Goal: Task Accomplishment & Management: Manage account settings

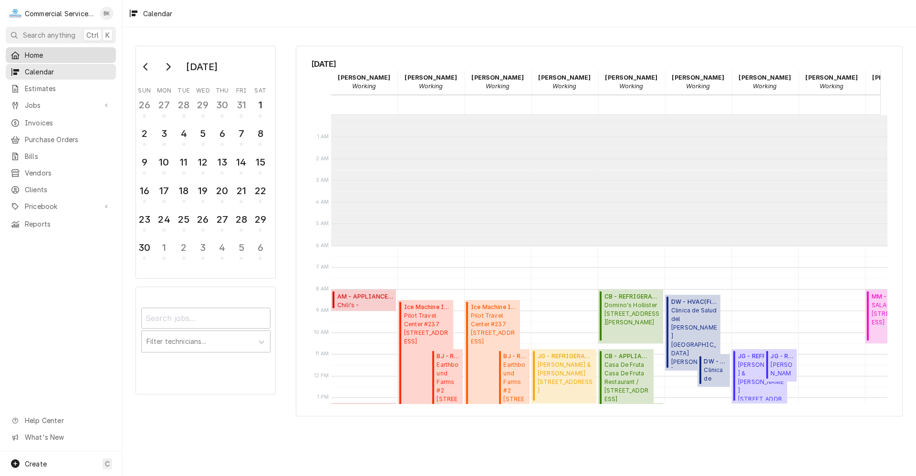
click at [47, 53] on span "Home" at bounding box center [68, 55] width 86 height 10
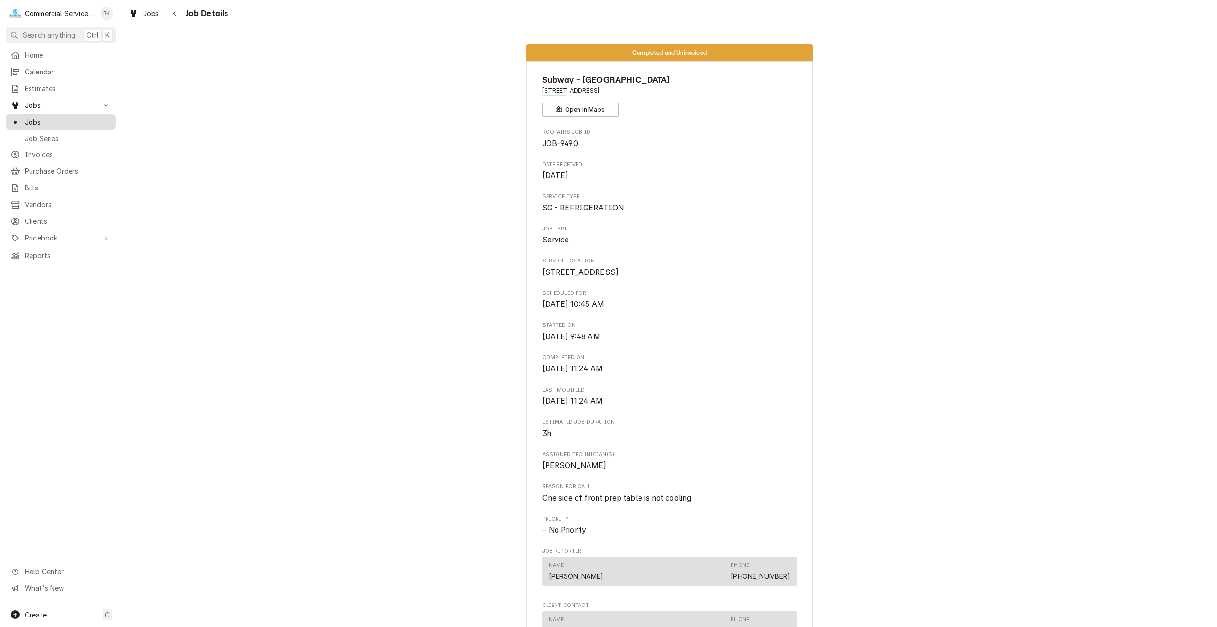
click at [49, 119] on span "Jobs" at bounding box center [68, 122] width 86 height 10
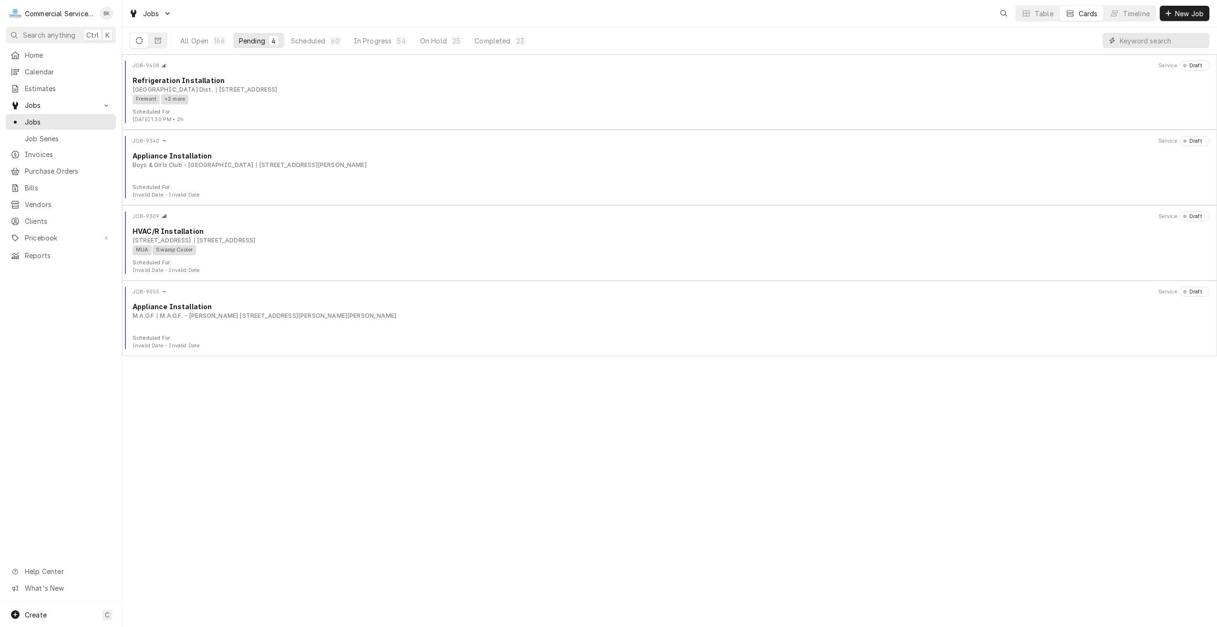
click at [1142, 43] on input "Dynamic Content Wrapper" at bounding box center [1162, 40] width 85 height 15
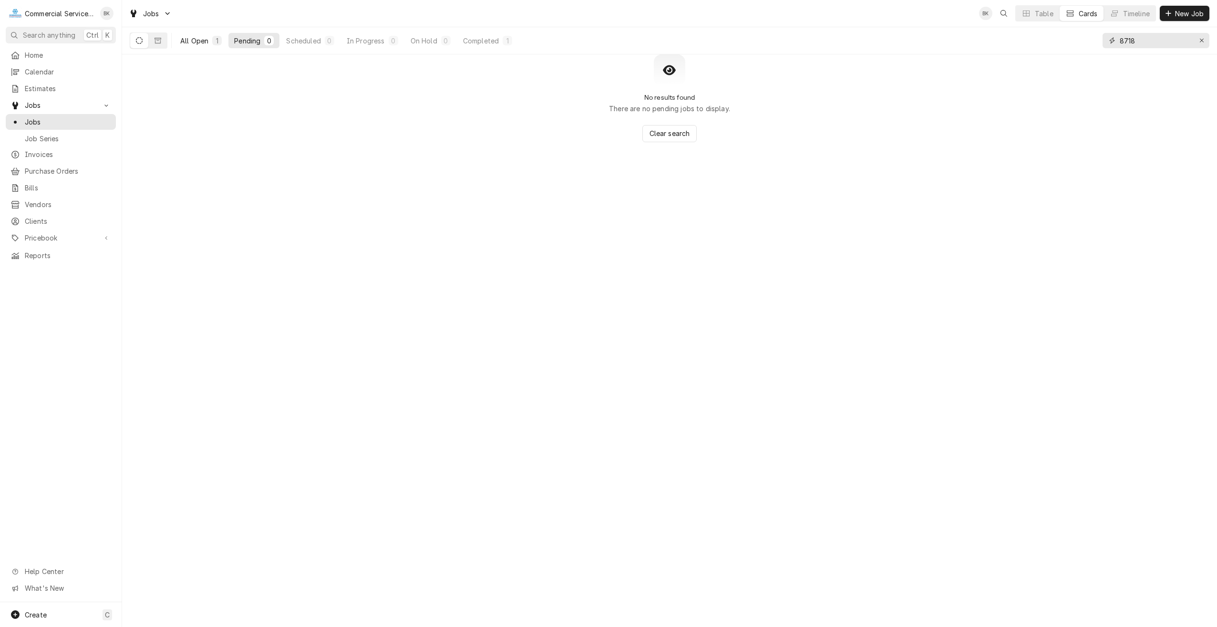
type input "8718"
click at [198, 39] on div "All Open" at bounding box center [194, 41] width 28 height 10
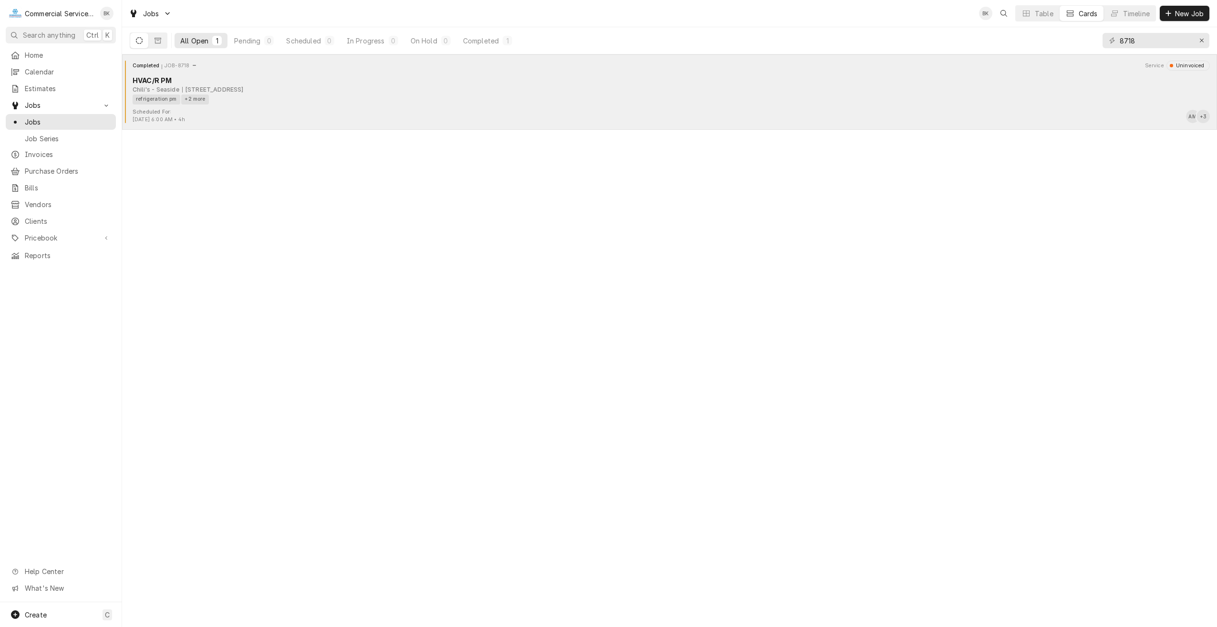
click at [300, 106] on div "Completed JOB-8718 Service Uninvoiced HVAC/R PM Chili's - Seaside 1349 Canyon D…" at bounding box center [669, 85] width 1087 height 48
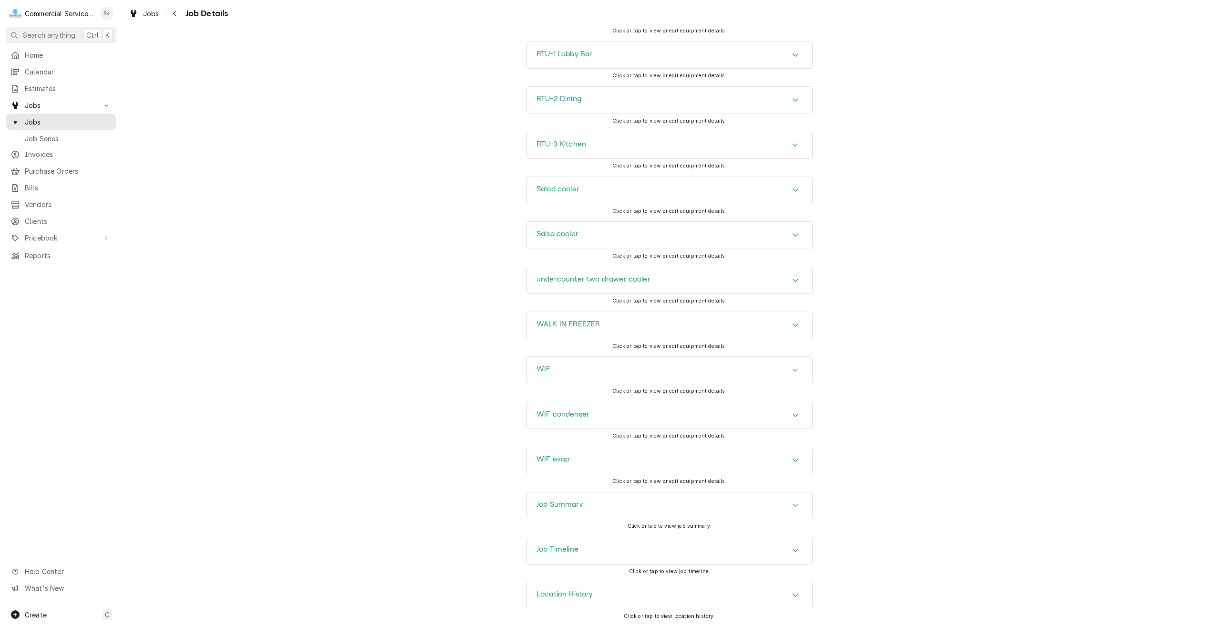
scroll to position [1511, 0]
click at [604, 509] on div "Job Summary" at bounding box center [669, 505] width 285 height 27
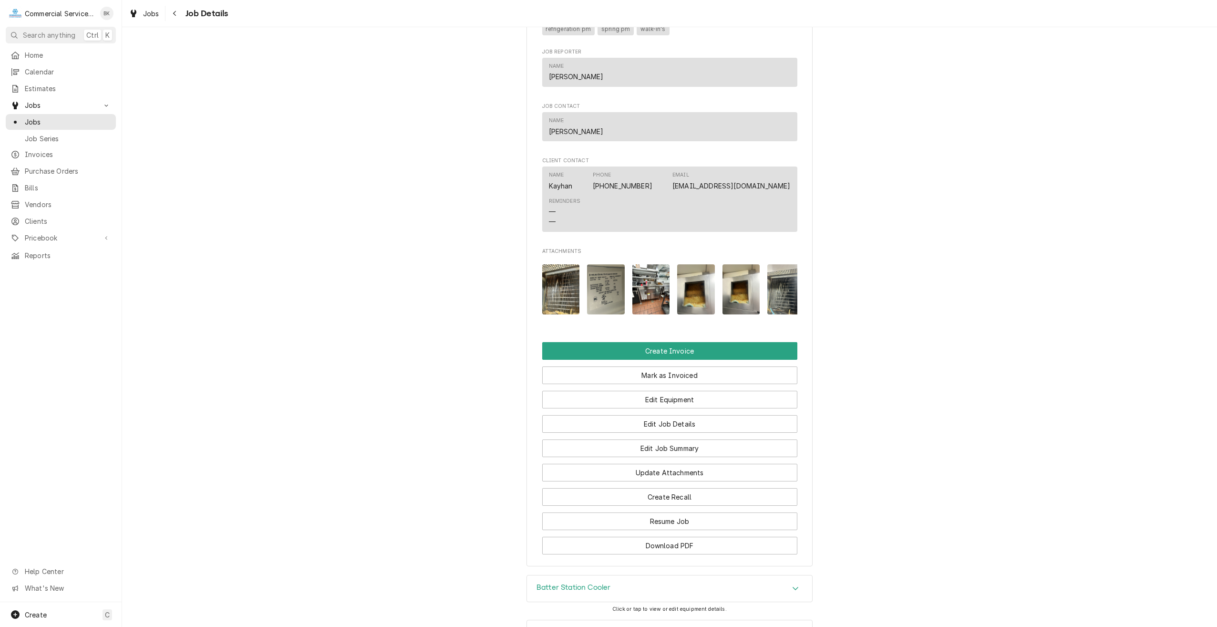
scroll to position [602, 0]
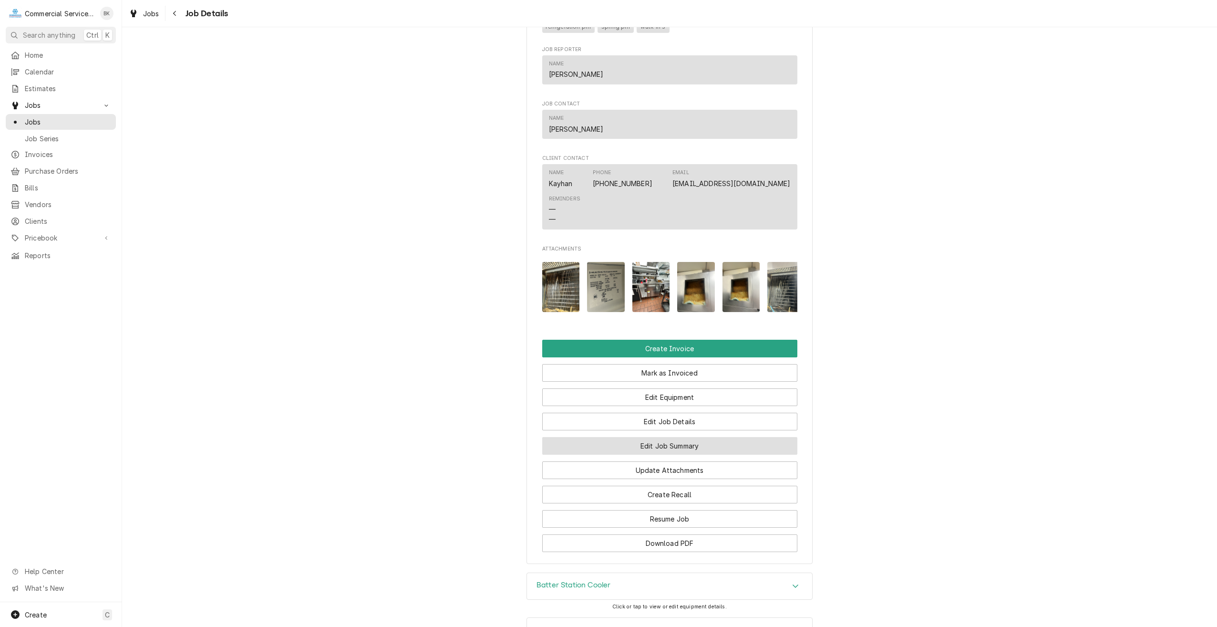
click at [656, 454] on button "Edit Job Summary" at bounding box center [669, 446] width 255 height 18
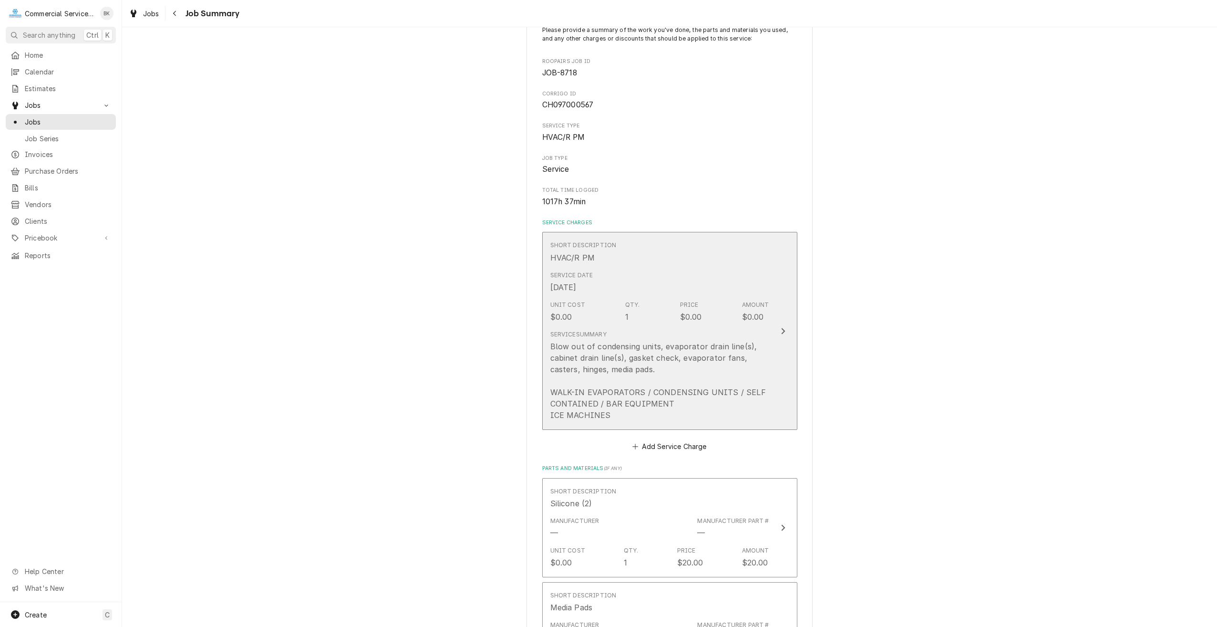
scroll to position [95, 0]
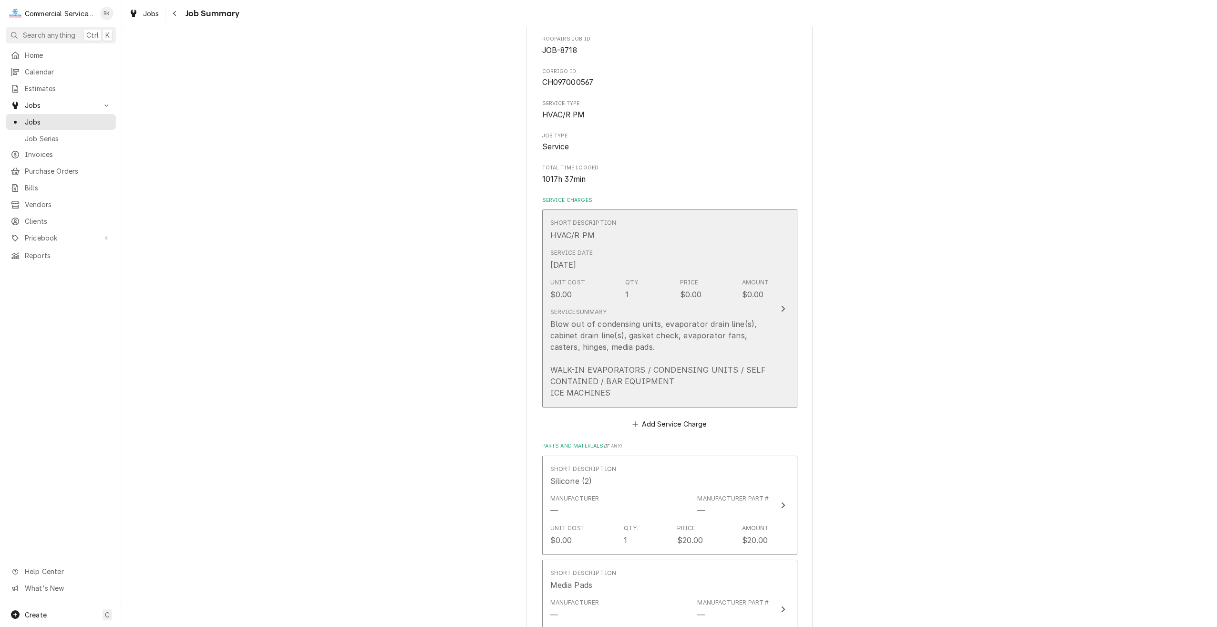
click at [694, 371] on div "Blow out of condensing units, evaporator drain line(s), cabinet drain line(s), …" at bounding box center [659, 358] width 219 height 80
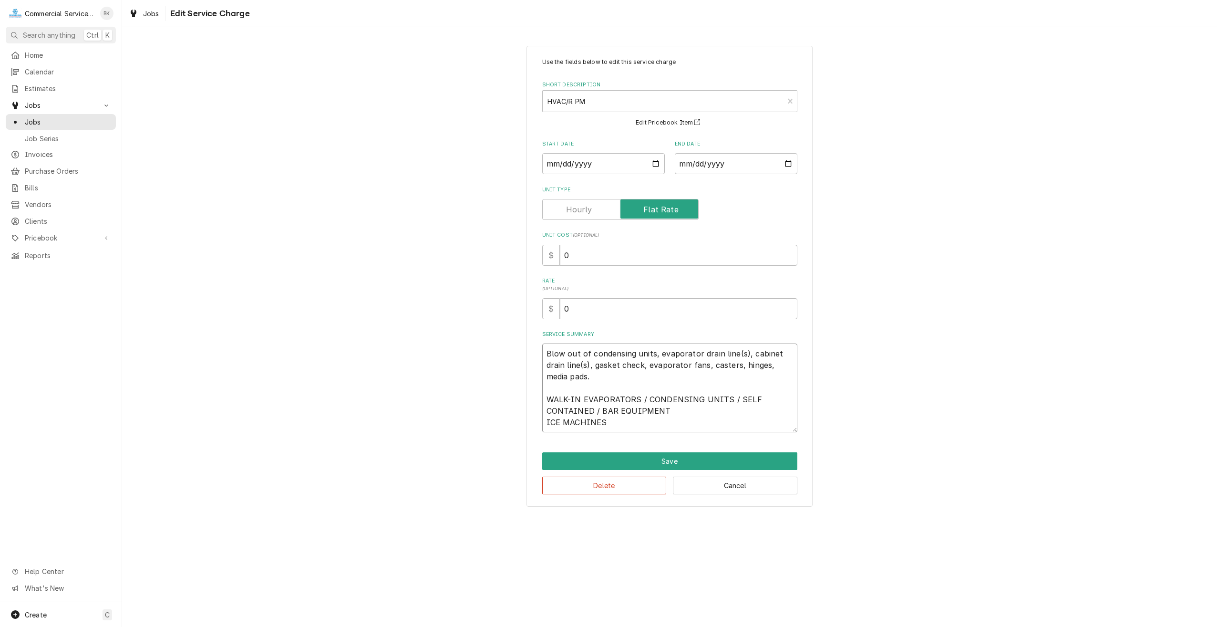
drag, startPoint x: 625, startPoint y: 421, endPoint x: 536, endPoint y: 355, distance: 110.4
click at [536, 355] on div "Use the fields below to edit this service charge Short Description HVAC/R PM Ca…" at bounding box center [669, 276] width 286 height 461
type textarea "x"
type textarea "1"
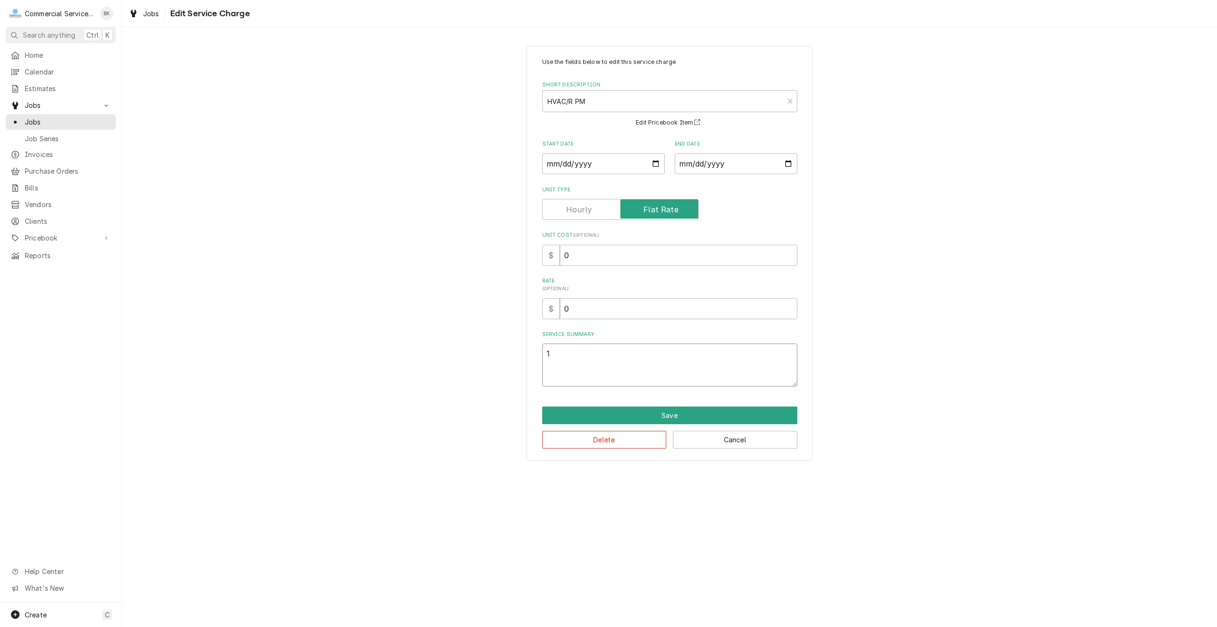
type textarea "x"
type textarea "1s"
type textarea "x"
type textarea "1st"
type textarea "x"
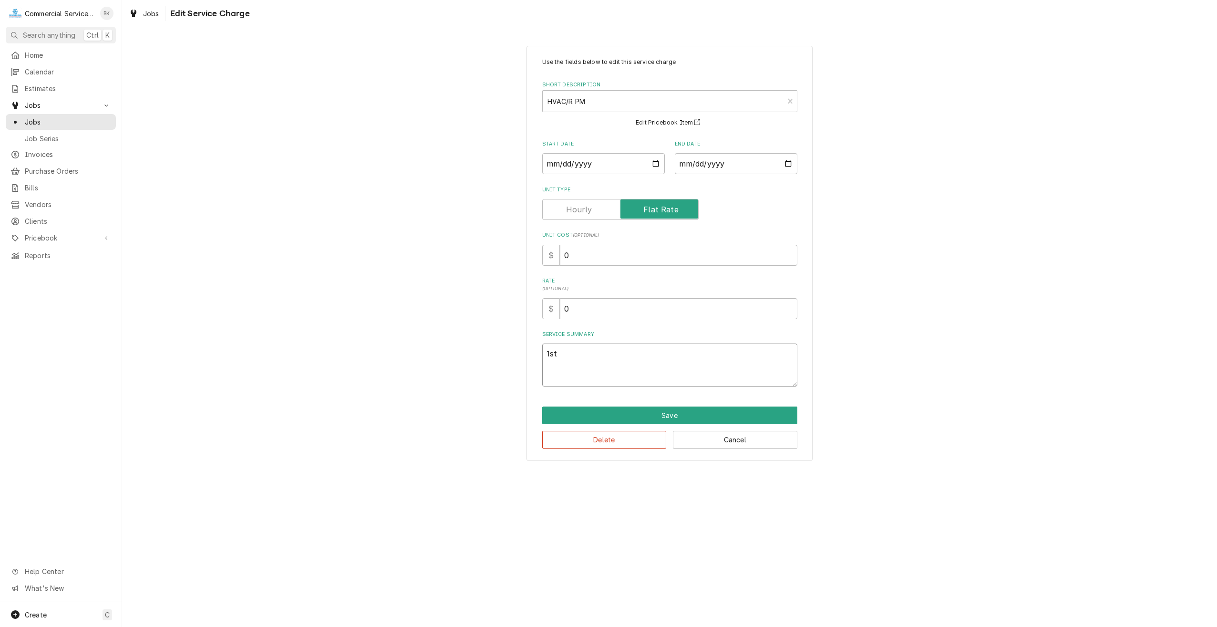
type textarea "1st"
type textarea "x"
type textarea "1st p"
type textarea "x"
type textarea "1st pm"
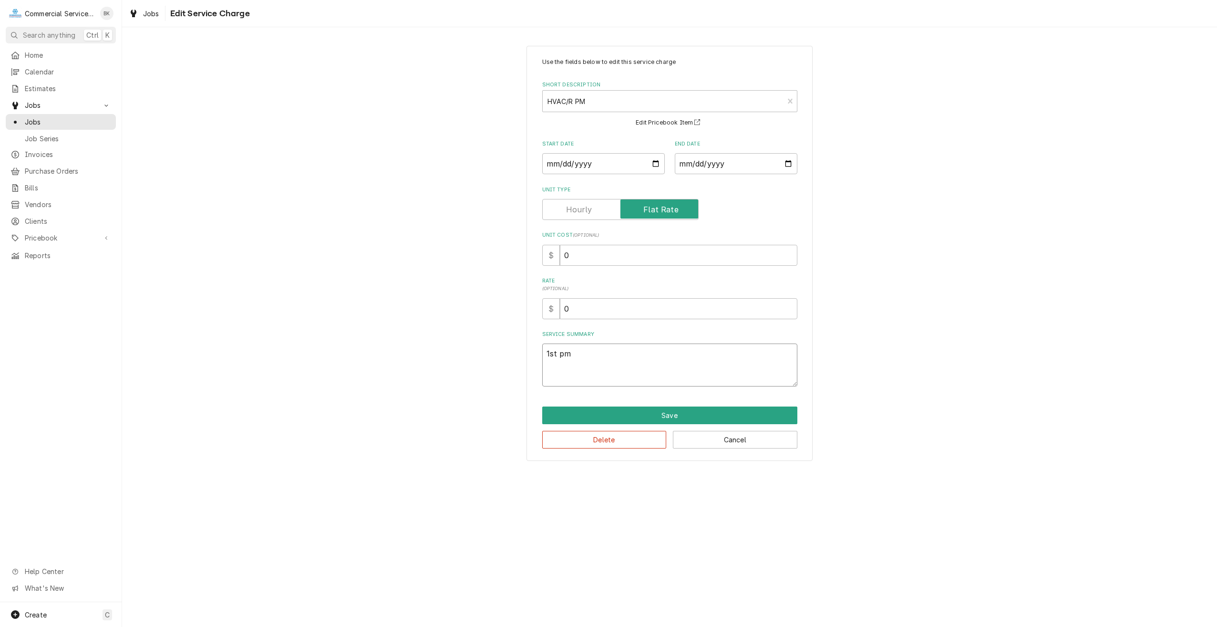
type textarea "x"
type textarea "1st p"
type textarea "x"
type textarea "1st"
type textarea "x"
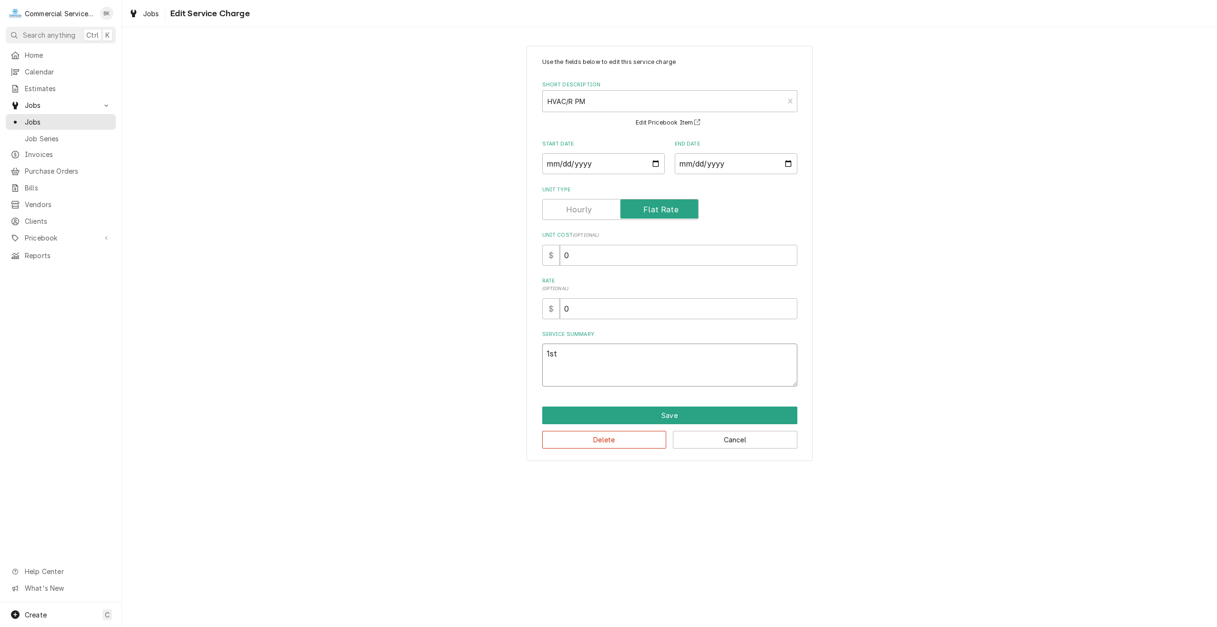
type textarea "1st P"
type textarea "x"
type textarea "1st PM"
type textarea "x"
type textarea "1st PM"
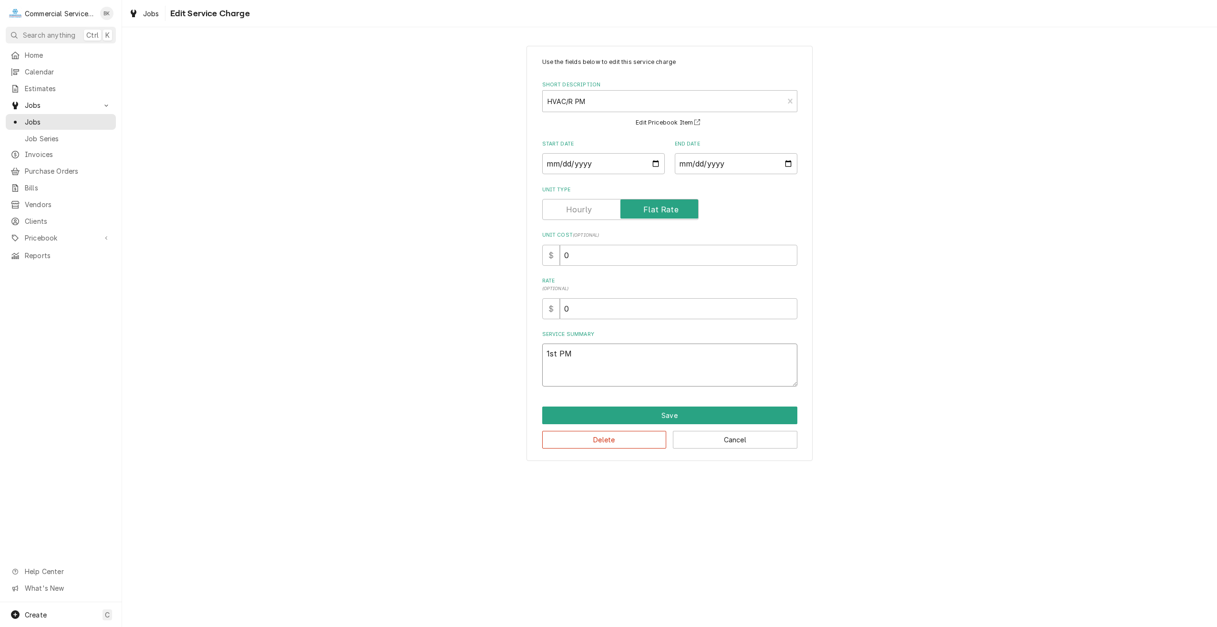
type textarea "x"
type textarea "1st PM F"
type textarea "x"
type textarea "1st PM FO"
type textarea "x"
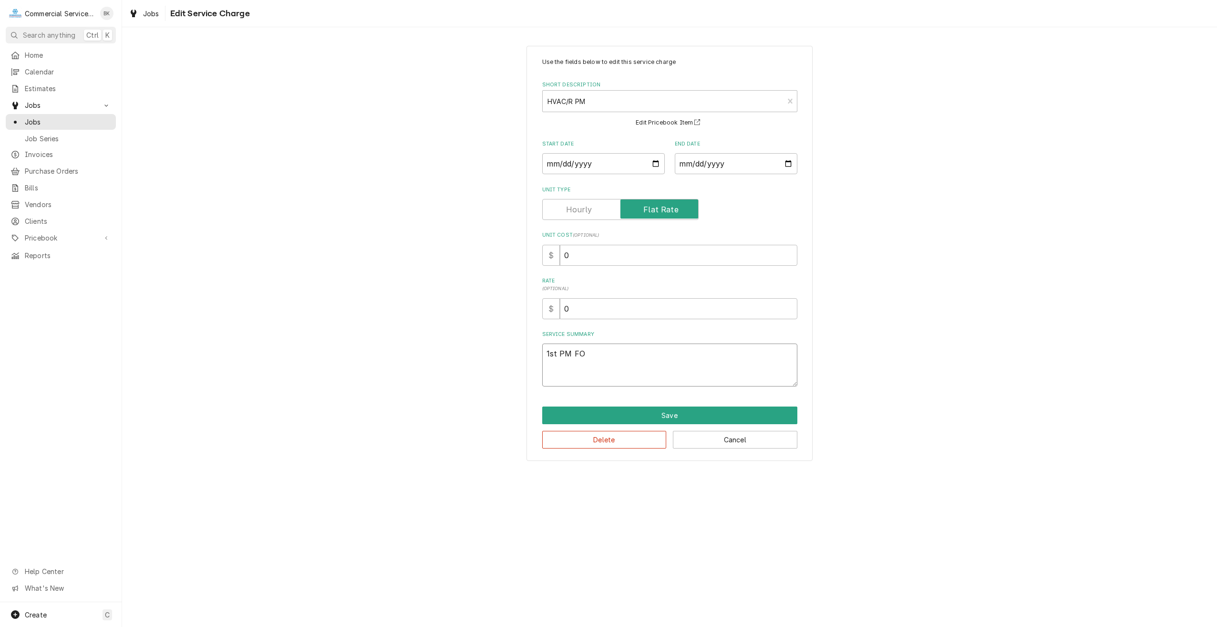
type textarea "1st PM FOR"
type textarea "x"
type textarea "1st PM FOR"
type textarea "x"
type textarea "1st PM FOR C"
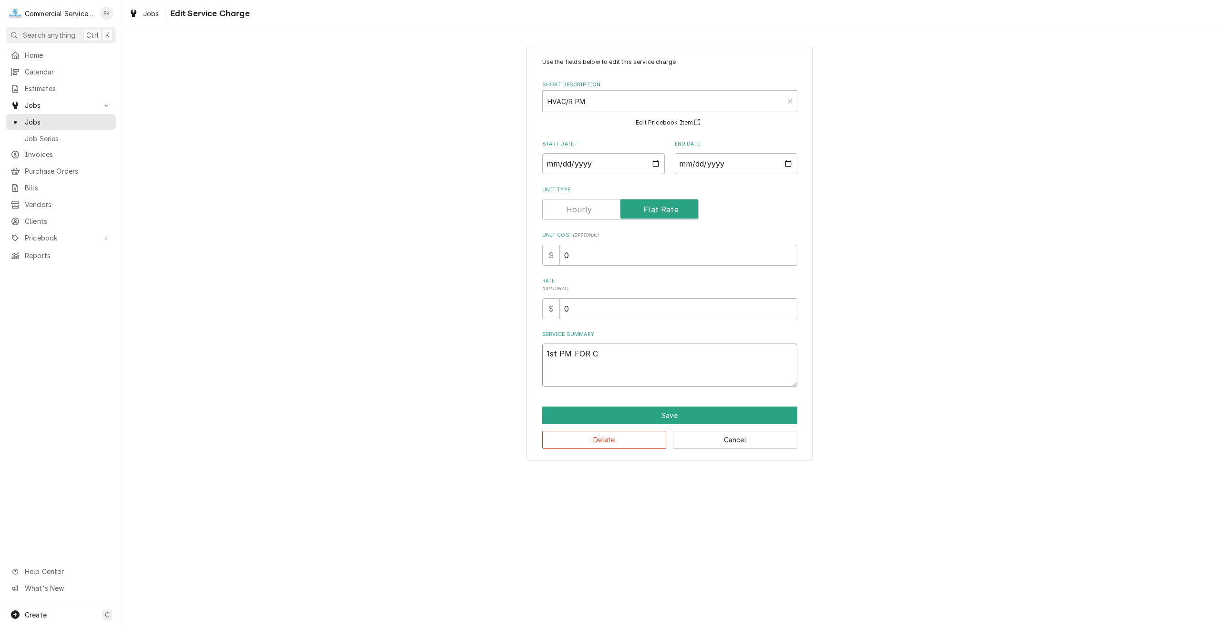
type textarea "x"
type textarea "1st PM FOR CO"
type textarea "x"
type textarea "1st PM FOR COM"
type textarea "x"
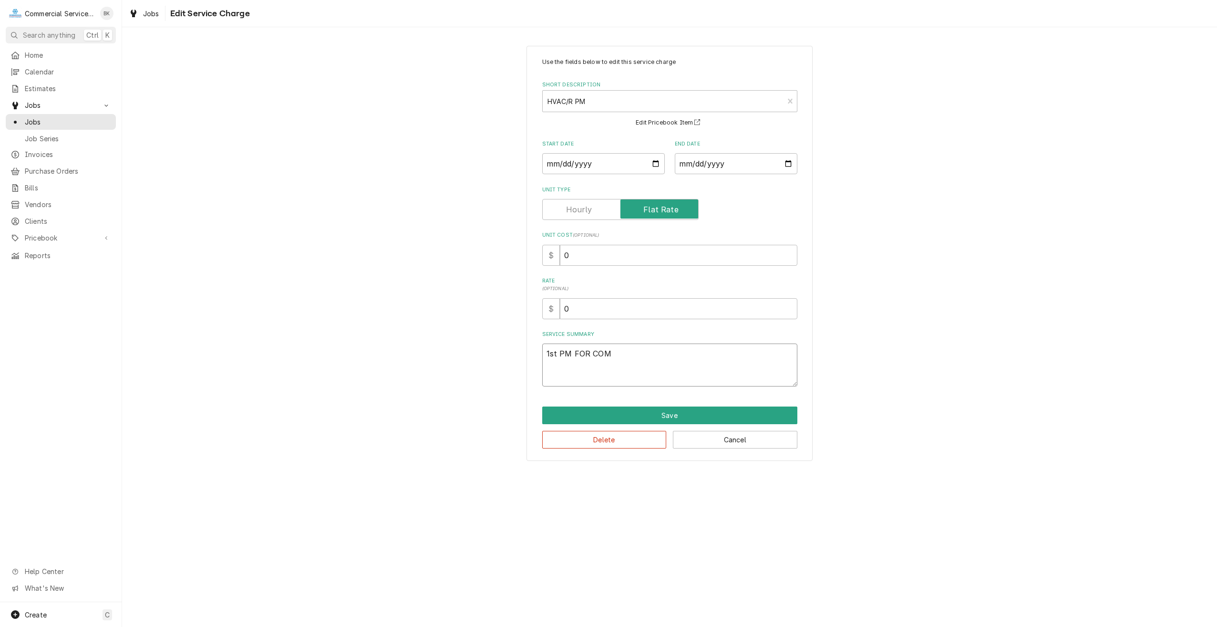
type textarea "1st PM FOR COMM"
type textarea "x"
type textarea "1st PM FOR COMME"
type textarea "x"
type textarea "1st PM FOR COMMER"
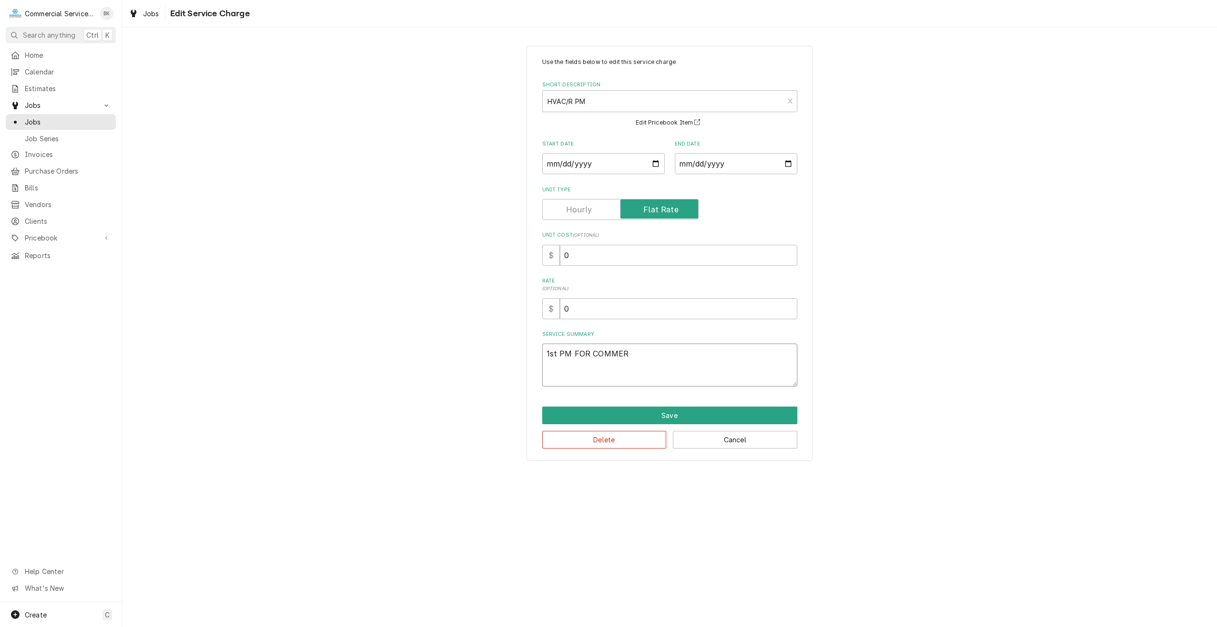
type textarea "x"
type textarea "1st PM FOR COMMERC"
type textarea "x"
type textarea "1st PM FOR COMMERCI"
type textarea "x"
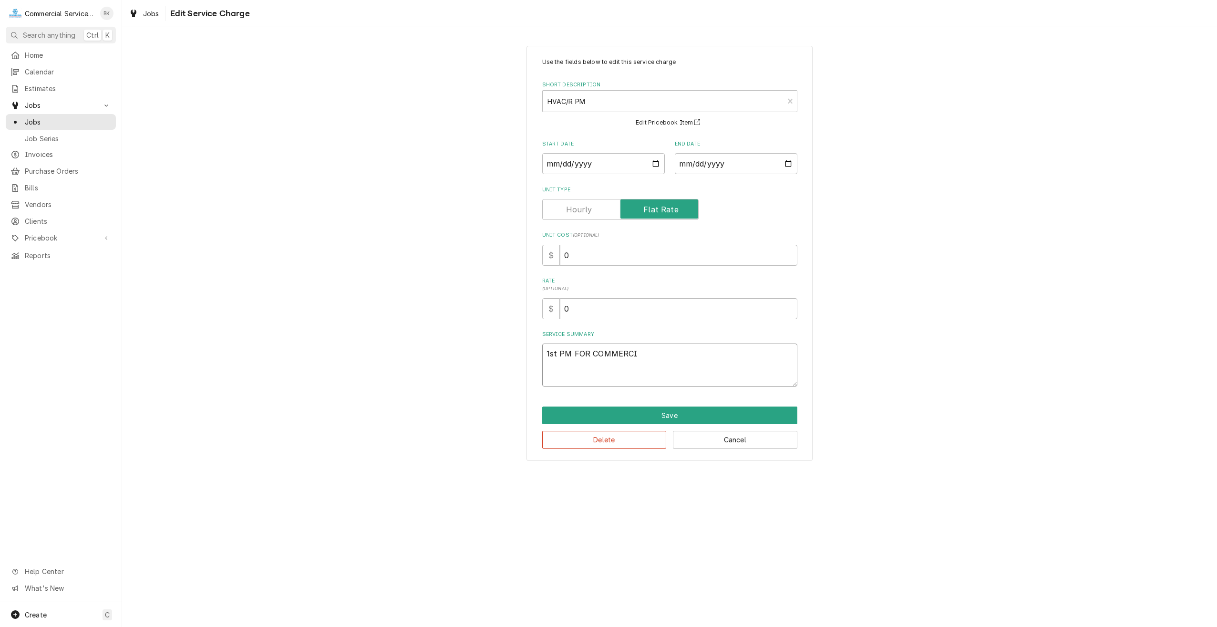
type textarea "1st PM FOR COMMERCIA"
type textarea "x"
type textarea "1st PM FOR COMMERCIAL"
type textarea "x"
type textarea "1st PM FOR COMMERCIAL:"
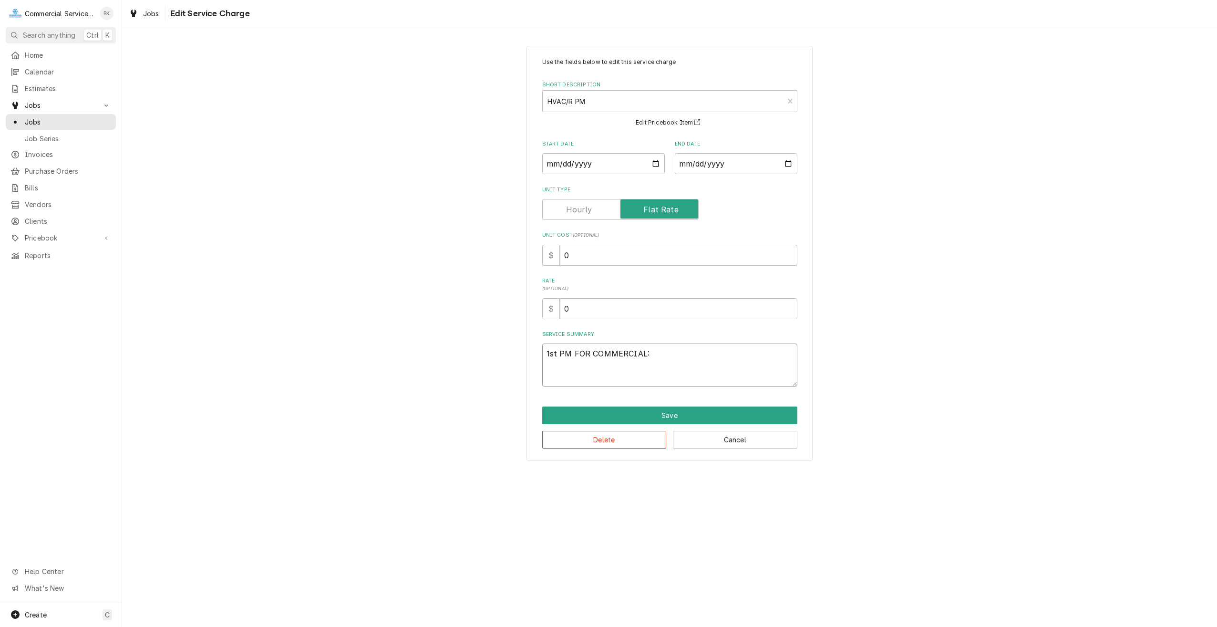
type textarea "x"
type textarea "1st PM FOR COMMERCIAL:"
type textarea "x"
type textarea "1st PM FOR COMMERCIAL:"
type textarea "x"
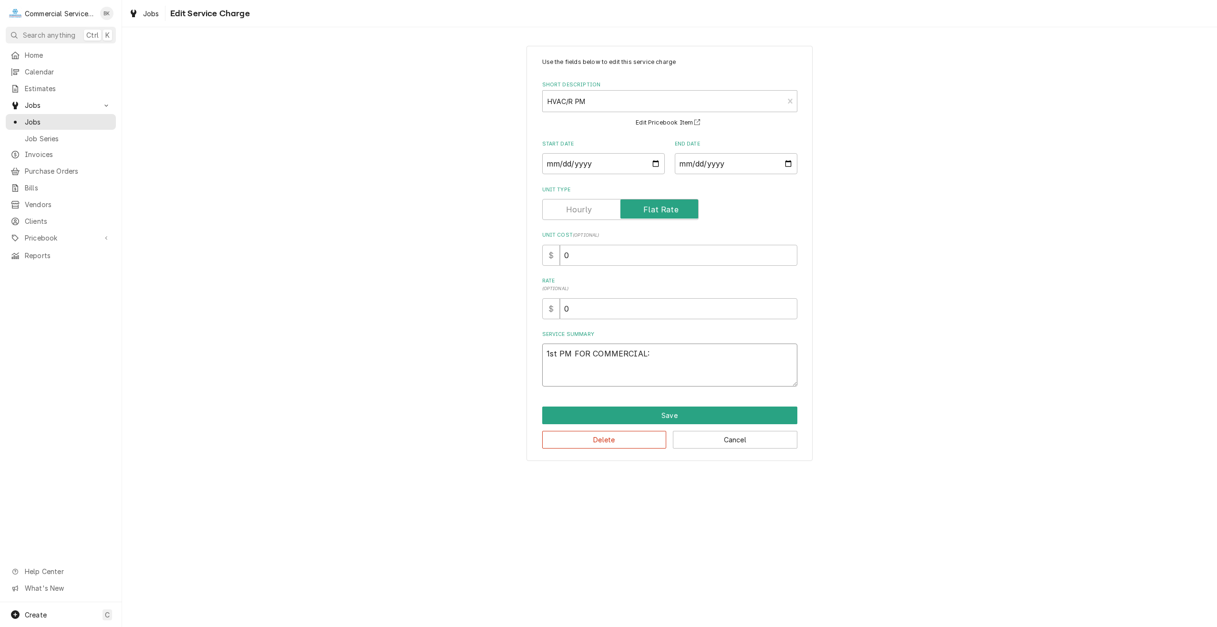
type textarea "1st PM FOR COMMERCIAL: R"
type textarea "x"
type textarea "1st PM FOR COMMERCIAL: RE"
type textarea "x"
type textarea "1st PM FOR COMMERCIAL: REF"
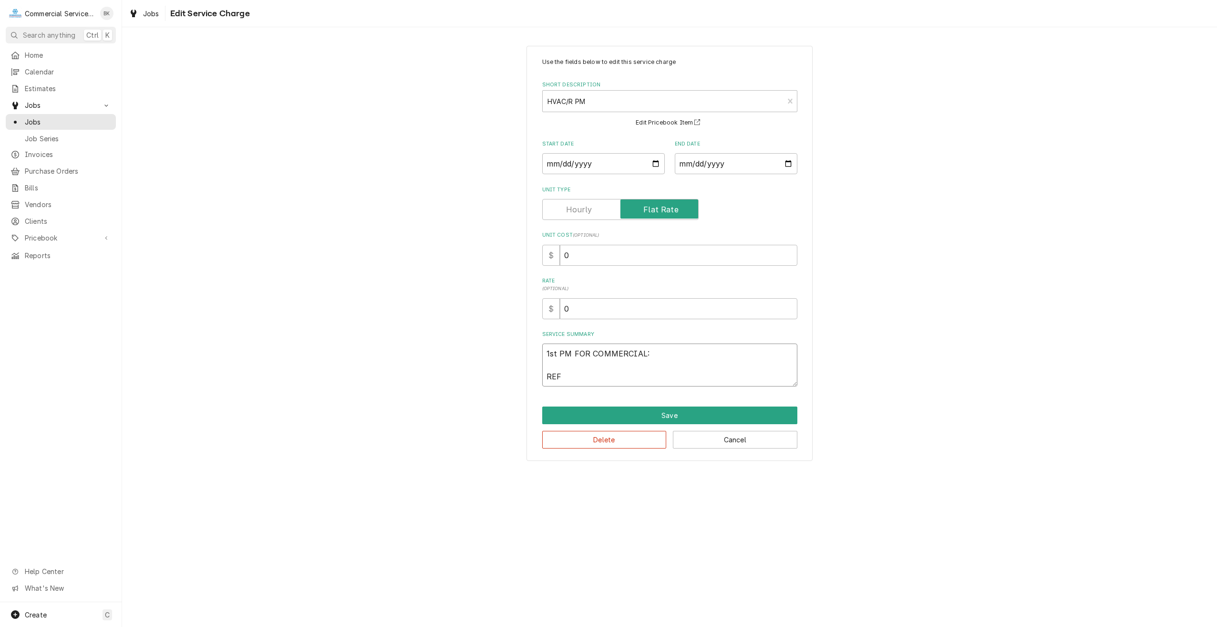
type textarea "x"
type textarea "1st PM FOR COMMERCIAL: REFR"
type textarea "x"
type textarea "1st PM FOR COMMERCIAL: REFRG"
type textarea "x"
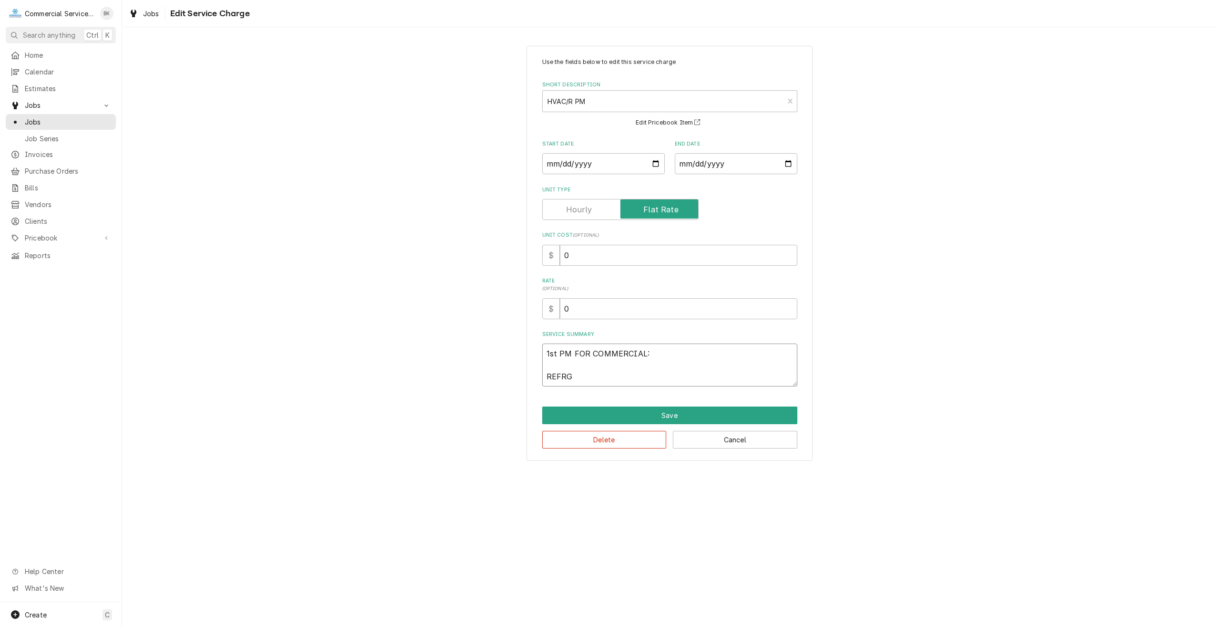
type textarea "1st PM FOR COMMERCIAL: REFRGI"
type textarea "x"
type textarea "1st PM FOR COMMERCIAL: REFRGIE"
type textarea "x"
type textarea "1st PM FOR COMMERCIAL: REFRGIER"
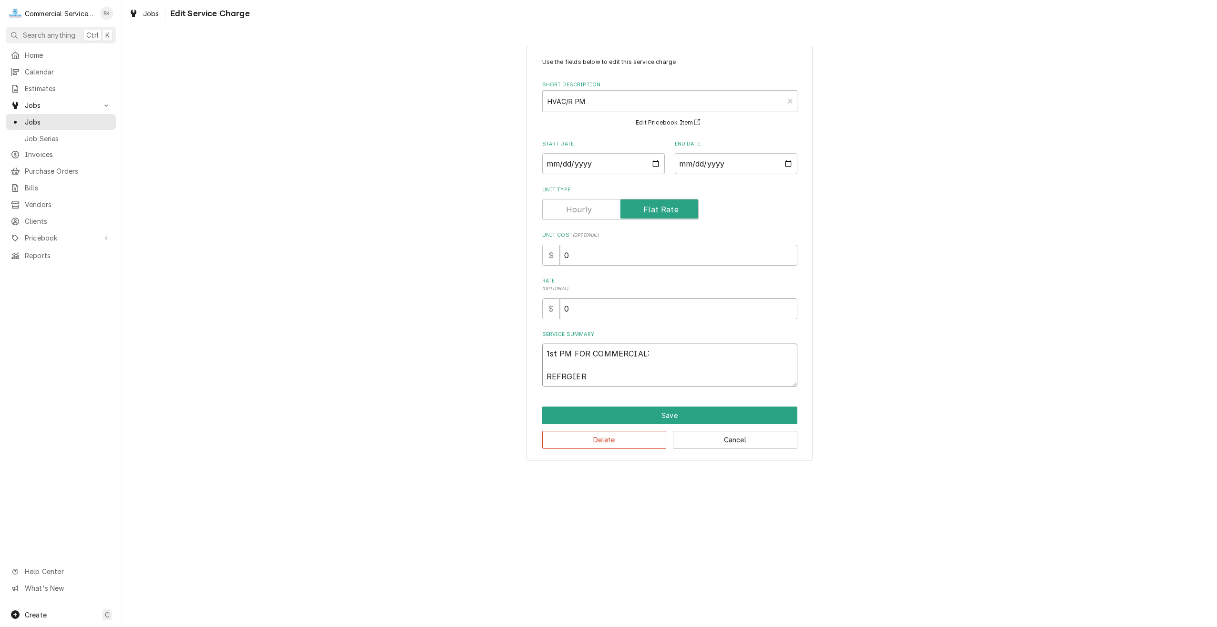
type textarea "x"
type textarea "1st PM FOR COMMERCIAL: REFRGIERA"
type textarea "x"
type textarea "1st PM FOR COMMERCIAL: REFRGIERAT"
type textarea "x"
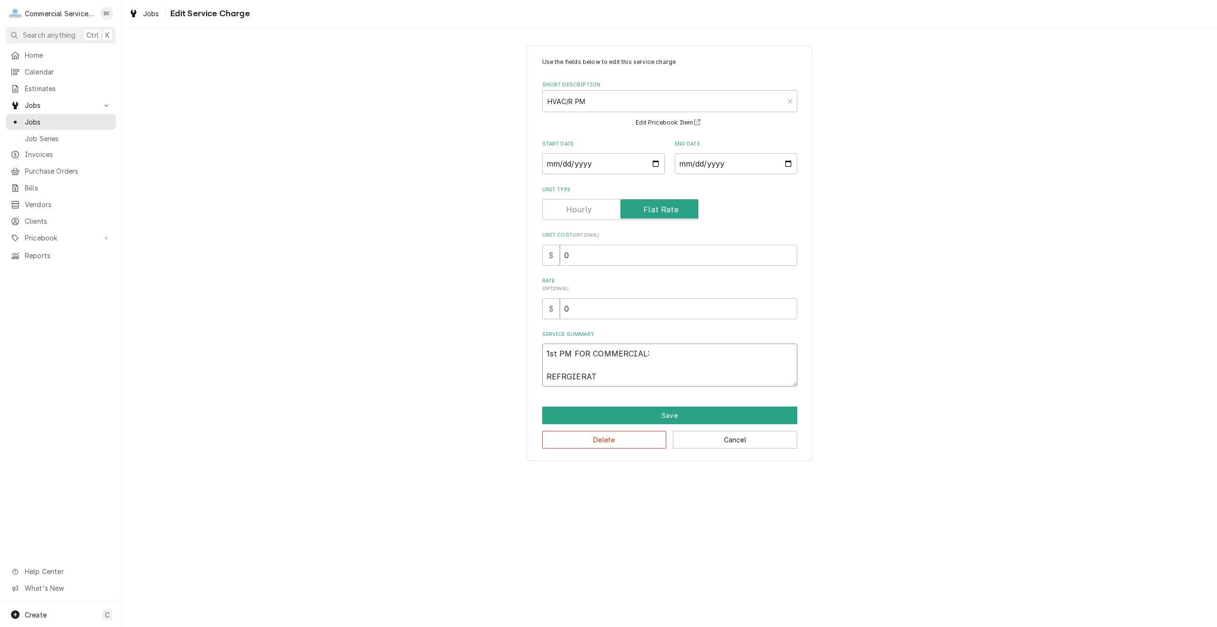
type textarea "1st PM FOR COMMERCIAL: REFRGIERATI"
type textarea "x"
type textarea "1st PM FOR COMMERCIAL: REFRGIERATIO"
type textarea "x"
type textarea "1st PM FOR COMMERCIAL: REFRGIERATION"
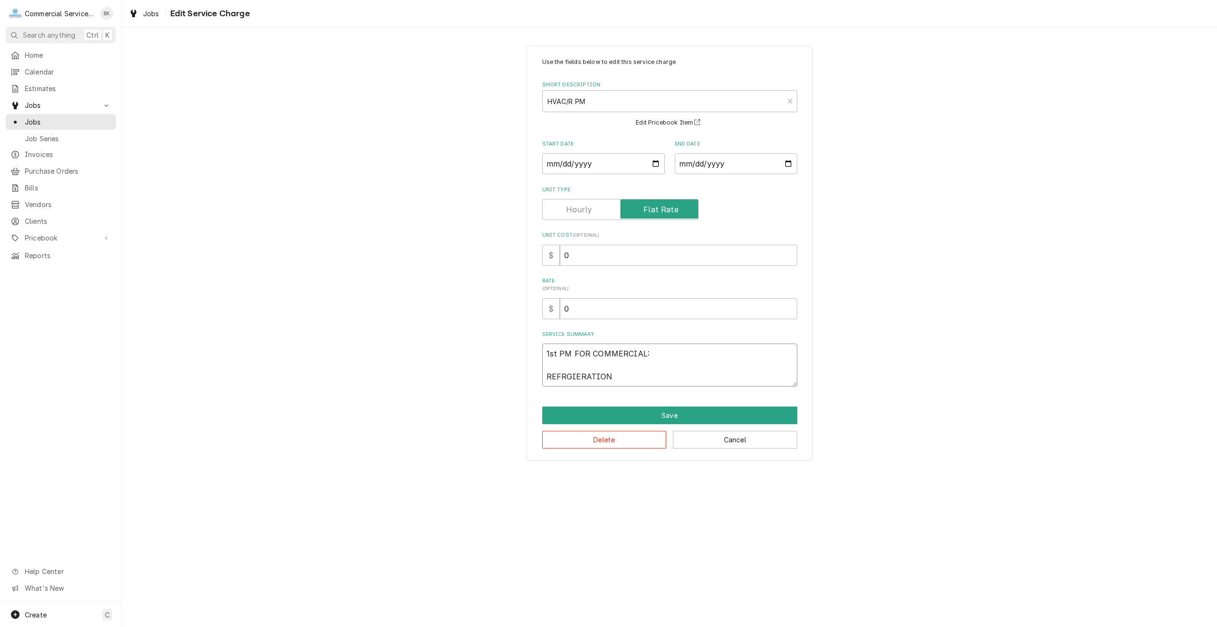
type textarea "x"
type textarea "1st PM FOR COMMERCIAL: REFRGIERATION"
type textarea "x"
type textarea "1st PM FOR COMMERCIAL: REFRGIERATION /"
type textarea "x"
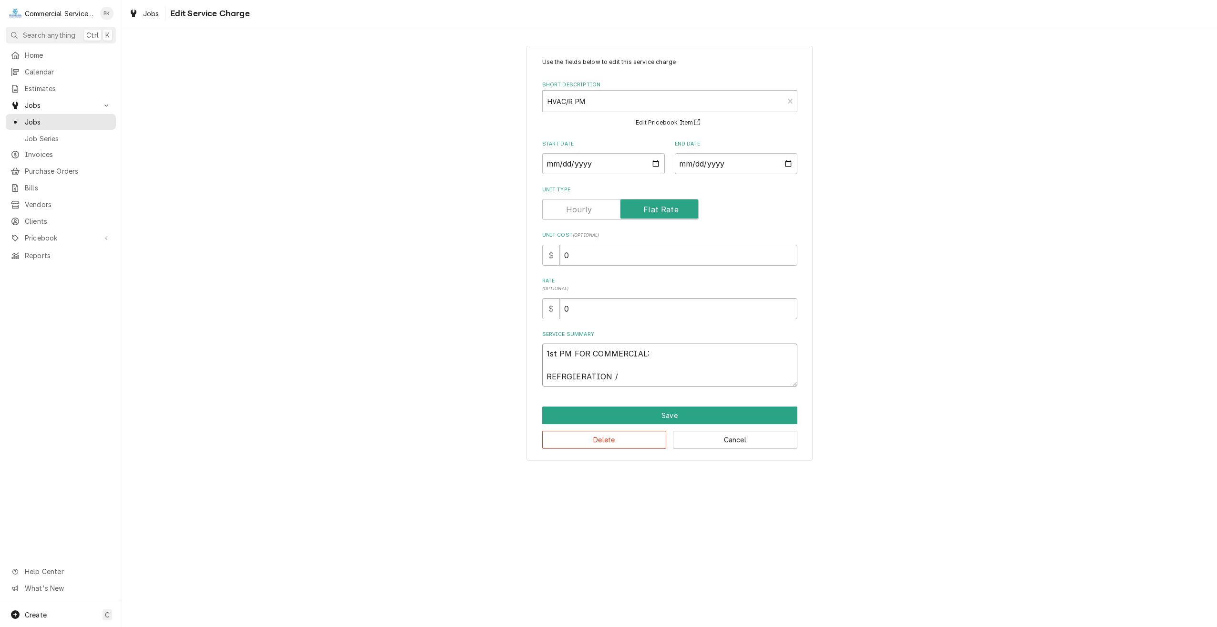
type textarea "1st PM FOR COMMERCIAL: REFRGIERATION /"
type textarea "x"
type textarea "1st PM FOR COMMERCIAL: REFRGIERATION / W"
type textarea "x"
type textarea "1st PM FOR COMMERCIAL: REFRGIERATION / WI"
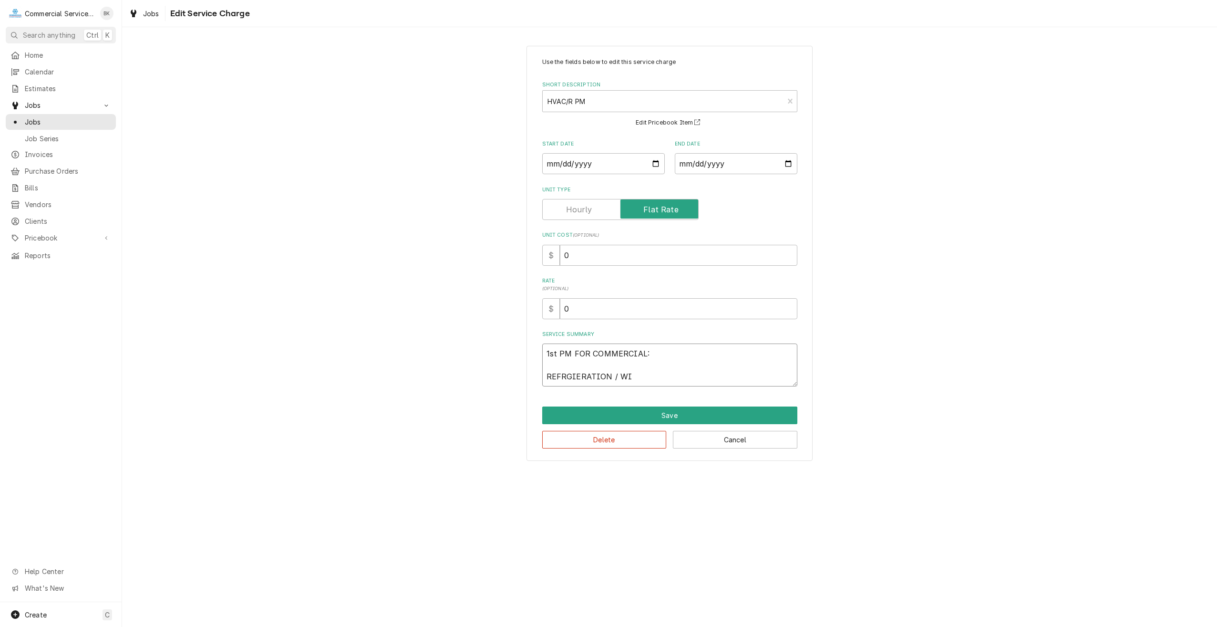
type textarea "x"
type textarea "1st PM FOR COMMERCIAL: REFRGIERATION / WIC"
type textarea "x"
type textarea "1st PM FOR COMMERCIAL: REFRGIERATION / WI"
type textarea "x"
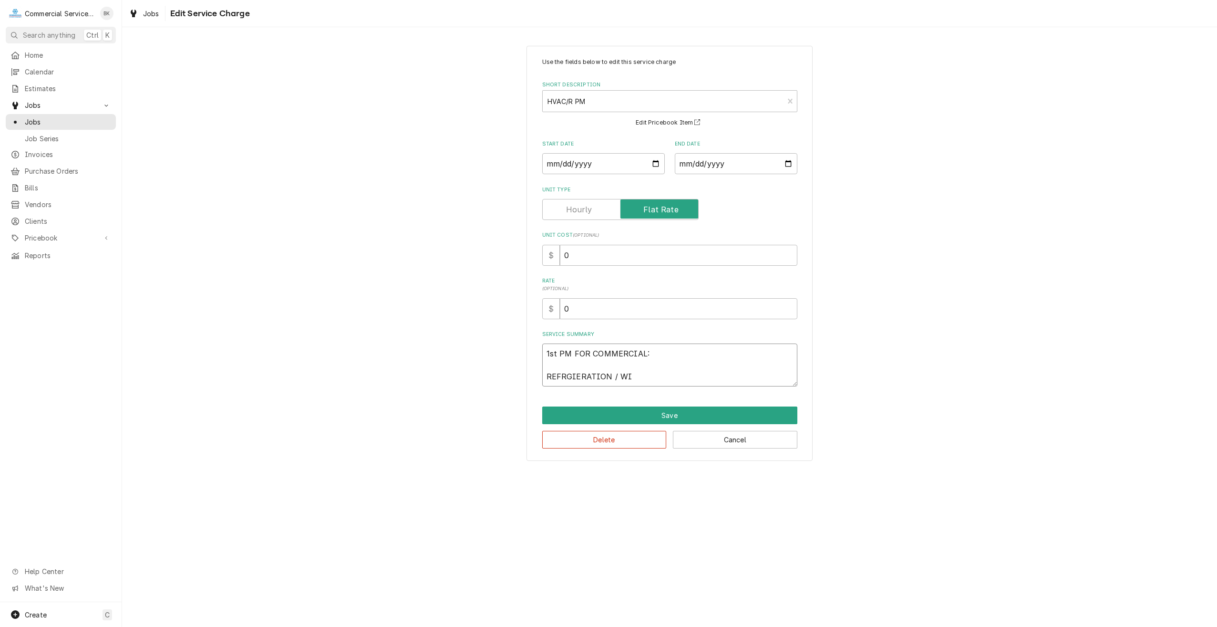
type textarea "1st PM FOR COMMERCIAL: REFRGIERATION / W"
type textarea "x"
type textarea "1st PM FOR COMMERCIAL: REFRGIERATION /"
type textarea "x"
type textarea "1st PM FOR COMMERCIAL: REFRGIERATION / A"
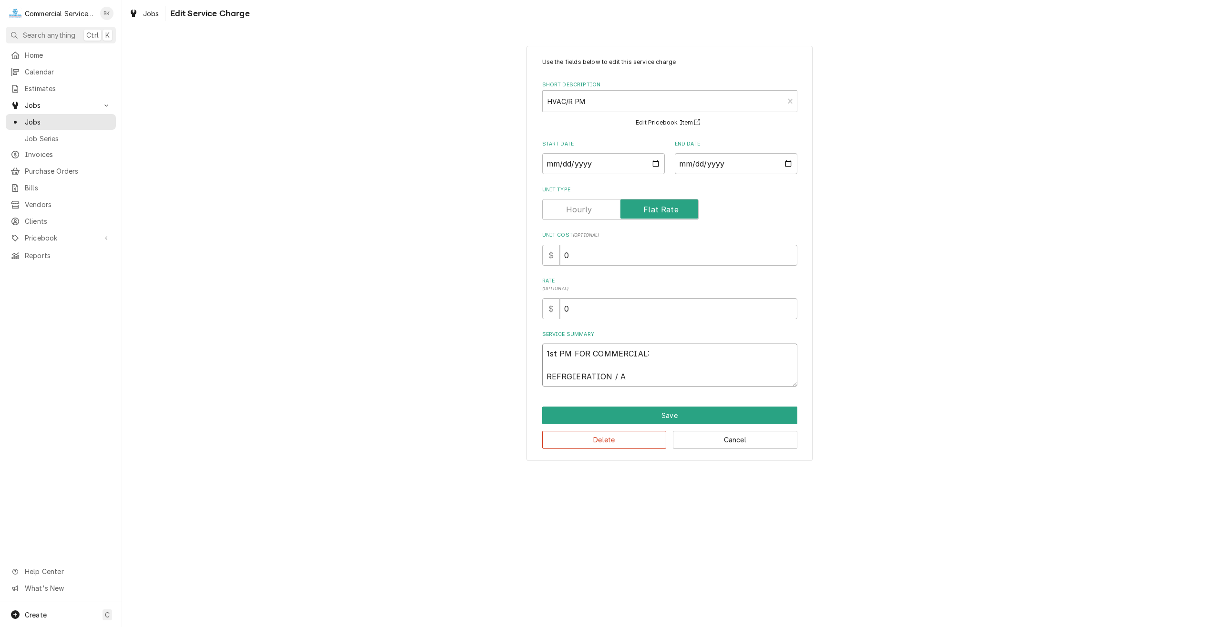
type textarea "x"
type textarea "1st PM FOR COMMERCIAL: REFRGIERATION / AL"
type textarea "x"
type textarea "1st PM FOR COMMERCIAL: REFRGIERATION / ALL"
type textarea "x"
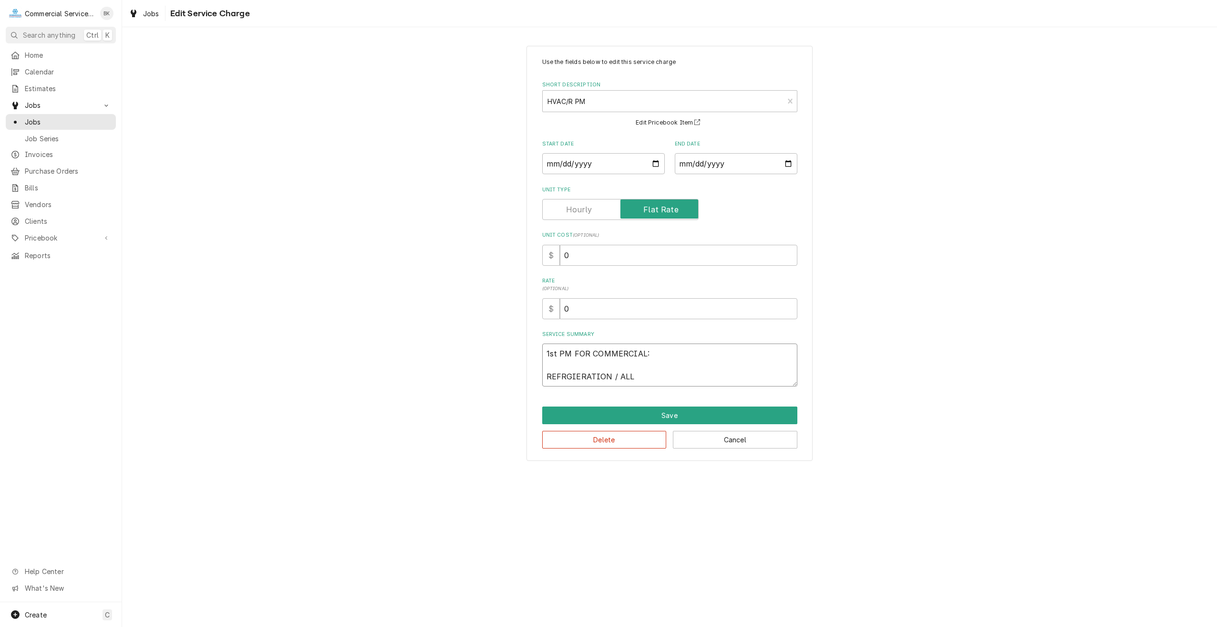
type textarea "1st PM FOR COMMERCIAL: REFRGIERATION / ALL"
type textarea "x"
type textarea "1st PM FOR COMMERCIAL: REFRGIERATION / ALL W"
type textarea "x"
type textarea "1st PM FOR COMMERCIAL: REFRGIERATION / ALL WA"
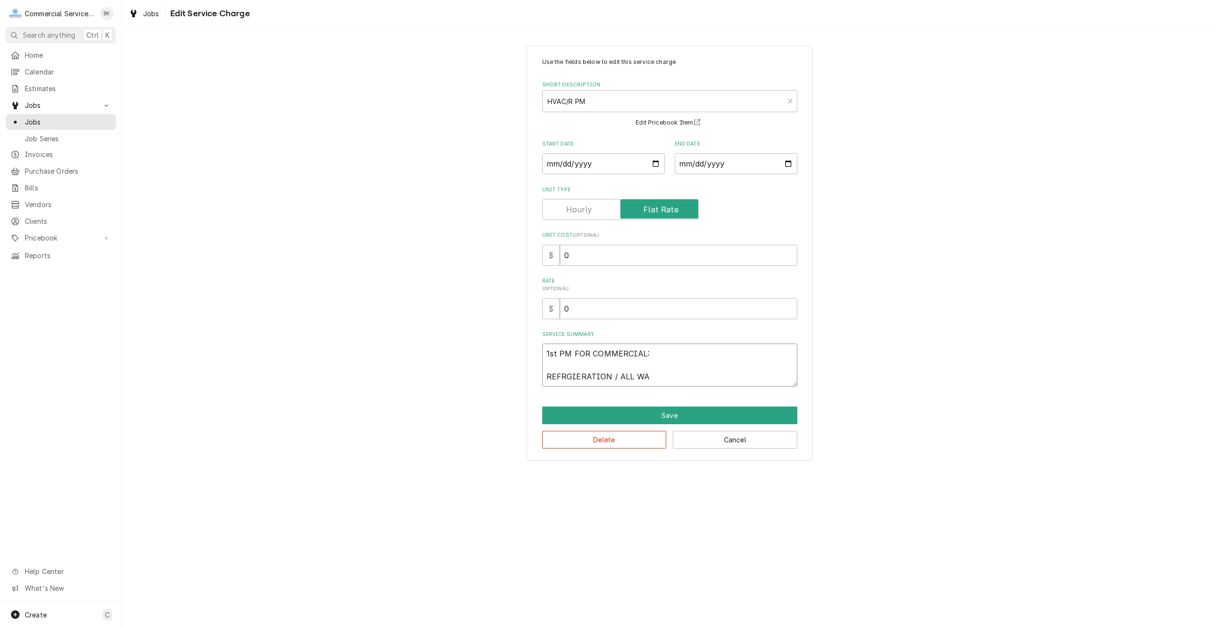
type textarea "x"
type textarea "1st PM FOR COMMERCIAL: REFRGIERATION / ALL WAL"
type textarea "x"
type textarea "1st PM FOR COMMERCIAL: REFRGIERATION / ALL WALK"
type textarea "x"
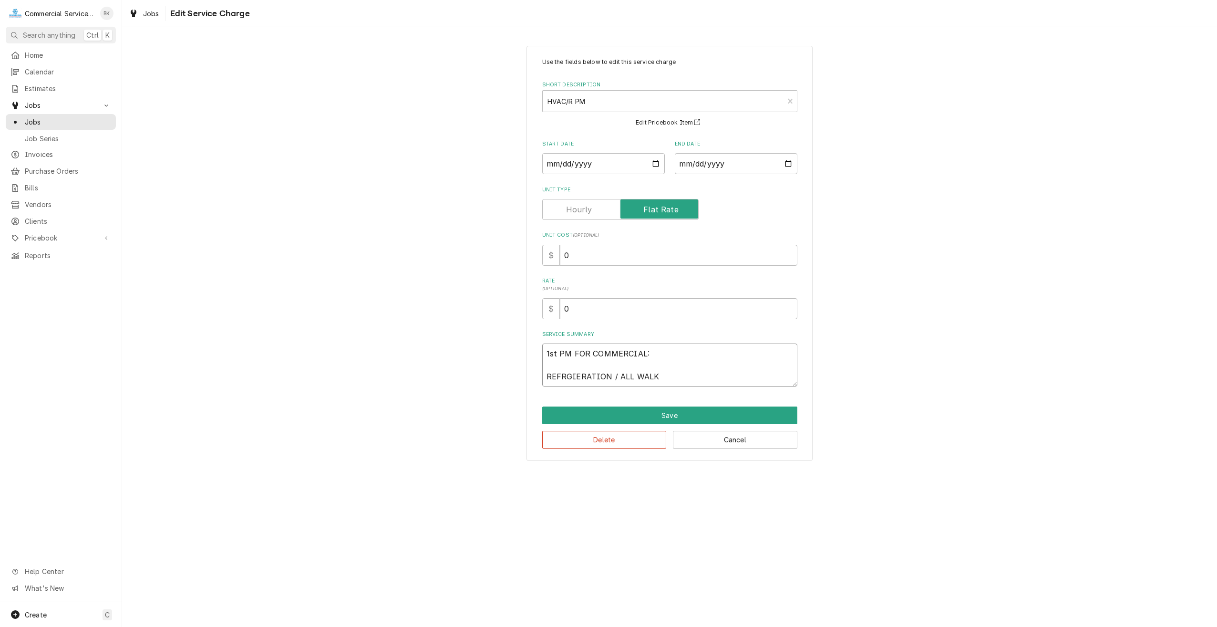
type textarea "1st PM FOR COMMERCIAL: REFRGIERATION / ALL WALK-"
type textarea "x"
type textarea "1st PM FOR COMMERCIAL: REFRGIERATION / ALL WALK-I"
type textarea "x"
type textarea "1st PM FOR COMMERCIAL: REFRGIERATION / ALL WALK-IN"
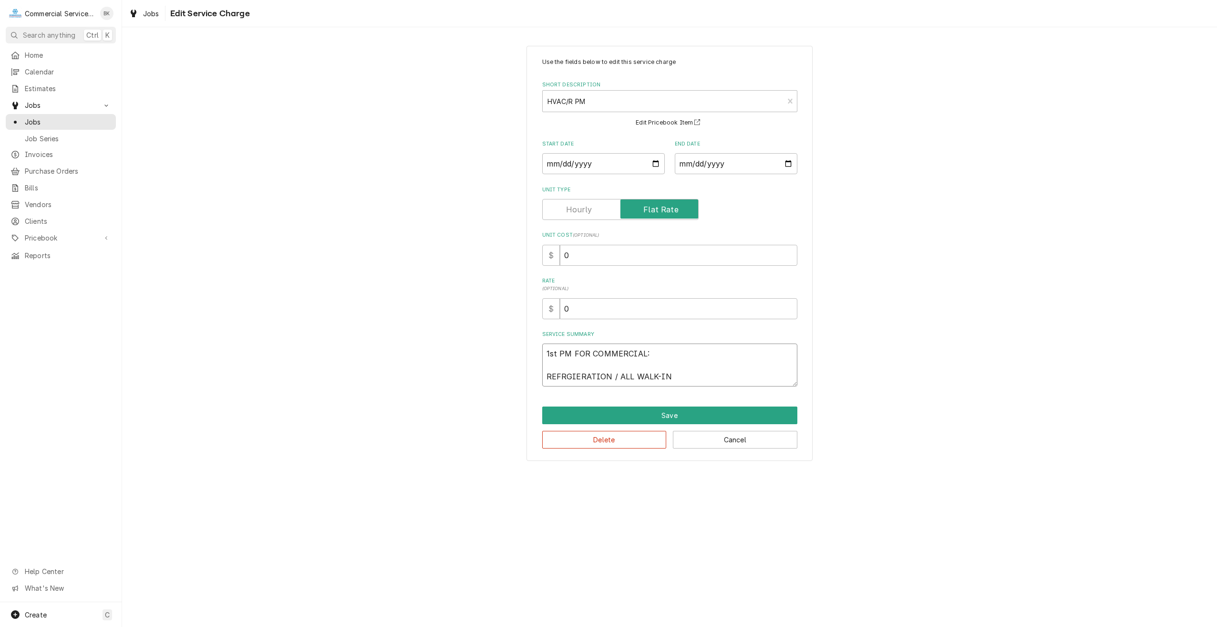
type textarea "x"
type textarea "1st PM FOR COMMERCIAL: REFRGIERATION / ALL WALK-IN"
type textarea "x"
type textarea "1st PM FOR COMMERCIAL: REFRGIERATION / ALL WALK-IN"
type textarea "x"
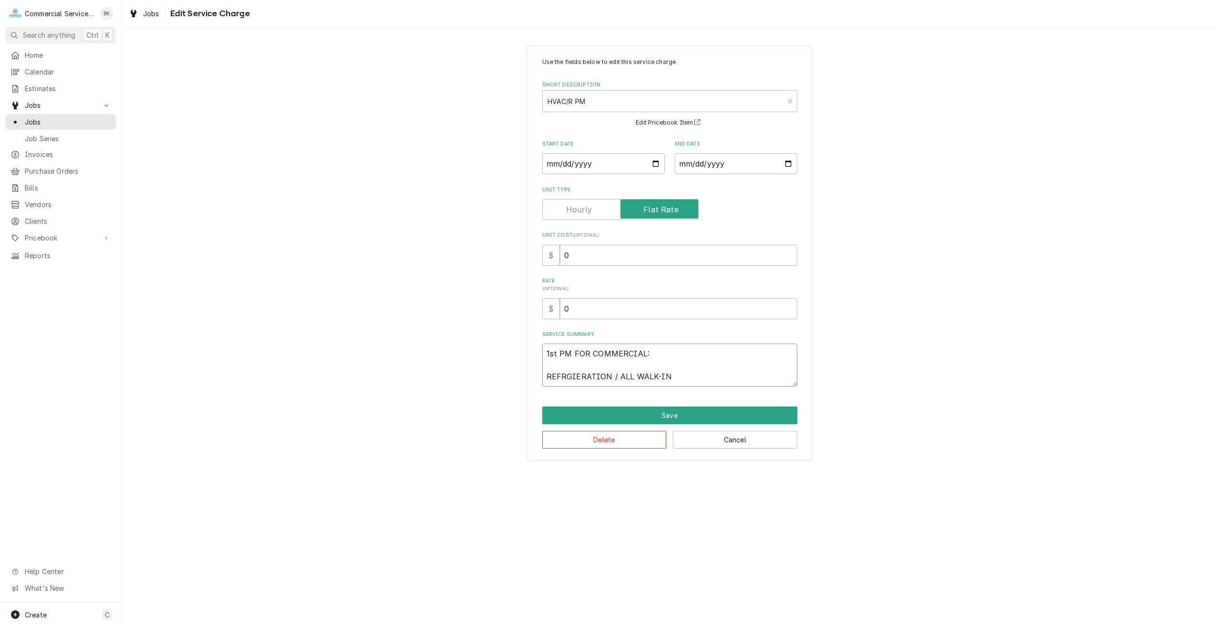
type textarea "1st PM FOR COMMERCIAL: REFRGIERATION / ALL WALK-INS"
type textarea "x"
type textarea "1st PM FOR COMMERCIAL: REFRGIERATION / ALL WALK-INS/"
type textarea "x"
type textarea "1st PM FOR COMMERCIAL: REFRGIERATION / ALL WALK-INS"
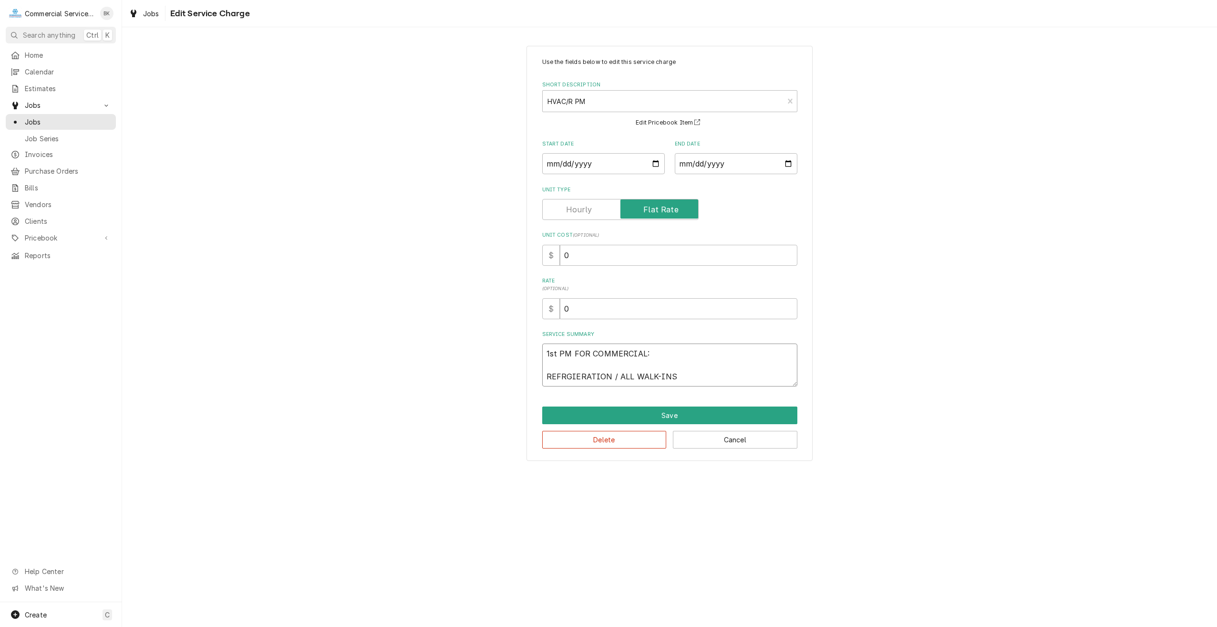
type textarea "x"
type textarea "1st PM FOR COMMERCIAL: REFRGIERATION / ALL WALK-INS"
type textarea "x"
type textarea "1st PM FOR COMMERCIAL: REFRGIERATION / ALL WALK-INS /"
type textarea "x"
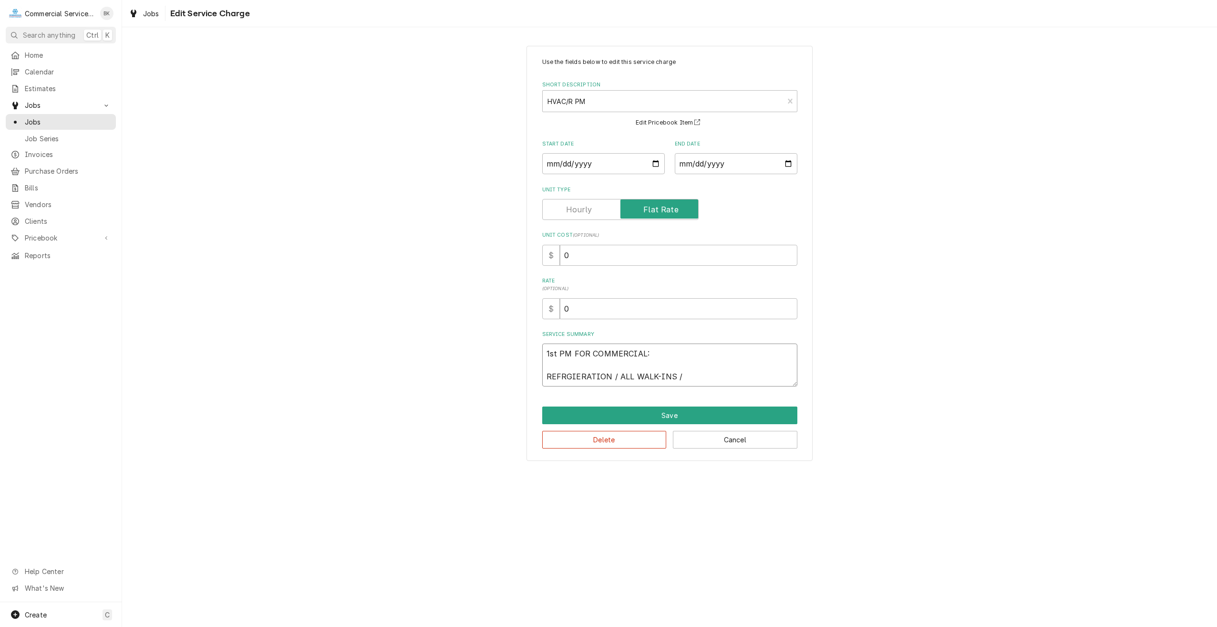
type textarea "1st PM FOR COMMERCIAL: REFRGIERATION / ALL WALK-INS /"
type textarea "x"
type textarea "1st PM FOR COMMERCIAL: REFRGIERATION / ALL WALK-INS / F"
type textarea "x"
type textarea "1st PM FOR COMMERCIAL: REFRGIERATION / ALL WALK-INS / FO"
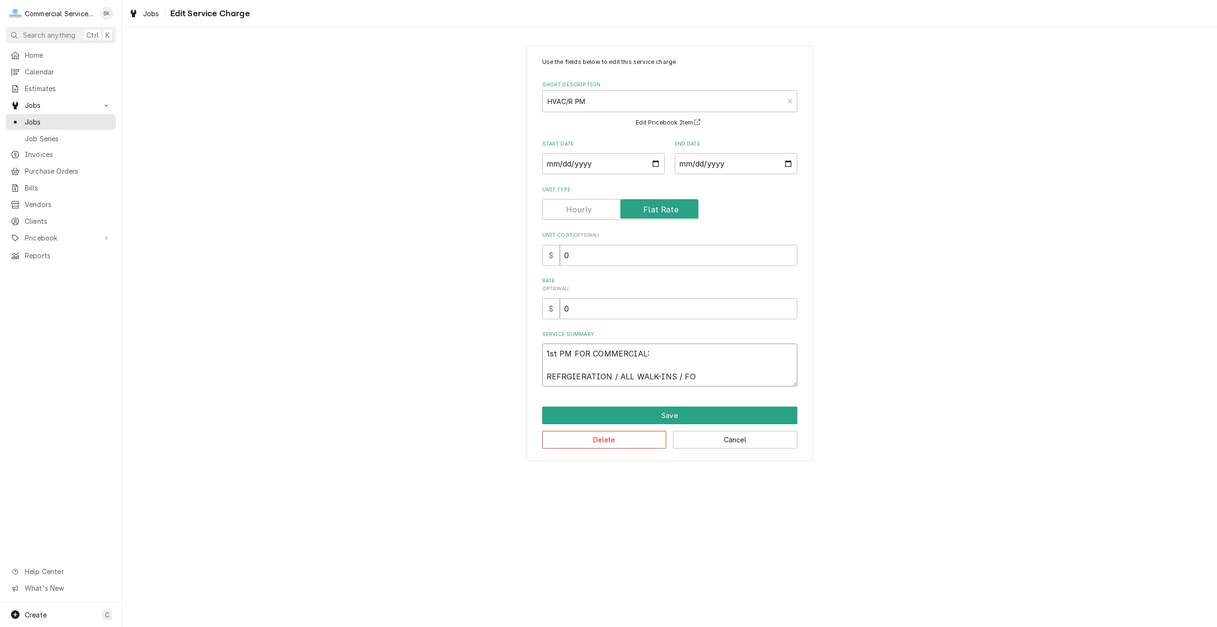
type textarea "x"
type textarea "1st PM FOR COMMERCIAL: REFRGIERATION / ALL WALK-INS / FOO"
type textarea "x"
type textarea "1st PM FOR COMMERCIAL: REFRGIERATION / ALL WALK-INS / FOOD"
type textarea "x"
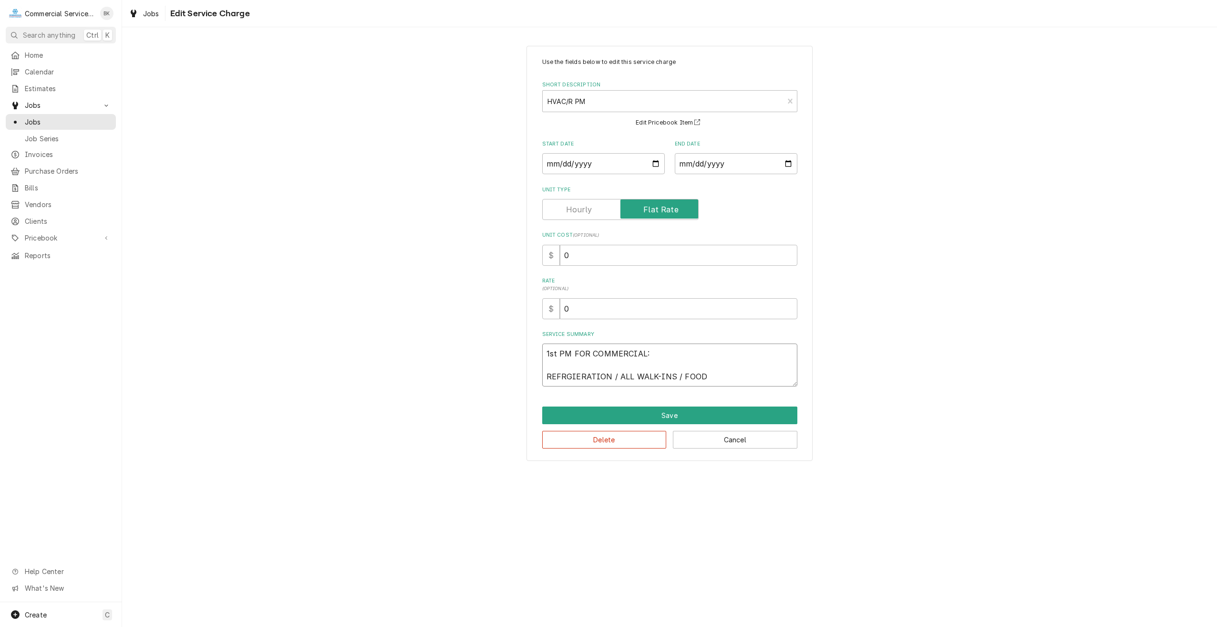
type textarea "1st PM FOR COMMERCIAL: REFRGIERATION / ALL WALK-INS / FOOD"
type textarea "x"
type textarea "1st PM FOR COMMERCIAL: REFRGIERATION / ALL WALK-INS / FOOD S"
type textarea "x"
type textarea "1st PM FOR COMMERCIAL: REFRGIERATION / ALL WALK-INS / FOOD SE"
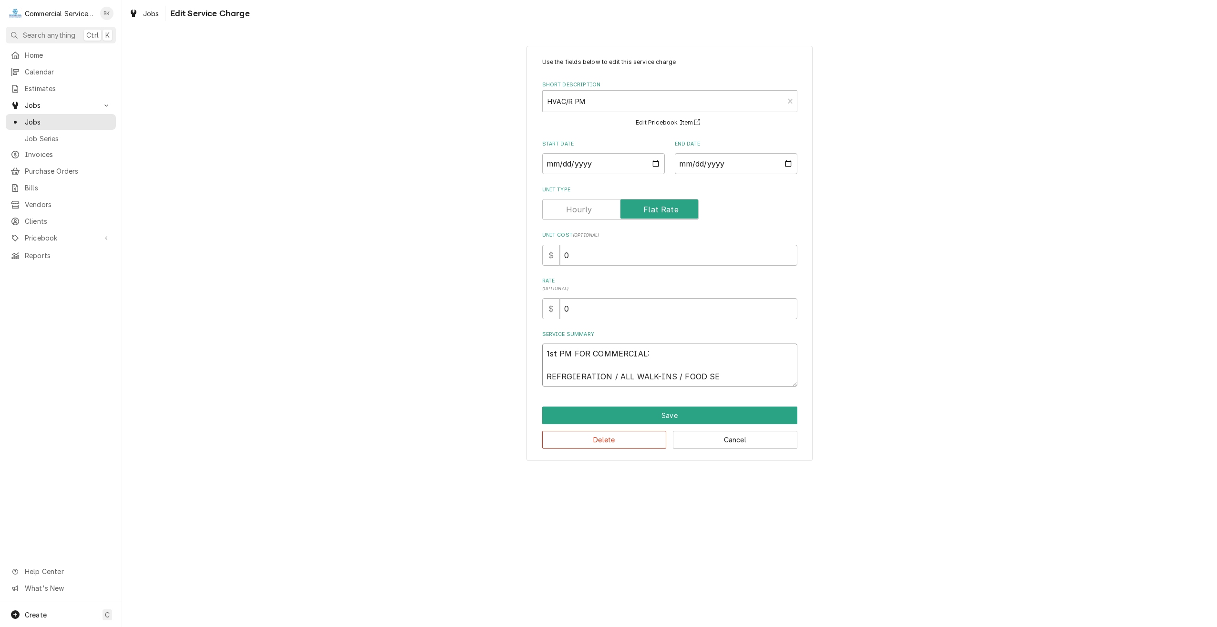
type textarea "x"
type textarea "1st PM FOR COMMERCIAL: REFRGIERATION / ALL WALK-INS / FOOD SER"
type textarea "x"
type textarea "1st PM FOR COMMERCIAL: REFRGIERATION / ALL WALK-INS / FOOD SERV"
type textarea "x"
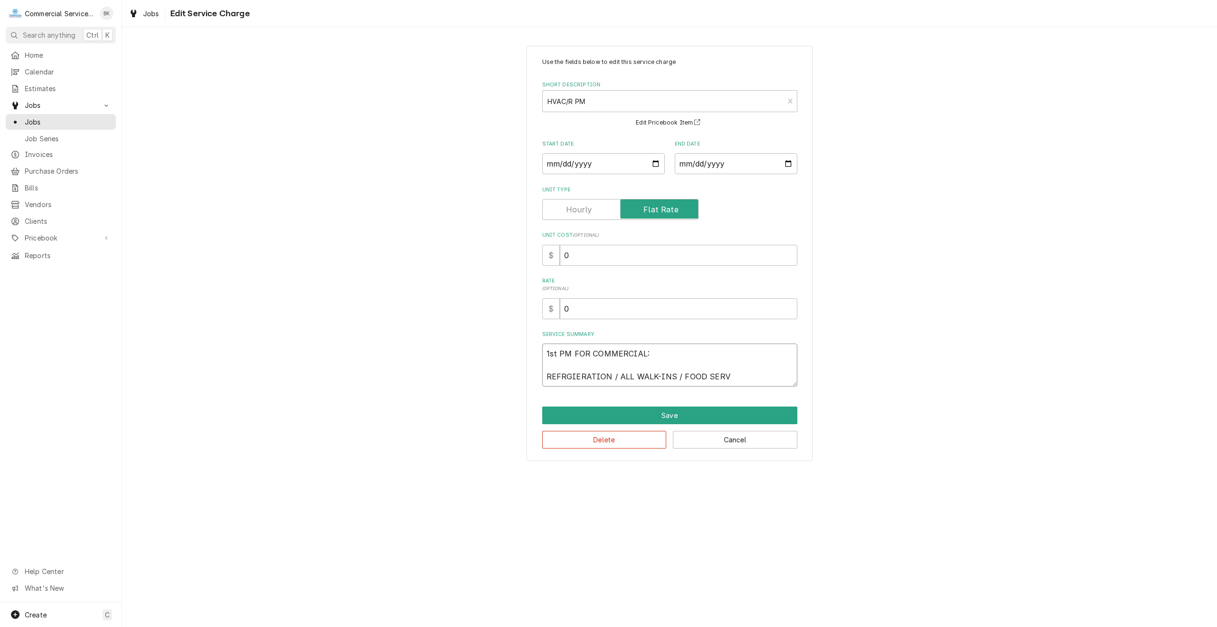
type textarea "1st PM FOR COMMERCIAL: REFRGIERATION / ALL WALK-INS / FOOD SERVI"
type textarea "x"
type textarea "1st PM FOR COMMERCIAL: REFRGIERATION / ALL WALK-INS / FOOD SERVIC"
type textarea "x"
type textarea "1st PM FOR COMMERCIAL: REFRGIERATION / ALL WALK-INS / FOOD SERVICE"
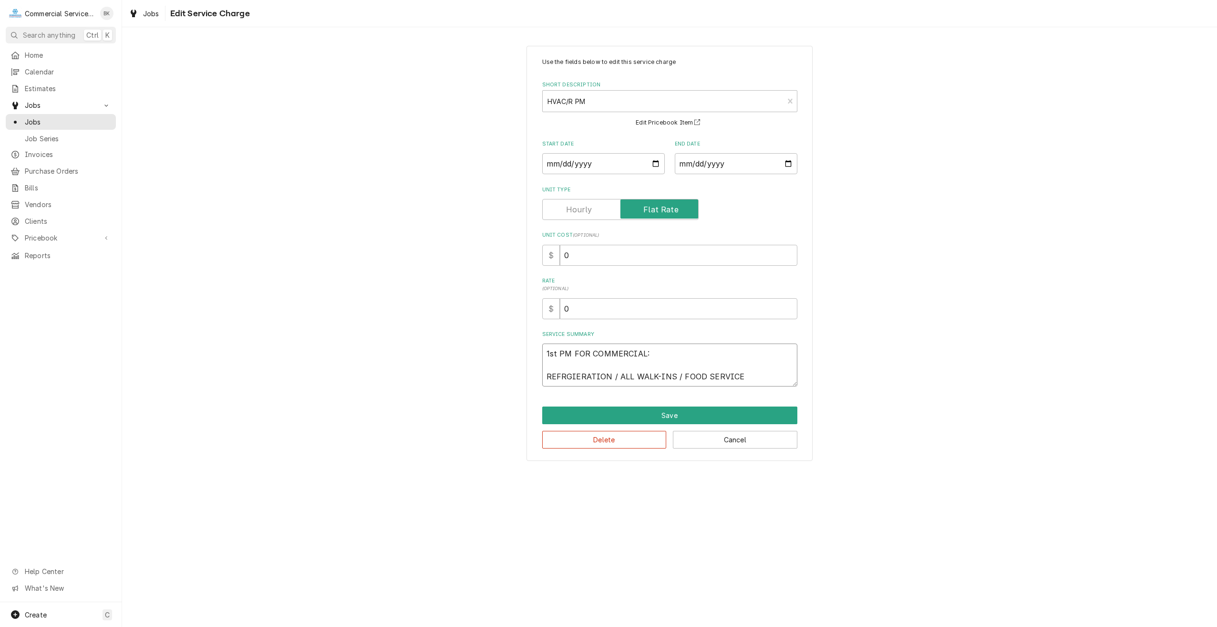
type textarea "x"
type textarea "1st PM FOR COMMERCIAL: REFRGIERATION / ALL WALK-INS / FOOD SERVICE"
type textarea "x"
type textarea "1st PM FOR COMMERCIAL: REFRGIERATION / ALL WALK-INS / FOOD SERVICE /"
type textarea "x"
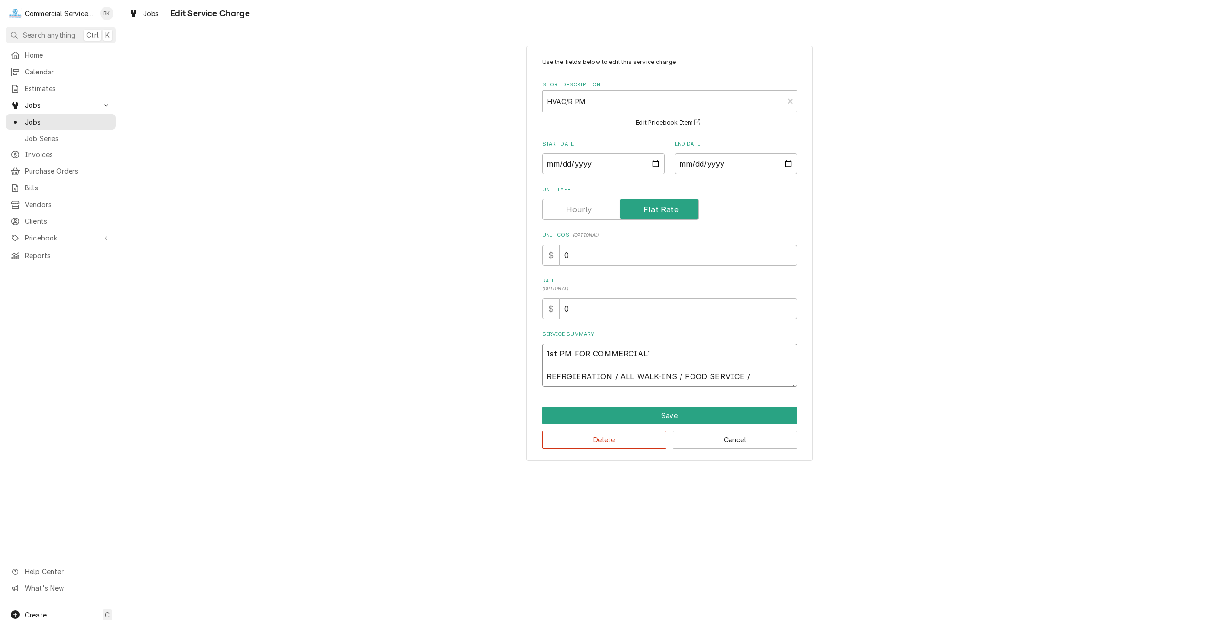
type textarea "1st PM FOR COMMERCIAL: REFRGIERATION / ALL WALK-INS / FOOD SERVICE /"
type textarea "x"
type textarea "1st PM FOR COMMERCIAL: REFRGIERATION / ALL WALK-INS / FOOD SERVICE / I"
type textarea "x"
type textarea "1st PM FOR COMMERCIAL: REFRGIERATION / ALL WALK-INS / FOOD SERVICE / IC"
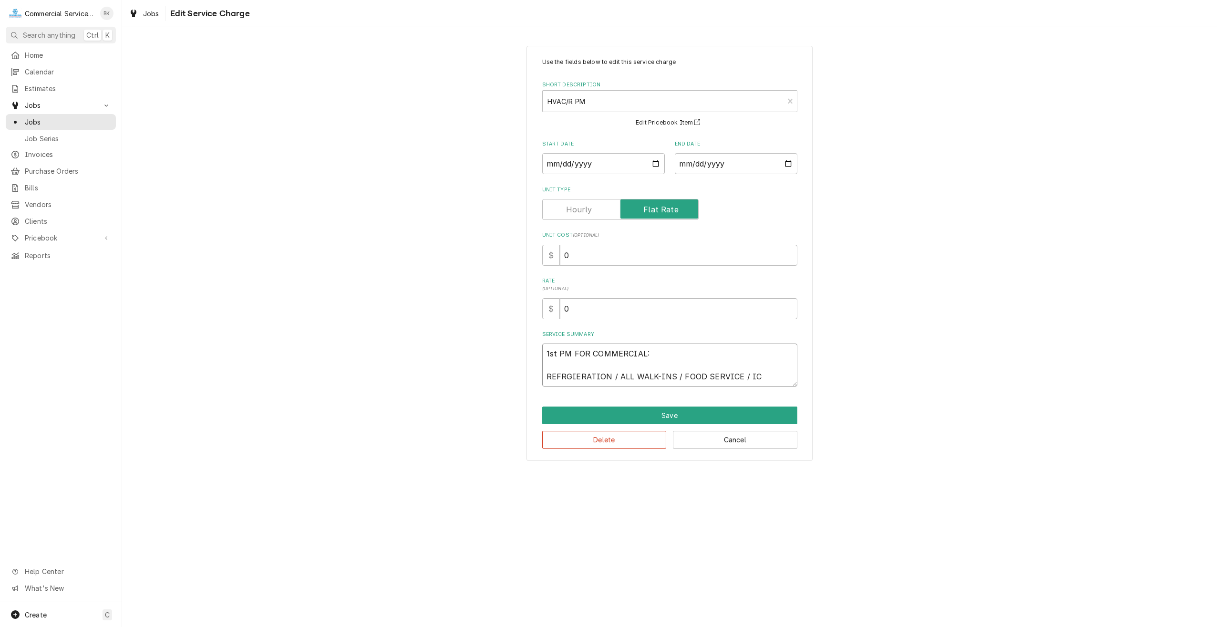
type textarea "x"
type textarea "1st PM FOR COMMERCIAL: REFRGIERATION / ALL WALK-INS / FOOD SERVICE / ICE"
type textarea "x"
type textarea "1st PM FOR COMMERCIAL: REFRGIERATION / ALL WALK-INS / FOOD SERVICE / ICE"
type textarea "x"
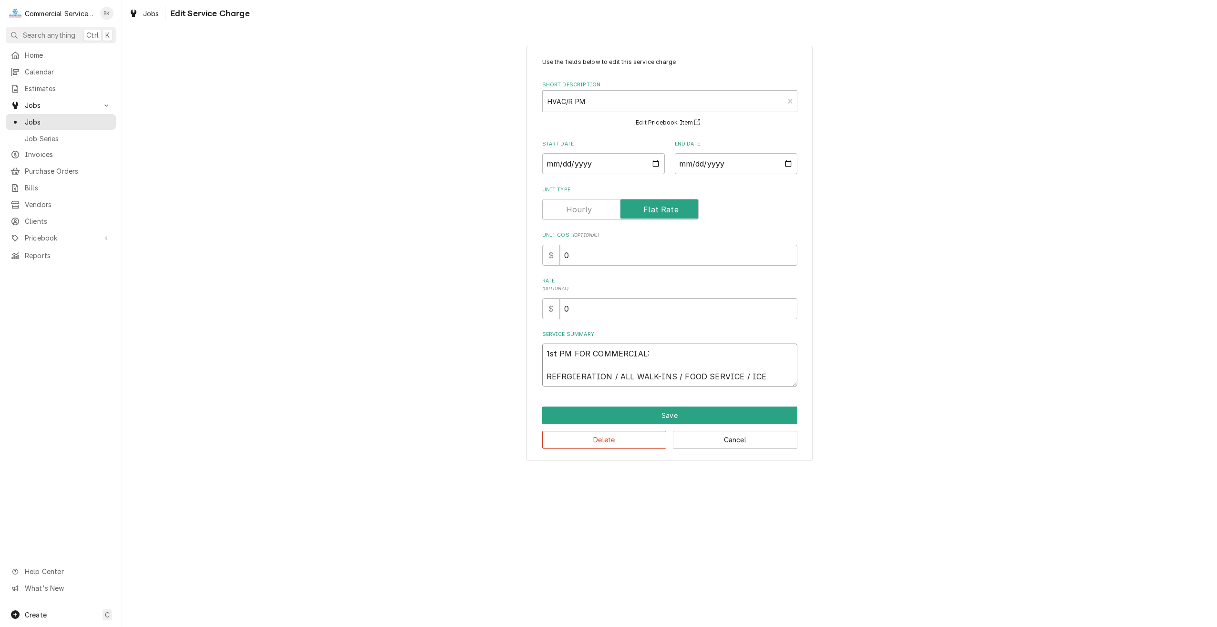
type textarea "1st PM FOR COMMERCIAL: REFRGIERATION / ALL WALK-INS / FOOD SERVICE / ICE M"
type textarea "x"
type textarea "1st PM FOR COMMERCIAL: REFRGIERATION / ALL WALK-INS / FOOD SERVICE / ICE MA"
type textarea "x"
type textarea "1st PM FOR COMMERCIAL: REFRGIERATION / ALL WALK-INS / FOOD SERVICE / ICE MAC"
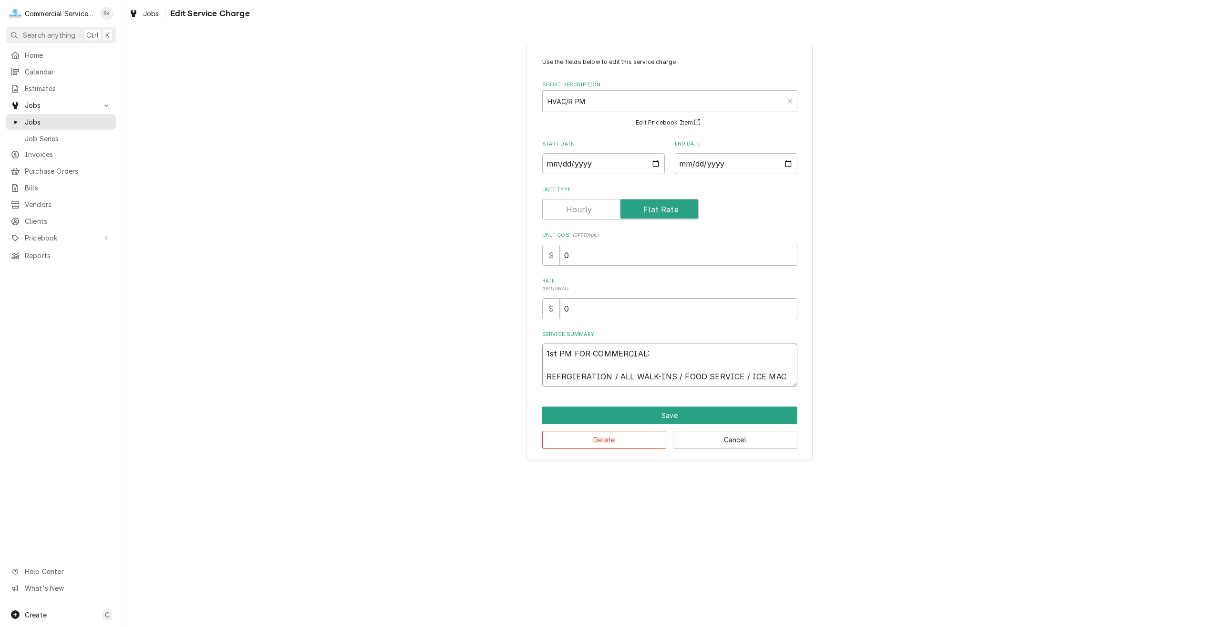
type textarea "x"
type textarea "1st PM FOR COMMERCIAL: REFRGIERATION / ALL WALK-INS / FOOD SERVICE / ICE MACH"
type textarea "x"
type textarea "1st PM FOR COMMERCIAL: REFRGIERATION / ALL WALK-INS / FOOD SERVICE / ICE MACHI"
type textarea "x"
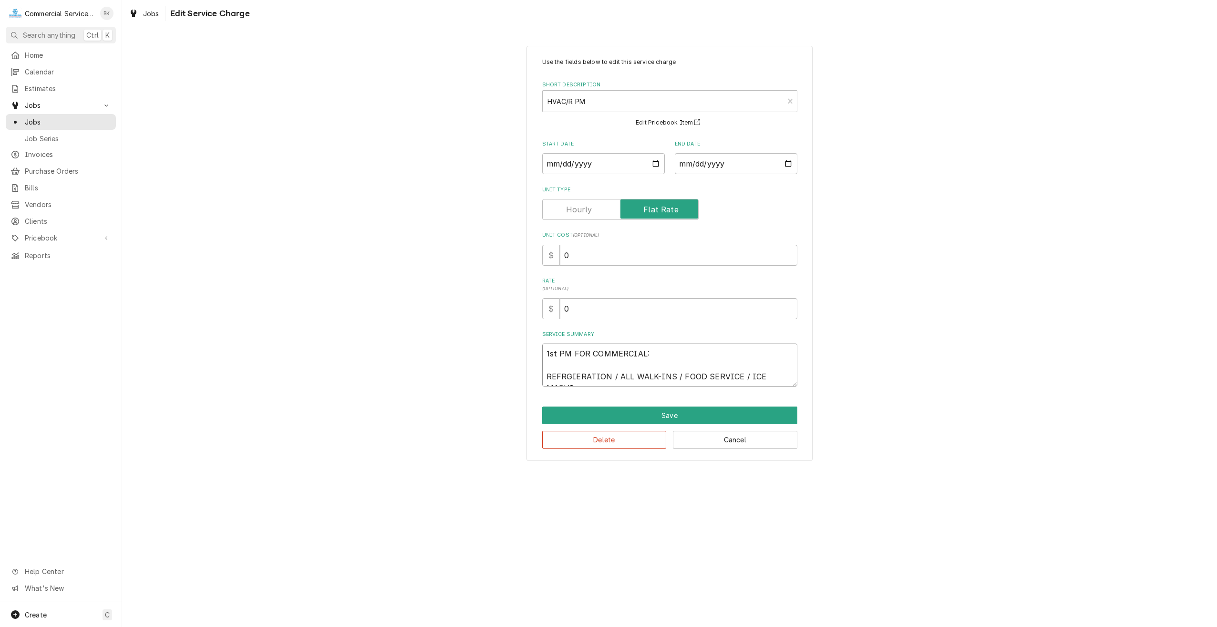
type textarea "1st PM FOR COMMERCIAL: REFRGIERATION / ALL WALK-INS / FOOD SERVICE / ICE MACHIN"
type textarea "x"
type textarea "1st PM FOR COMMERCIAL: REFRGIERATION / ALL WALK-INS / FOOD SERVICE / ICE MACHINE"
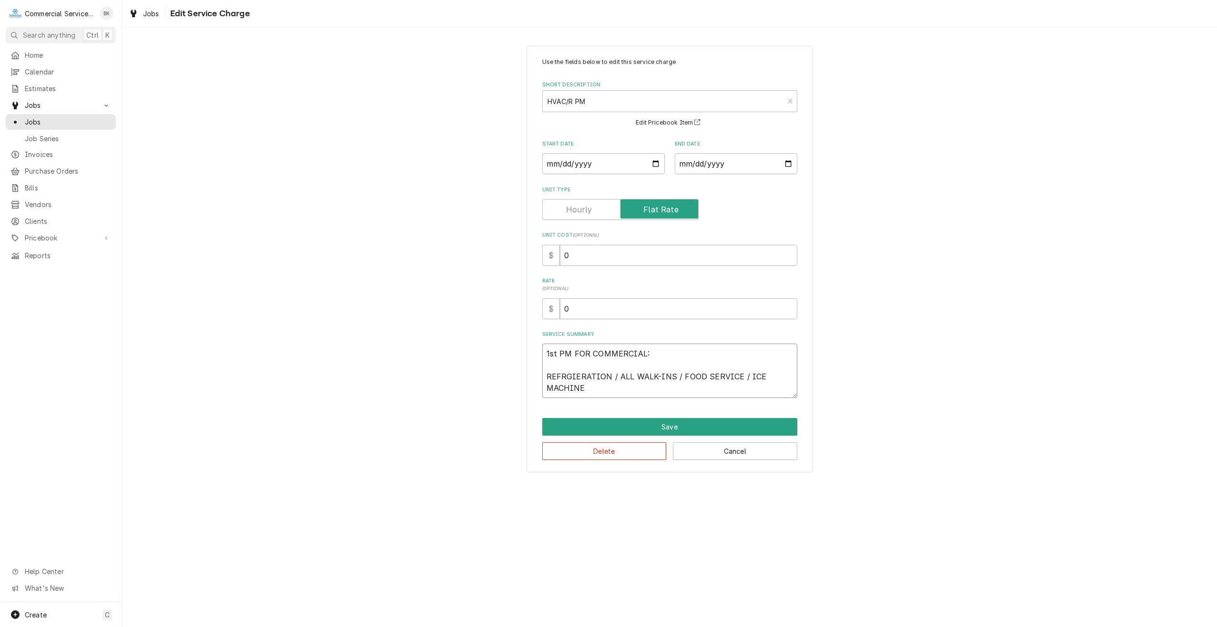
type textarea "x"
type textarea "1st PM FOR COMMERCIAL: REFRGIERATION / ALL WALK-INS / FOOD SERVICE / ICE MACHIN…"
type textarea "x"
type textarea "1st PM FOR COMMERCIAL: REFRGIERATION / ALL WALK-INS / FOOD SERVICE / ICE MACHIN…"
type textarea "x"
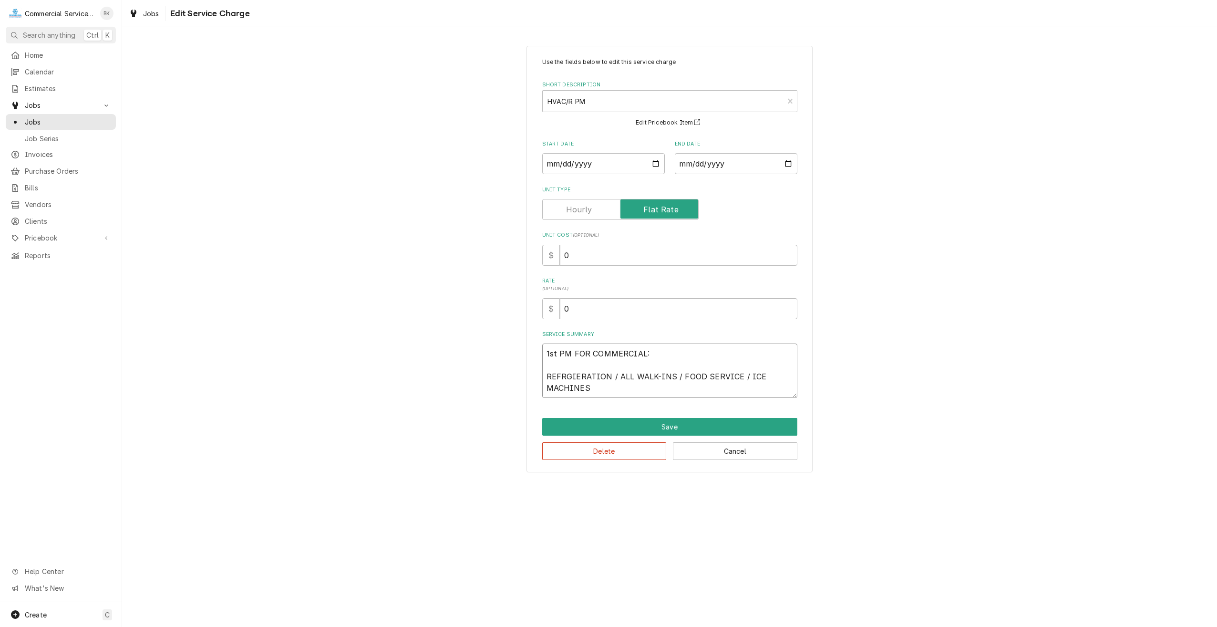
type textarea "1st PM FOR COMMERCIAL: REFRGIERATION / ALL WALK-INS / FOOD SERVICE / ICE MACHIN…"
type textarea "x"
type textarea "1st PM FOR COMMERCIAL: REFRGIERATION / ALL WALK-INS / FOOD SERVICE / ICE MACHIN…"
type textarea "x"
type textarea "1st PM FOR COMMERCIAL: REFRGIERATION / ALL WALK-INS / FOOD SERVICE / ICE MACHIN…"
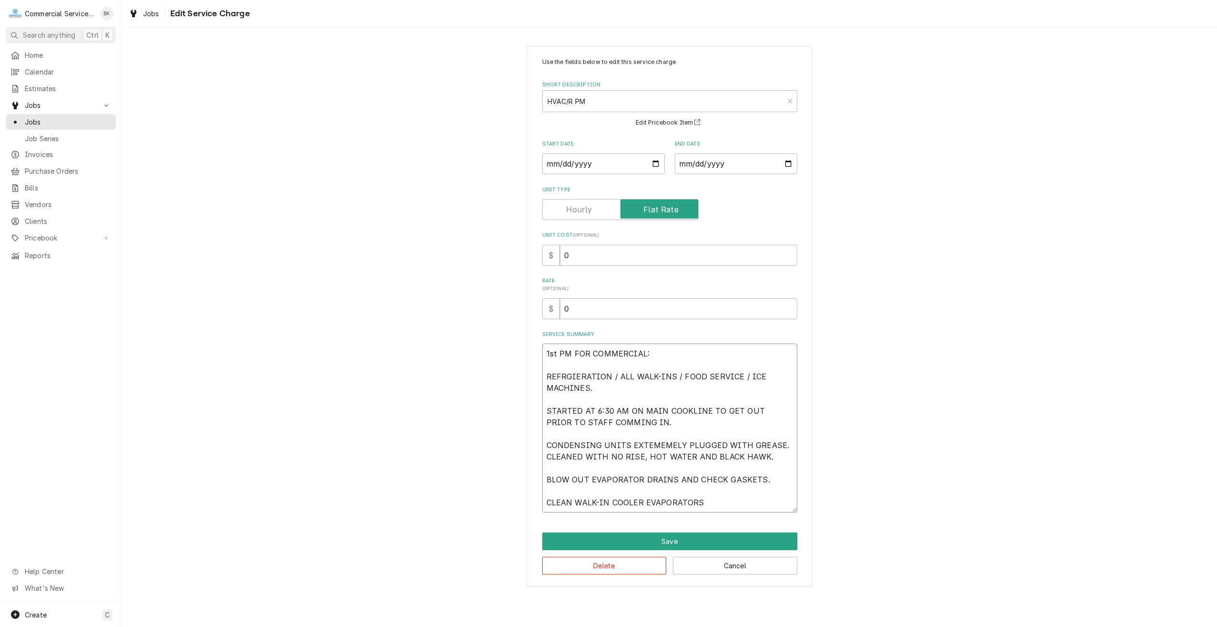
click at [642, 501] on textarea "1st PM FOR COMMERCIAL: REFRGIERATION / ALL WALK-INS / FOOD SERVICE / ICE MACHIN…" at bounding box center [669, 427] width 255 height 169
click at [751, 502] on textarea "1st PM FOR COMMERCIAL: REFRGIERATION / ALL WALK-INS / FOOD SERVICE / ICE MACHIN…" at bounding box center [669, 427] width 255 height 169
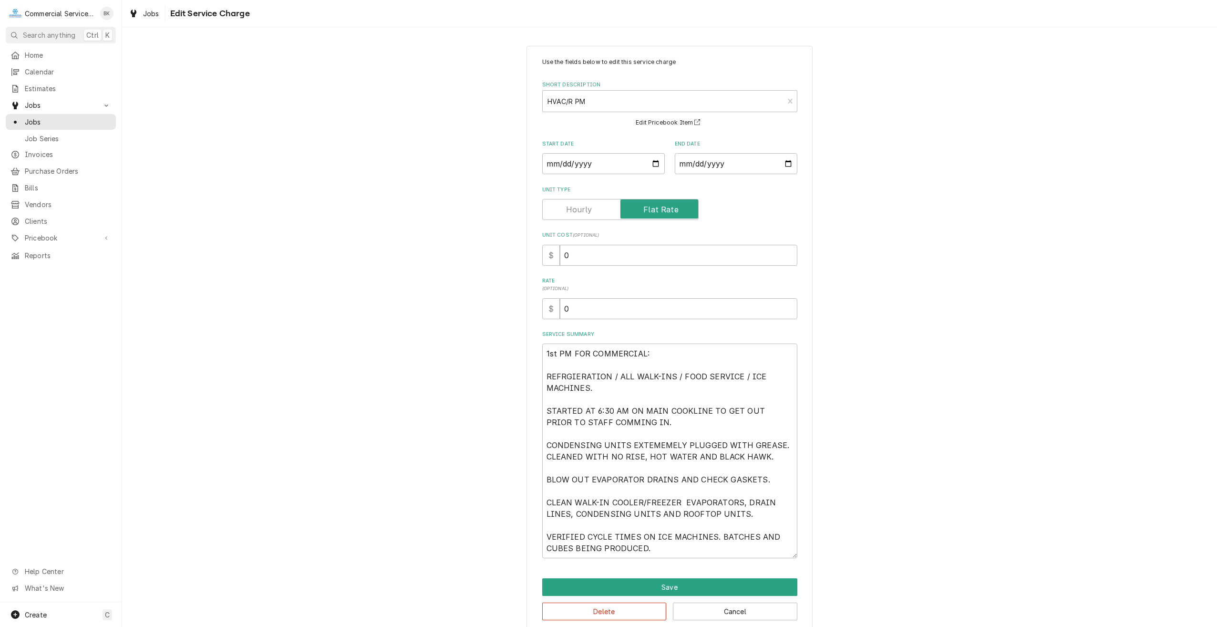
click at [581, 209] on label "Unit Type" at bounding box center [620, 209] width 156 height 21
click at [581, 209] on input "Unit Type" at bounding box center [620, 209] width 148 height 21
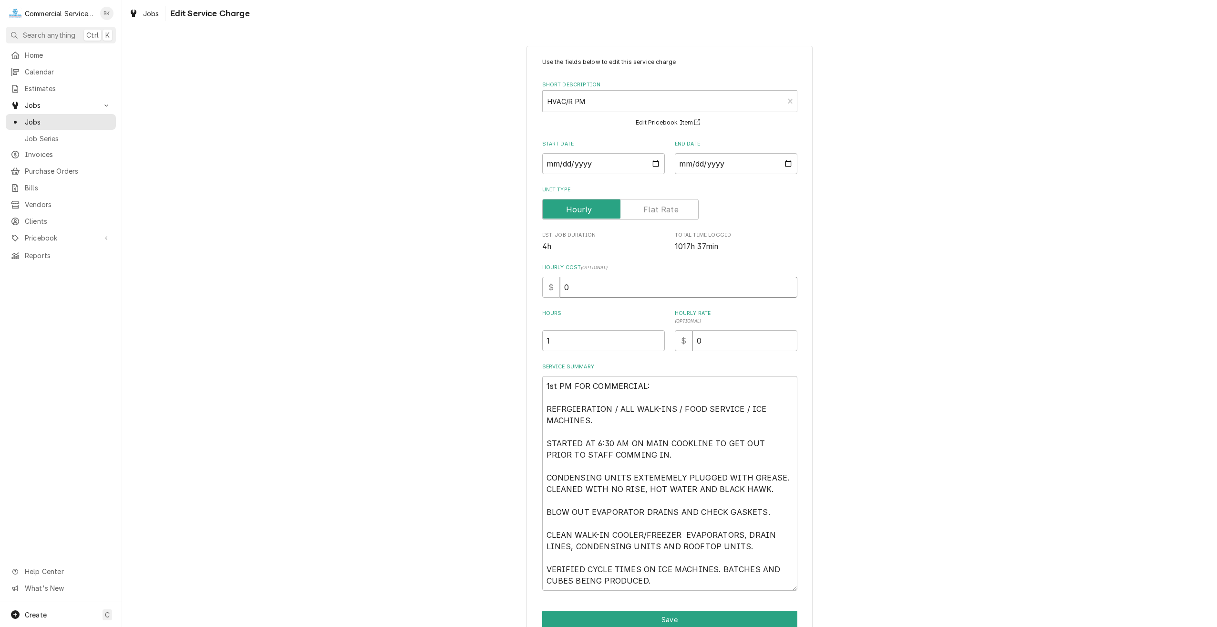
drag, startPoint x: 566, startPoint y: 290, endPoint x: 536, endPoint y: 288, distance: 29.6
click at [537, 288] on div "Use the fields below to edit this service charge Short Description HVAC/R PM Ca…" at bounding box center [669, 355] width 286 height 619
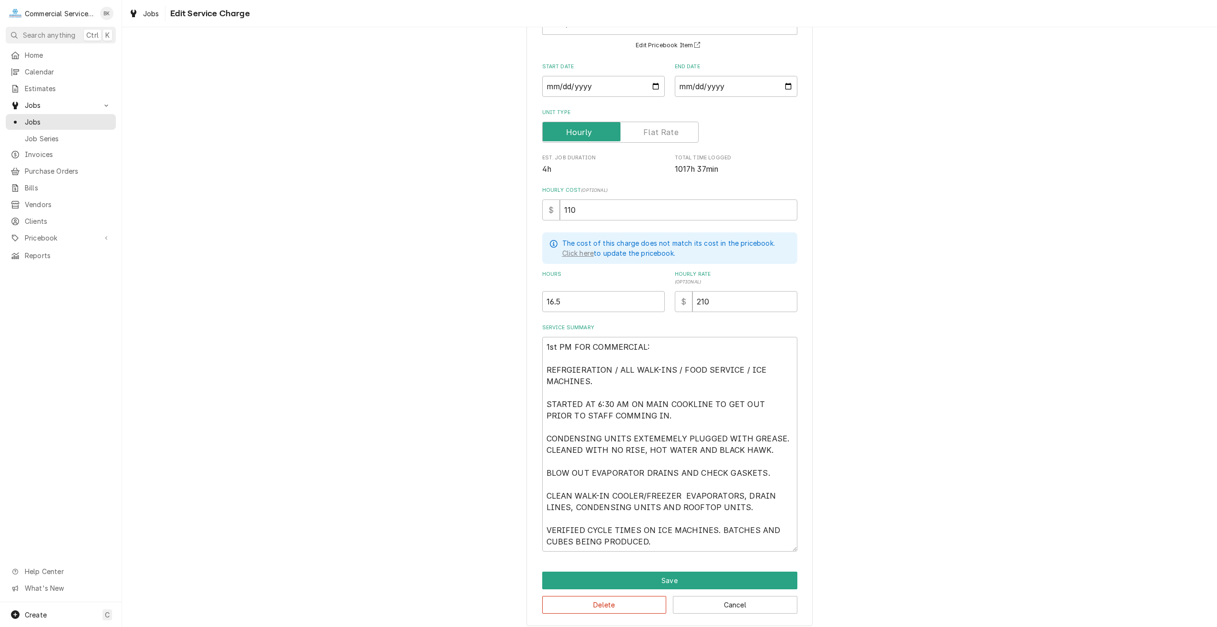
scroll to position [83, 0]
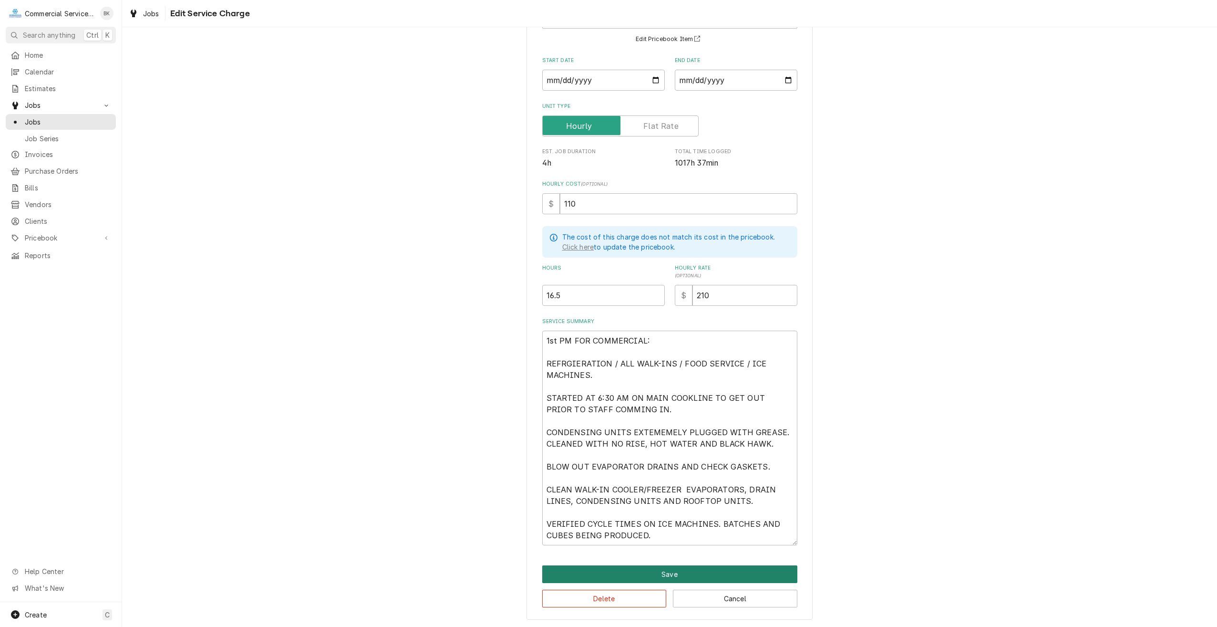
click at [704, 571] on button "Save" at bounding box center [669, 574] width 255 height 18
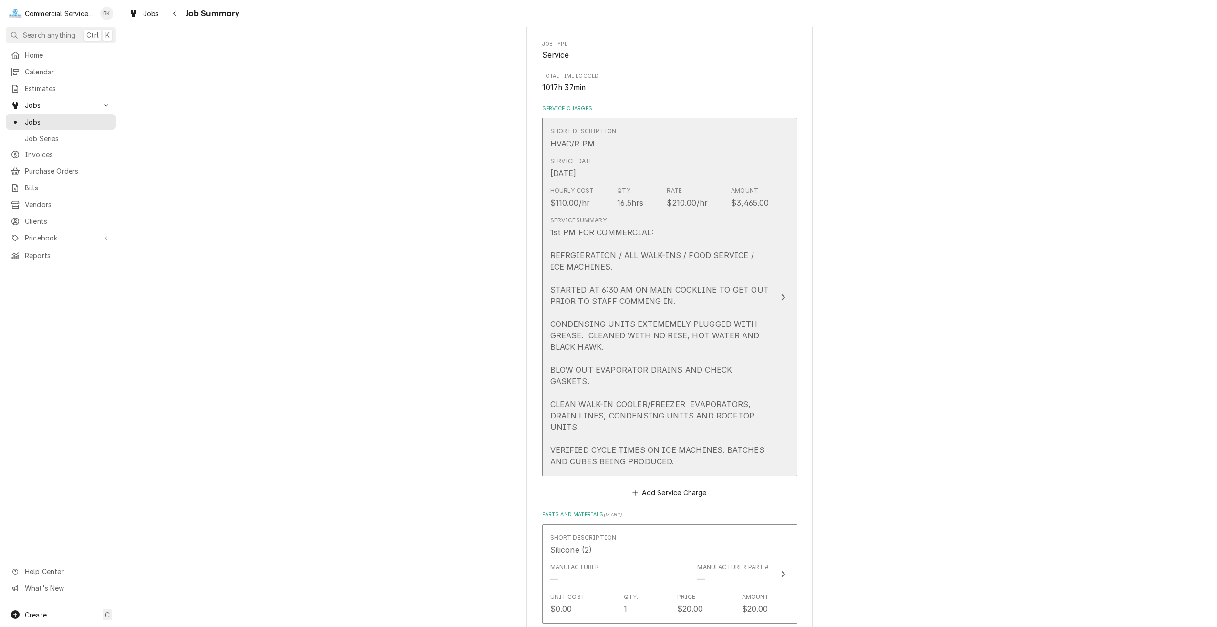
scroll to position [191, 0]
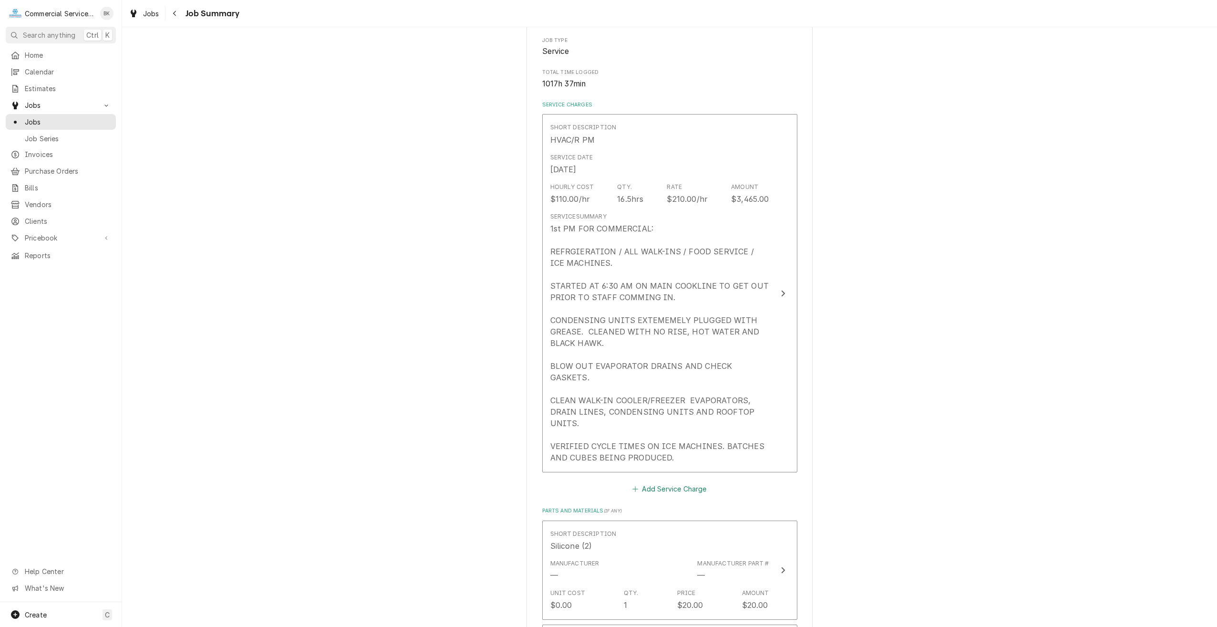
click at [673, 482] on button "Add Service Charge" at bounding box center [669, 488] width 77 height 13
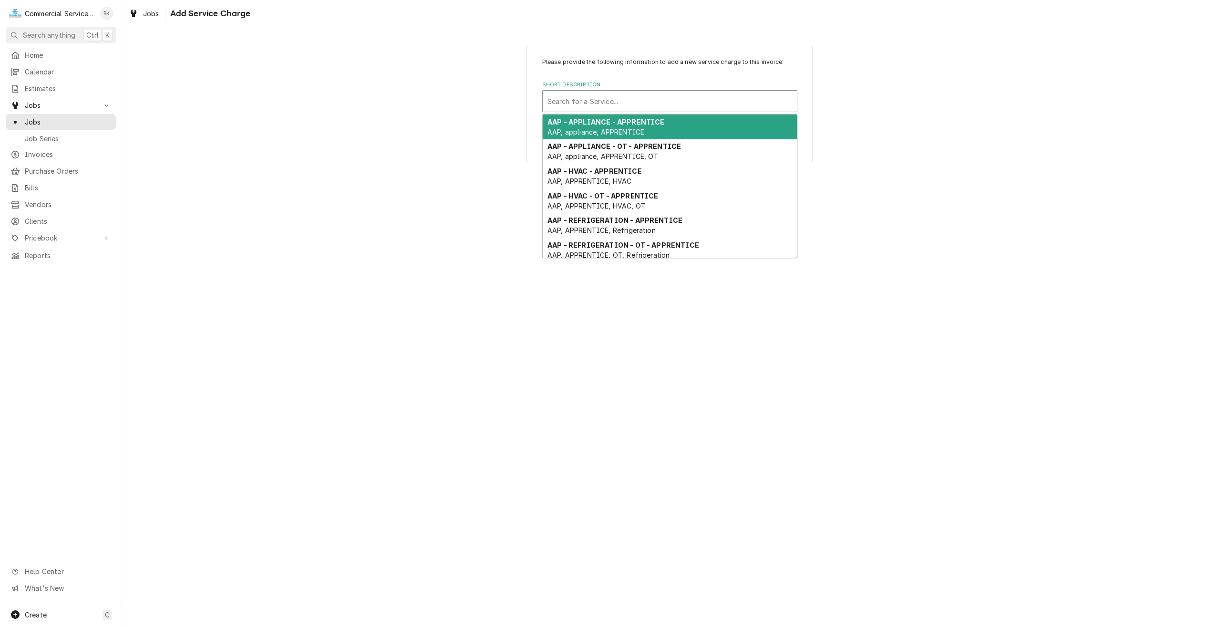
click at [581, 99] on div "Short Description" at bounding box center [669, 101] width 245 height 17
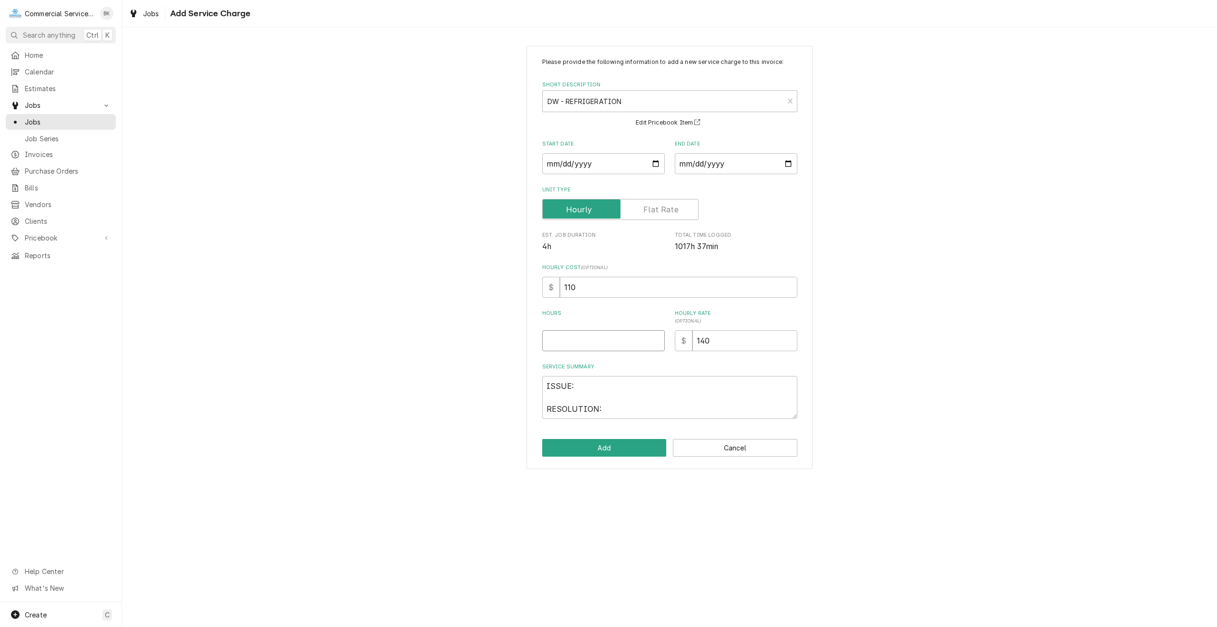
click at [587, 338] on input "Hours" at bounding box center [603, 340] width 123 height 21
drag, startPoint x: 611, startPoint y: 416, endPoint x: 540, endPoint y: 383, distance: 77.9
click at [540, 384] on div "Please provide the following information to add a new service charge to this in…" at bounding box center [669, 257] width 286 height 423
click at [586, 443] on button "Add" at bounding box center [604, 448] width 124 height 18
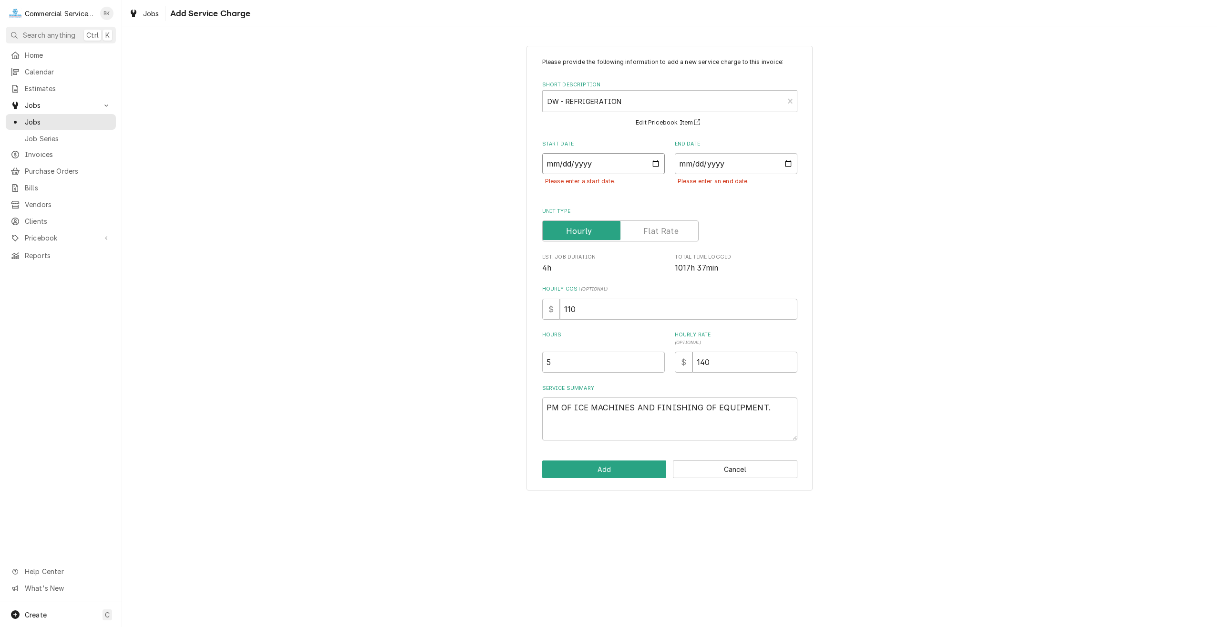
click at [654, 160] on input "Start Date" at bounding box center [603, 163] width 123 height 21
click at [790, 165] on input "End Date" at bounding box center [736, 163] width 123 height 21
click at [640, 471] on button "Add" at bounding box center [604, 469] width 124 height 18
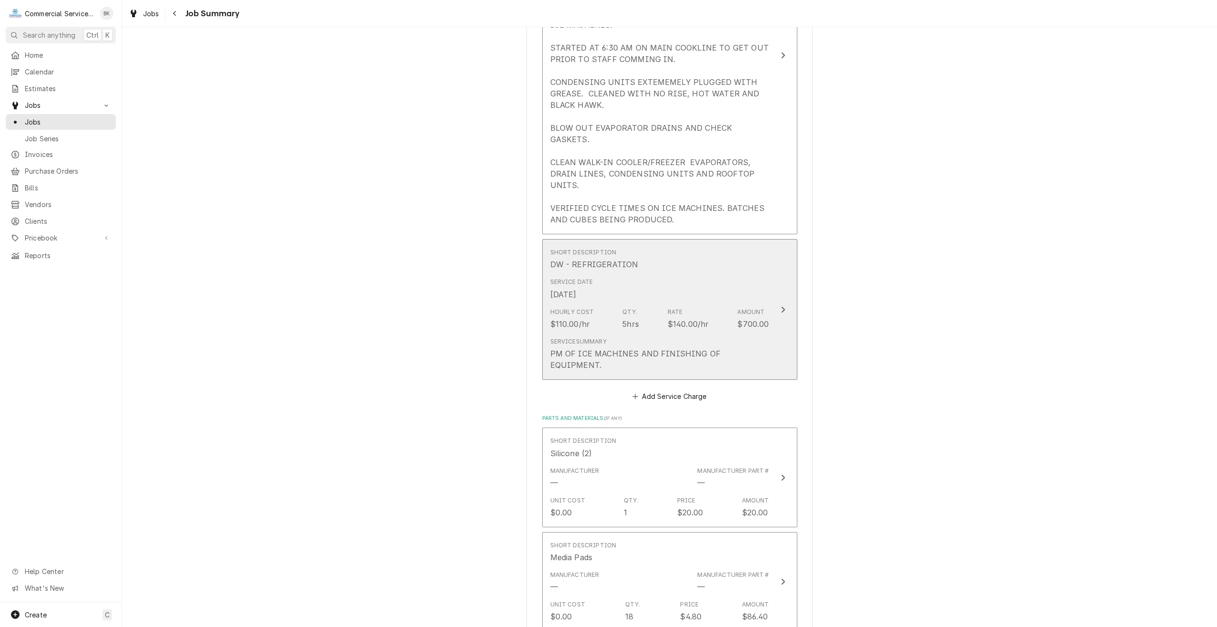
scroll to position [429, 0]
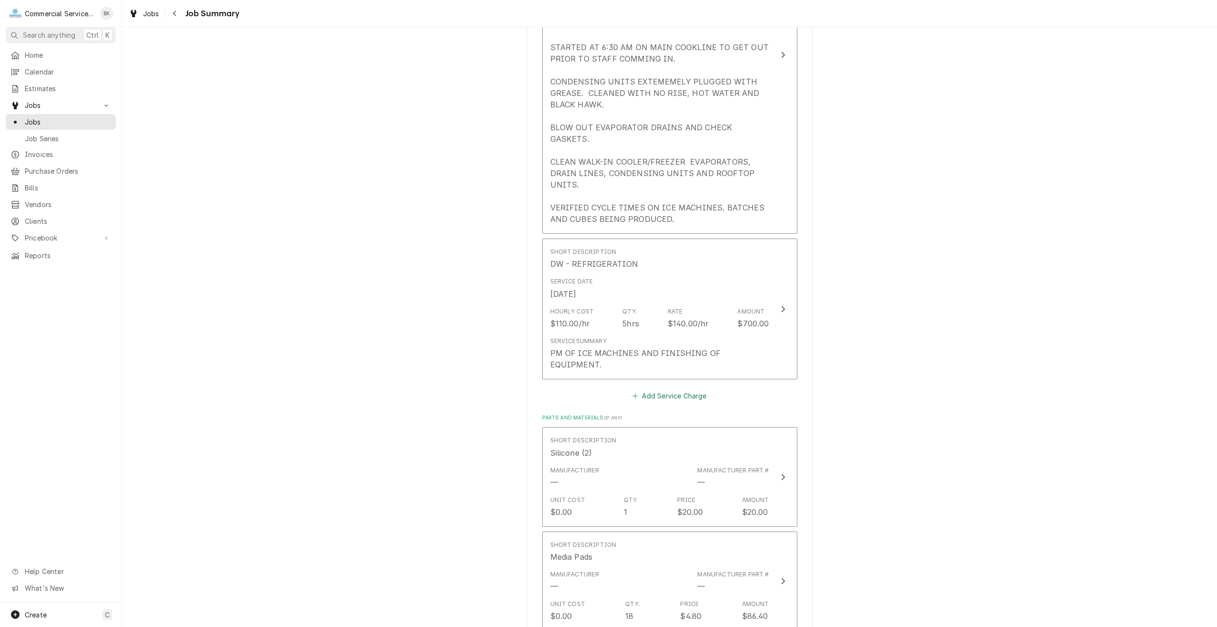
click at [660, 389] on button "Add Service Charge" at bounding box center [669, 395] width 77 height 13
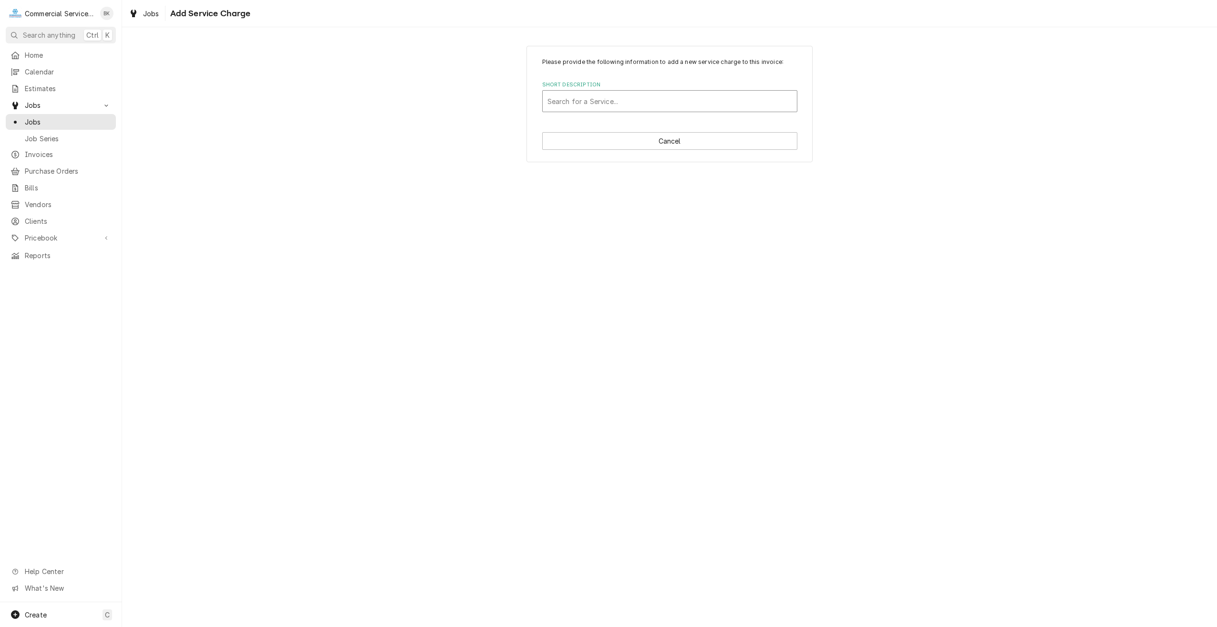
click at [591, 101] on div "Short Description" at bounding box center [669, 101] width 245 height 17
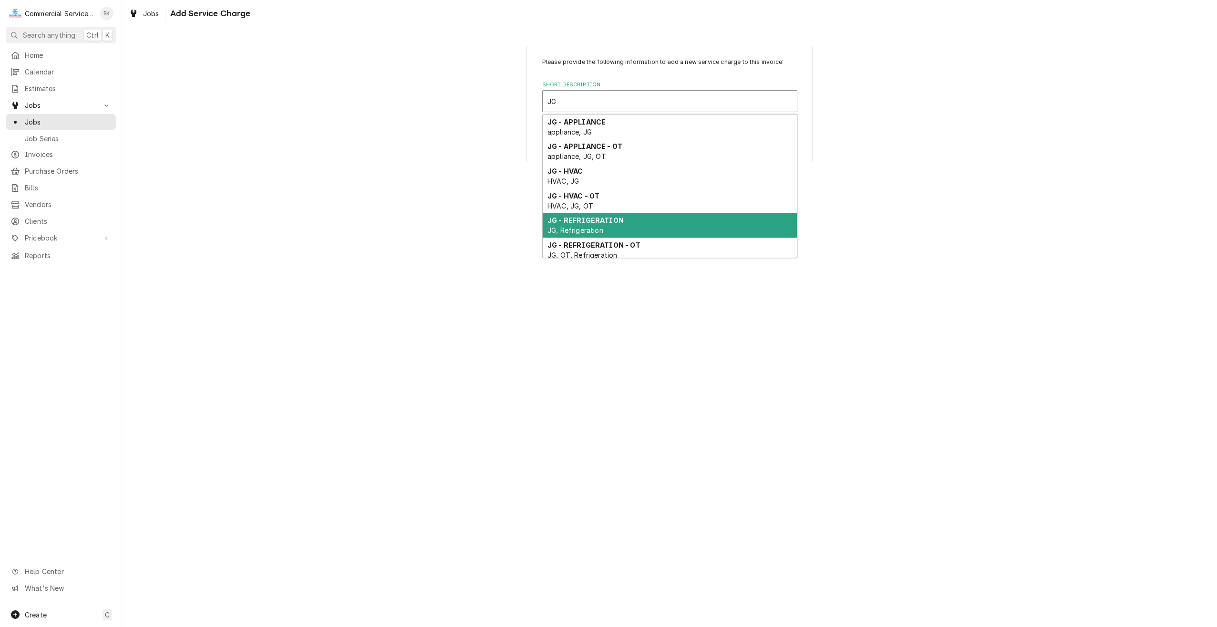
click at [584, 225] on div "JG - REFRIGERATION JG, Refrigeration" at bounding box center [670, 225] width 254 height 25
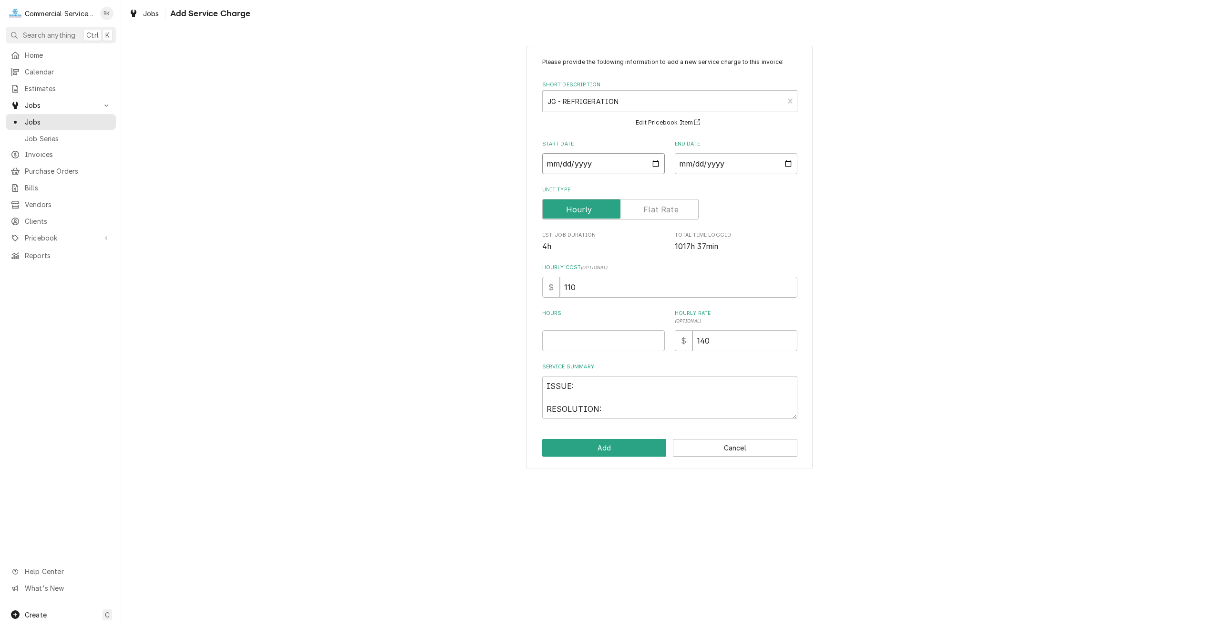
click at [657, 164] on input "Start Date" at bounding box center [603, 163] width 123 height 21
click at [789, 165] on input "End Date" at bounding box center [736, 163] width 123 height 21
click at [583, 341] on input "Hours" at bounding box center [603, 340] width 123 height 21
drag, startPoint x: 606, startPoint y: 409, endPoint x: 541, endPoint y: 373, distance: 73.4
click at [541, 373] on div "Please provide the following information to add a new service charge to this in…" at bounding box center [669, 257] width 286 height 423
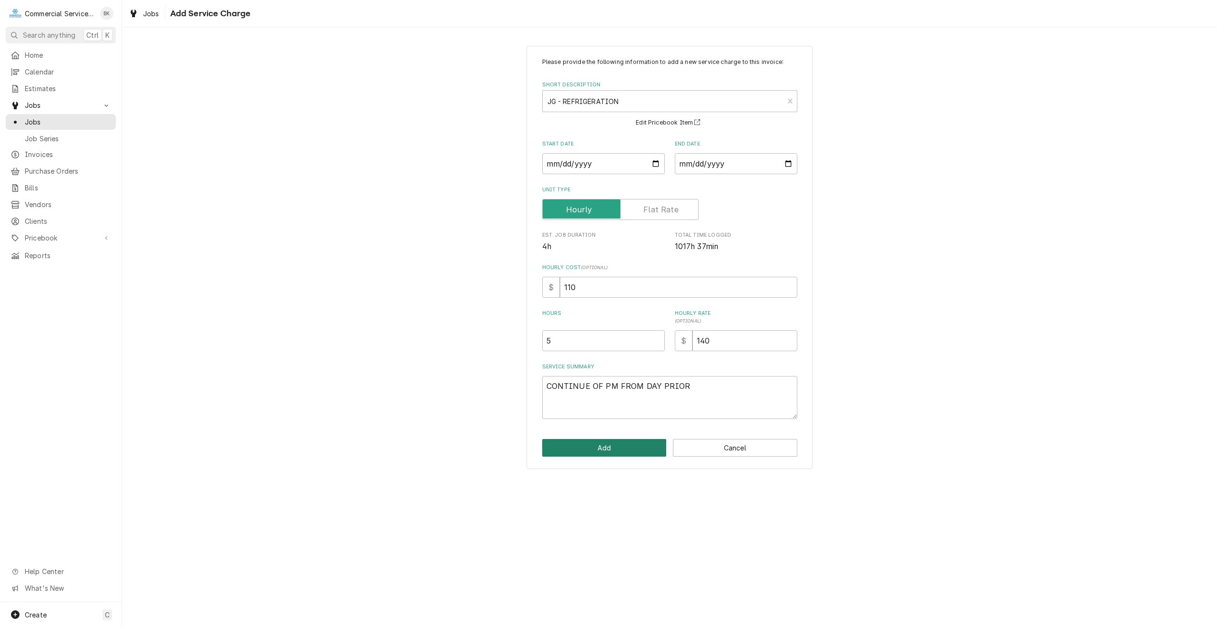
click at [590, 444] on button "Add" at bounding box center [604, 448] width 124 height 18
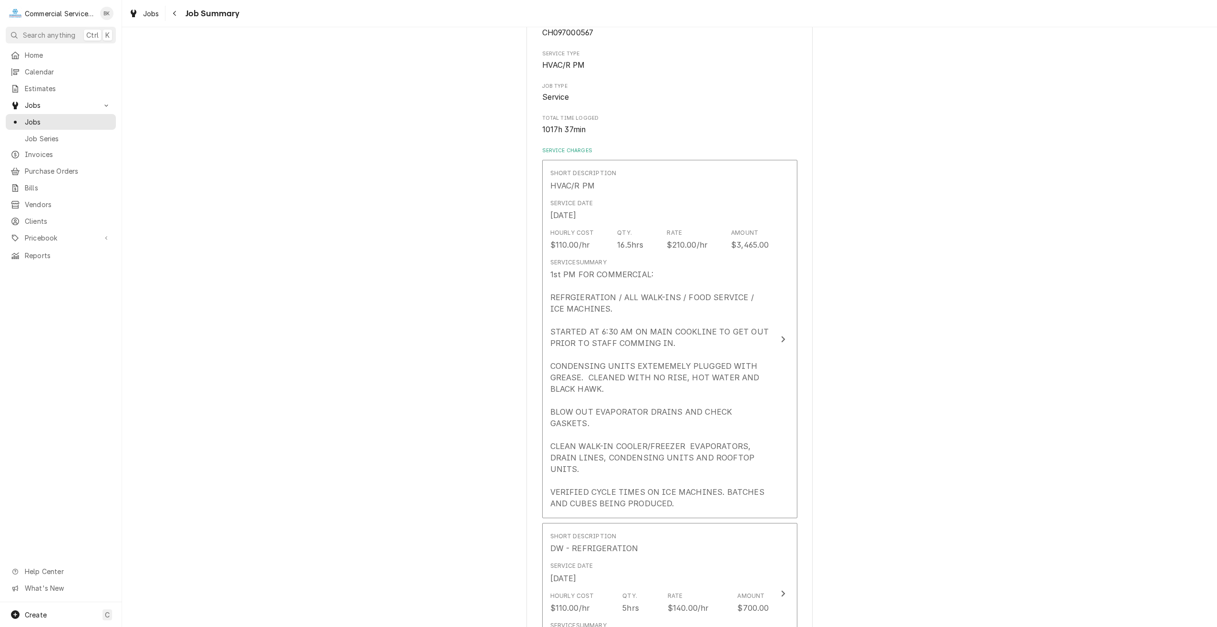
scroll to position [95, 0]
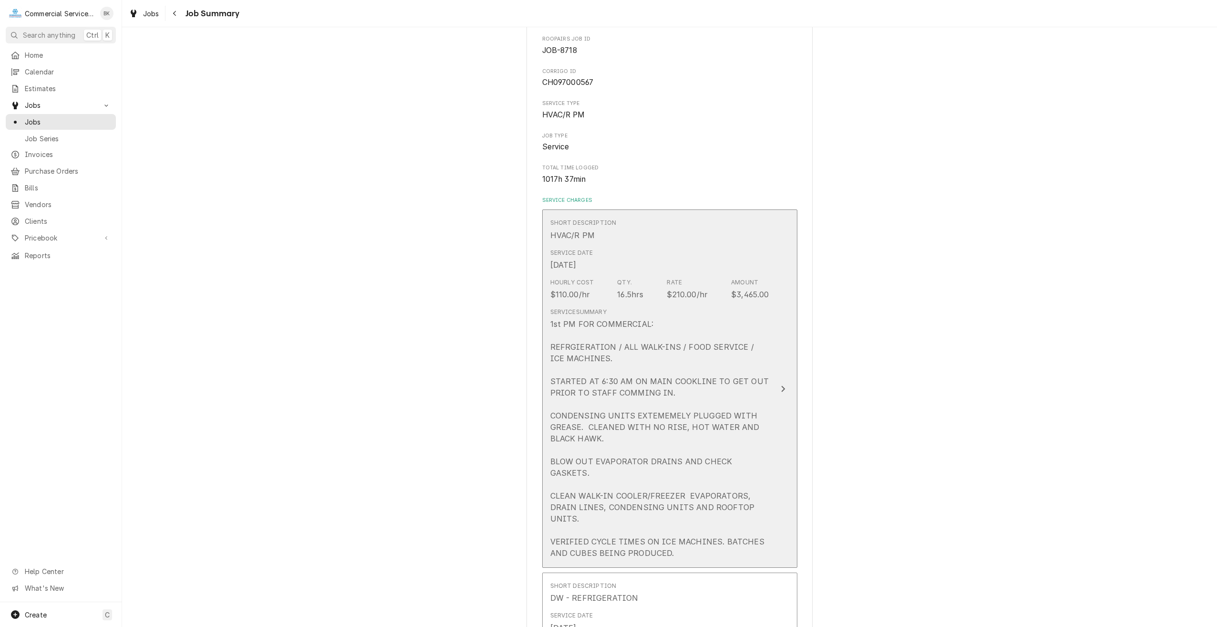
click at [694, 431] on div "1st PM FOR COMMERCIAL: REFRGIERATION / ALL WALK-INS / FOOD SERVICE / ICE MACHIN…" at bounding box center [659, 438] width 219 height 240
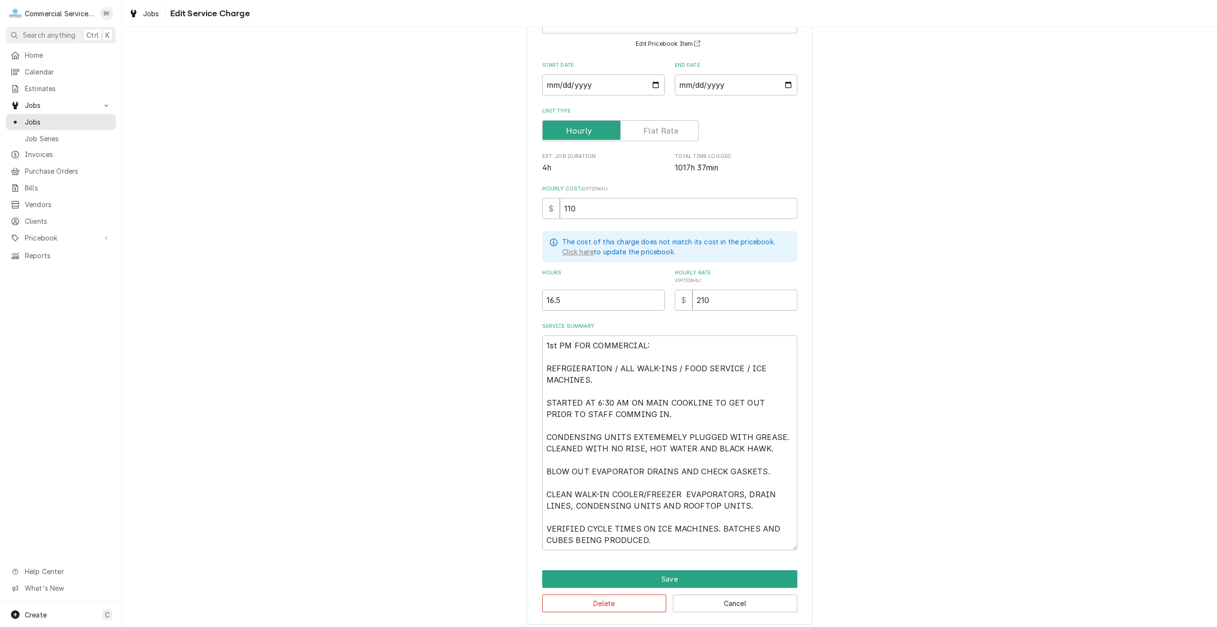
scroll to position [83, 0]
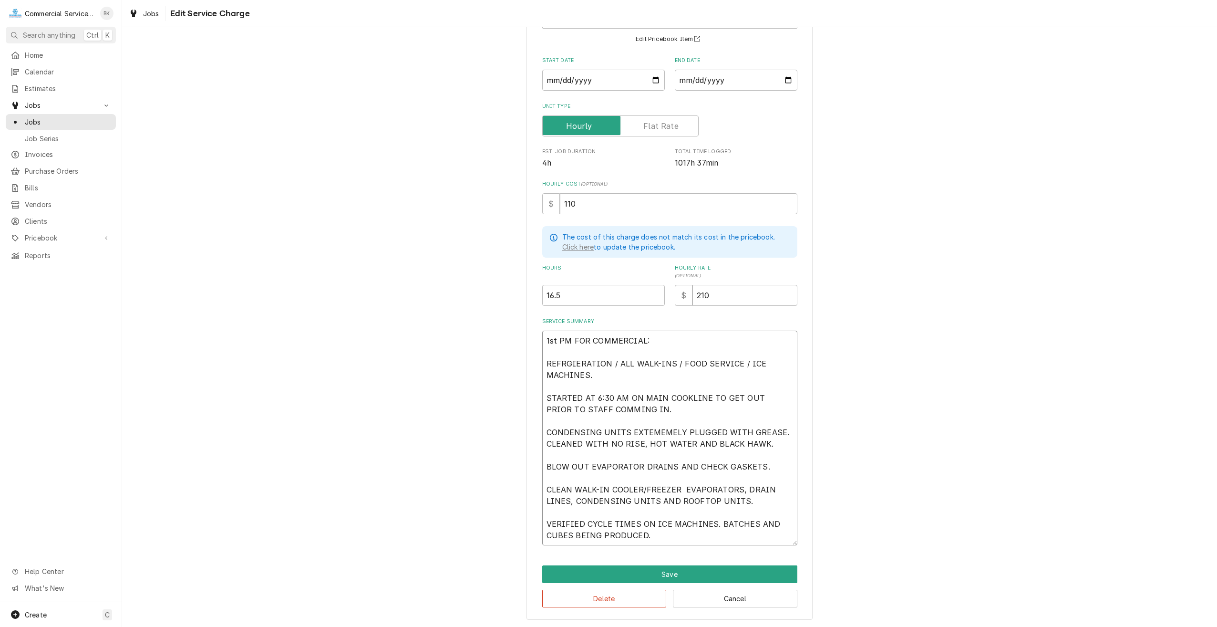
click at [658, 536] on textarea "1st PM FOR COMMERCIAL: REFRGIERATION / ALL WALK-INS / FOOD SERVICE / ICE MACHIN…" at bounding box center [669, 437] width 255 height 215
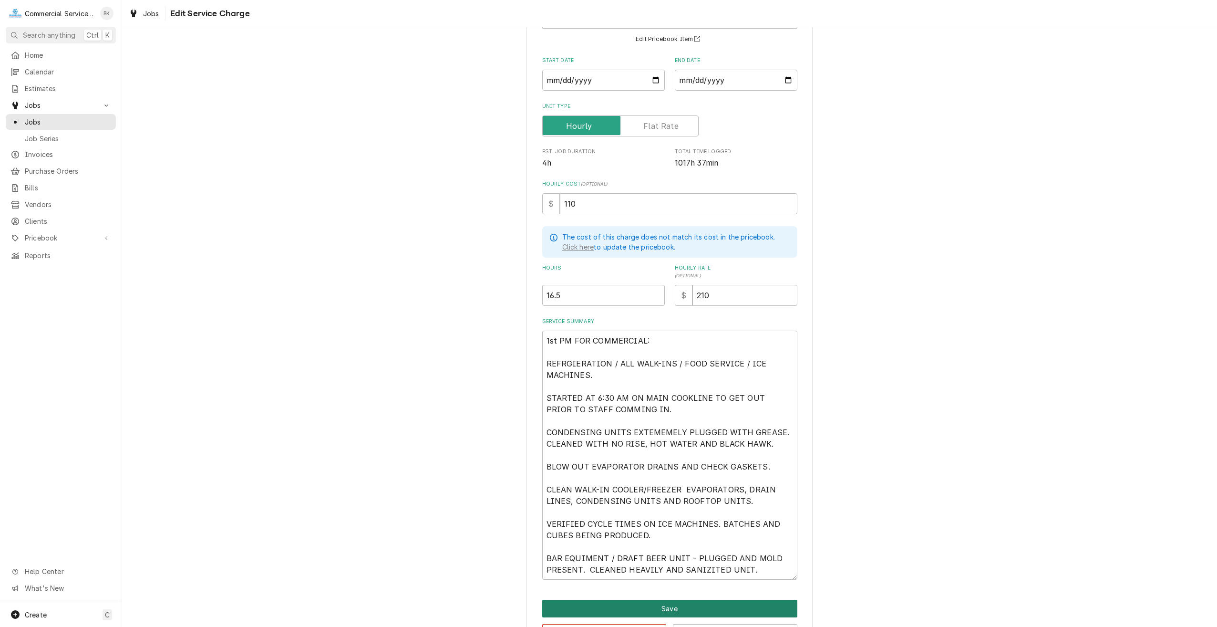
click at [709, 606] on button "Save" at bounding box center [669, 608] width 255 height 18
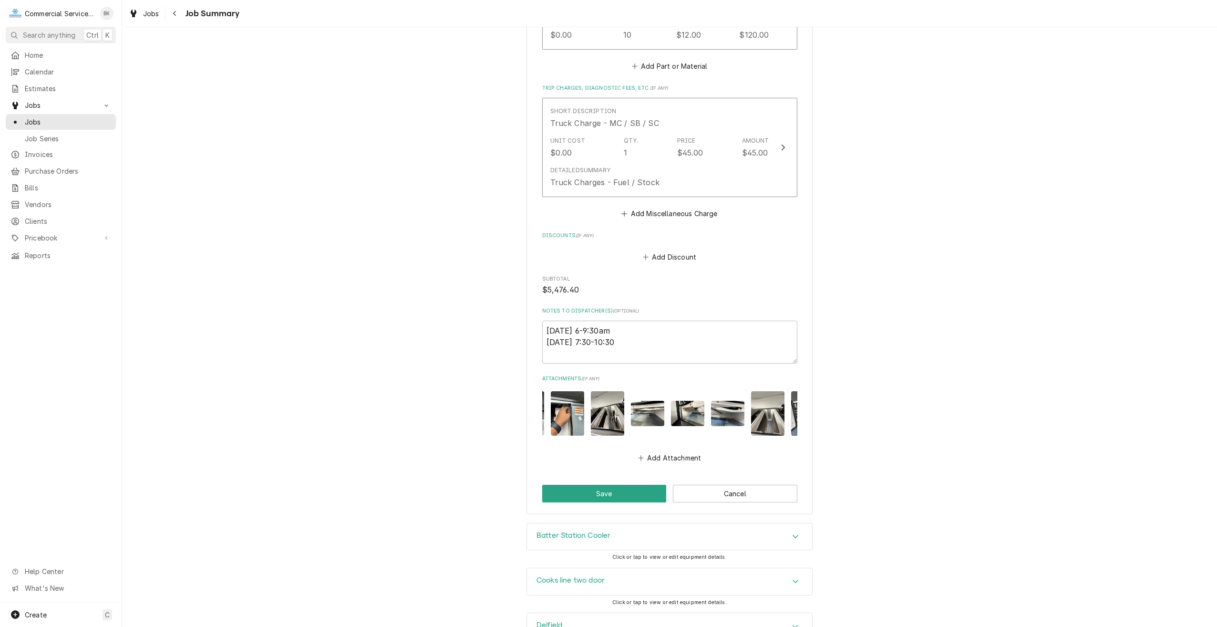
scroll to position [0, 1627]
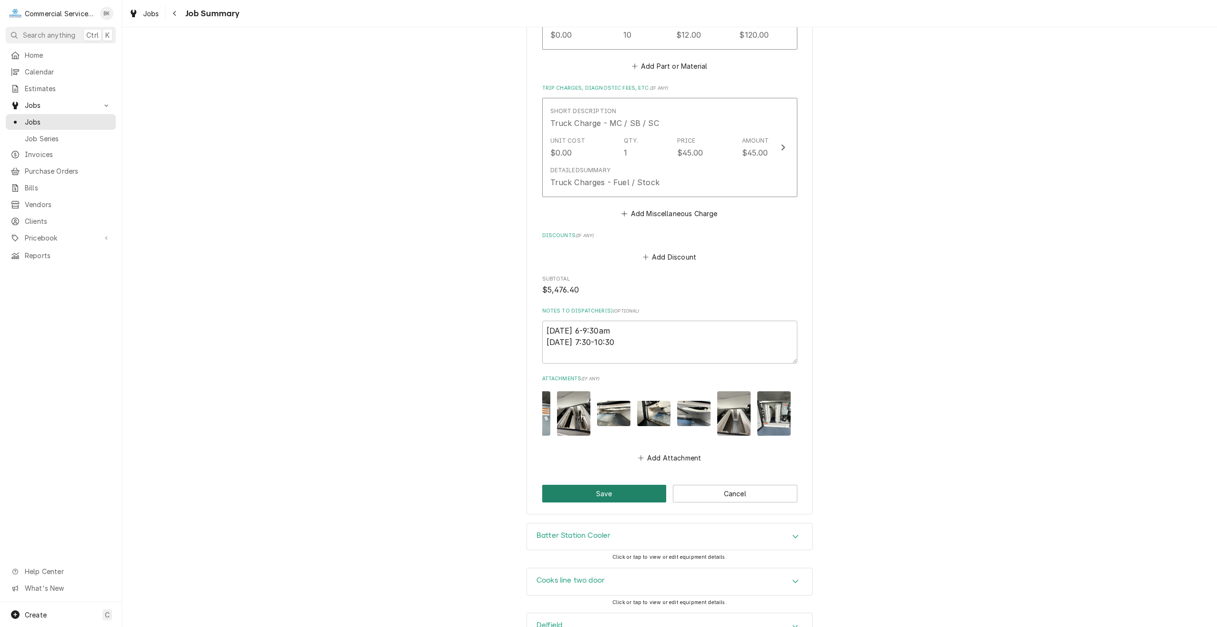
click at [636, 484] on button "Save" at bounding box center [604, 493] width 124 height 18
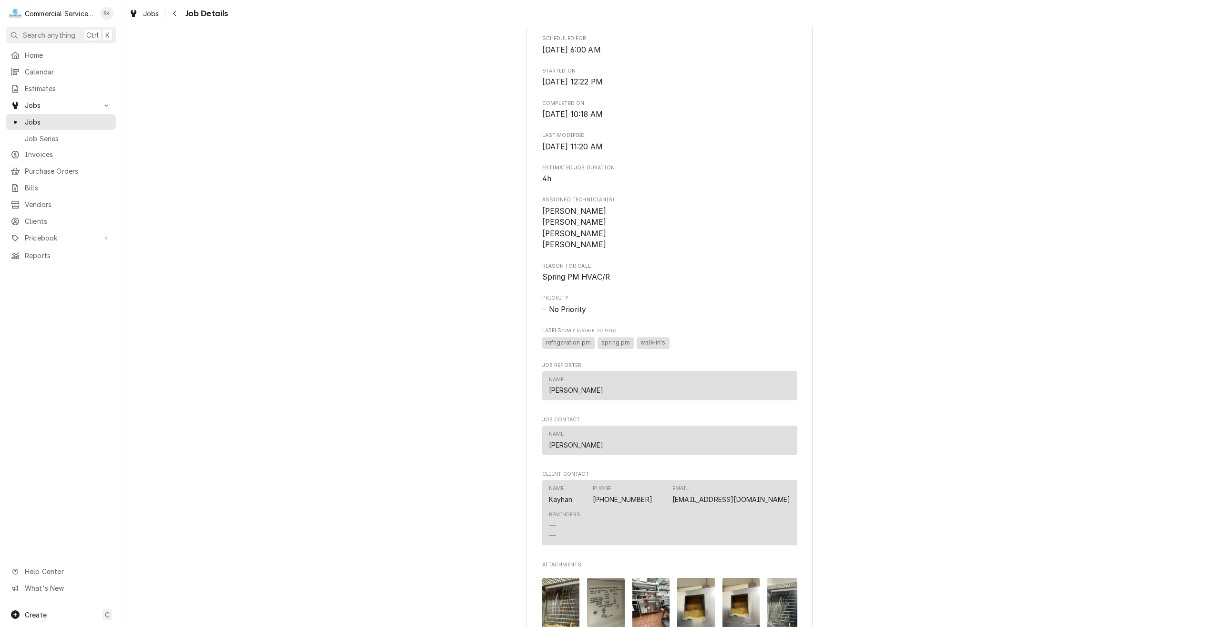
scroll to position [286, 0]
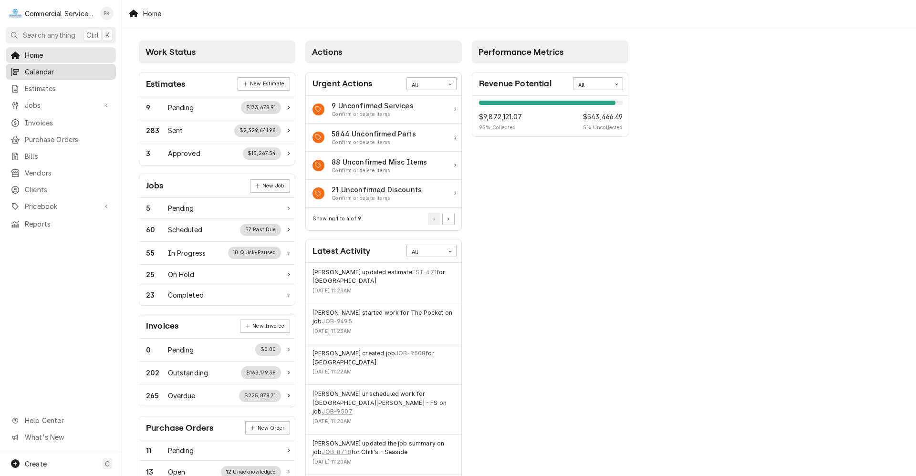
click at [59, 72] on span "Calendar" at bounding box center [68, 72] width 86 height 10
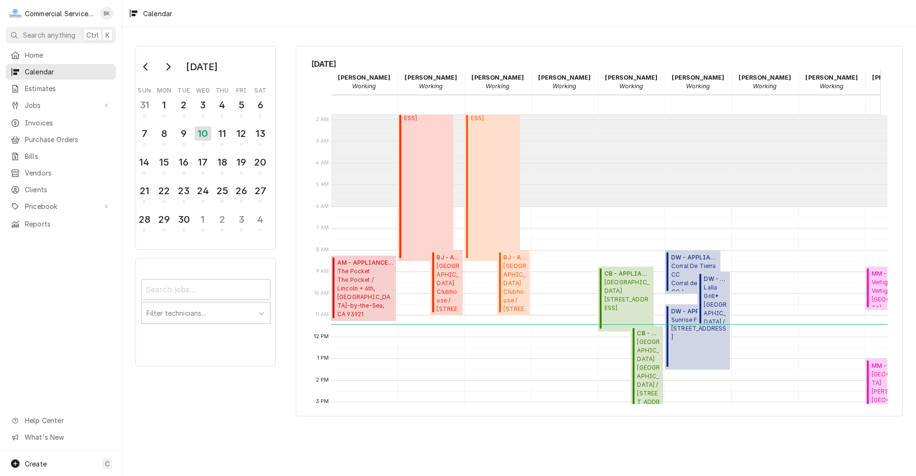
scroll to position [35, 0]
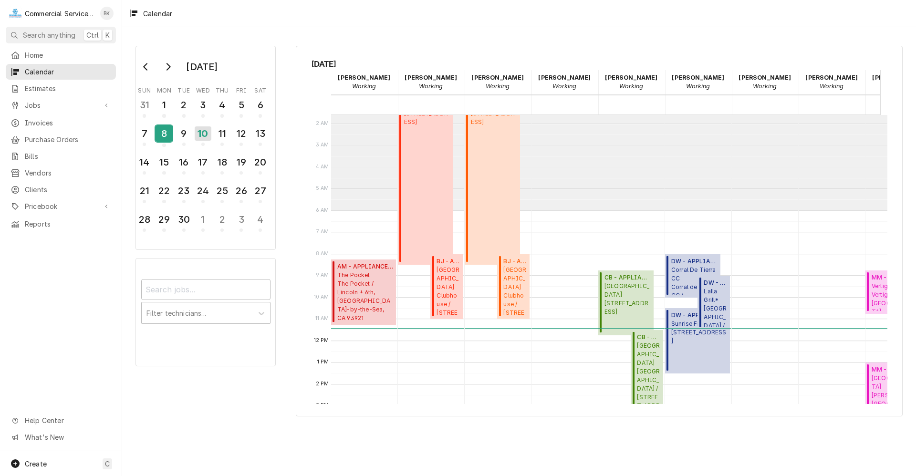
click at [165, 131] on div "8" at bounding box center [163, 133] width 17 height 16
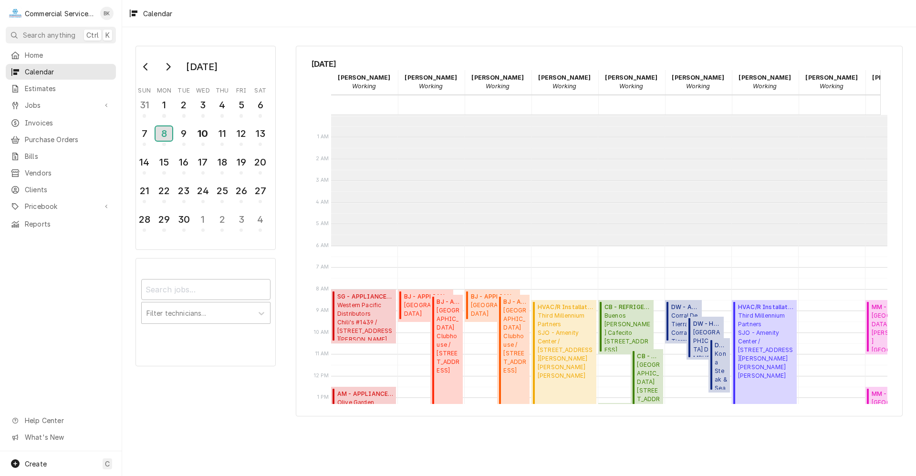
scroll to position [131, 0]
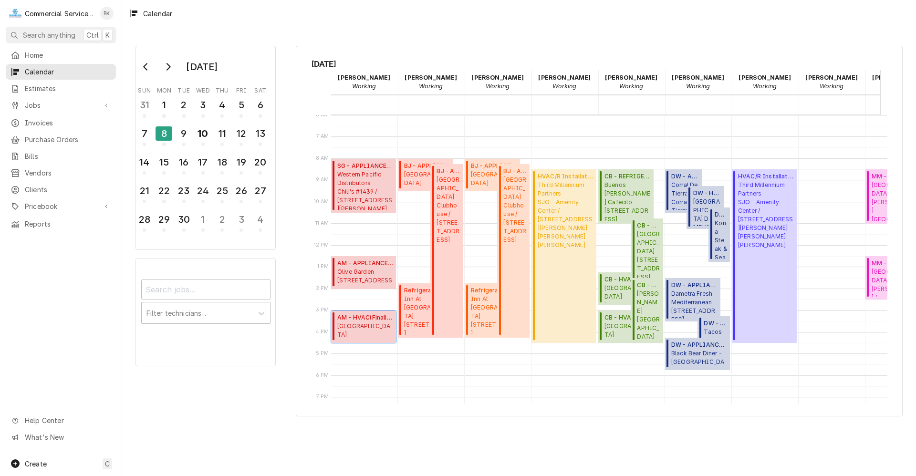
click at [377, 319] on span "AM - HVAC ( Finalized )" at bounding box center [365, 317] width 56 height 9
click at [355, 328] on span "Santa Rita Union School District - MD McKinnon School / 2100 McKinnon St, Salin…" at bounding box center [365, 331] width 56 height 18
click at [39, 100] on span "Jobs" at bounding box center [61, 105] width 72 height 10
click at [45, 125] on link "Jobs" at bounding box center [61, 122] width 110 height 16
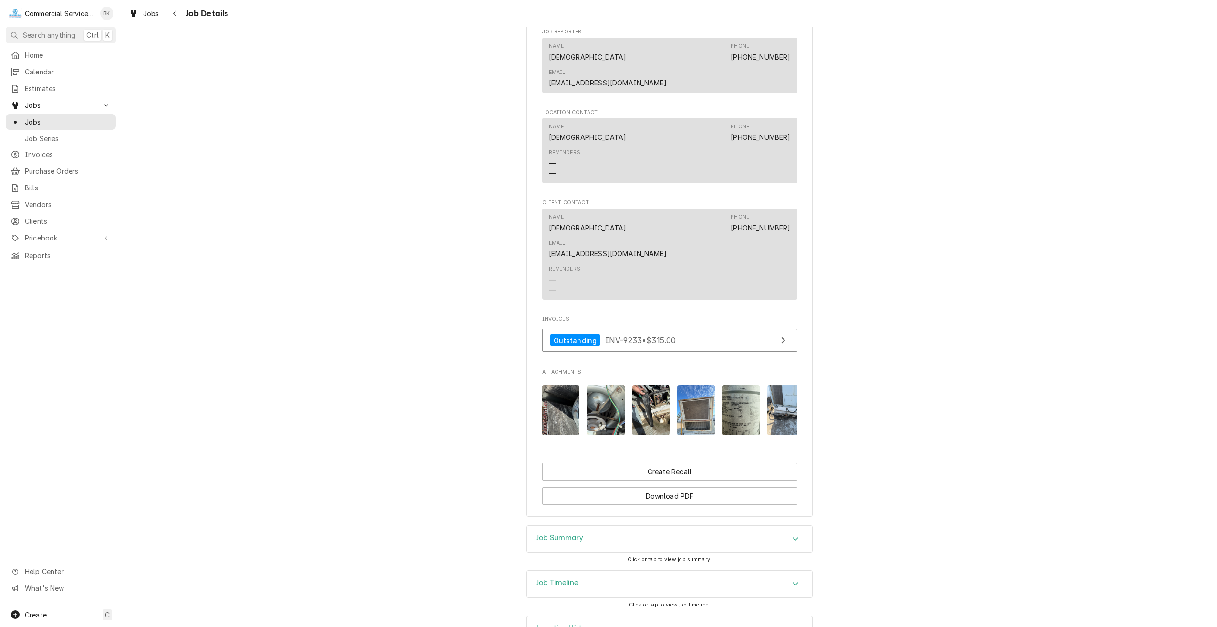
scroll to position [0, 15]
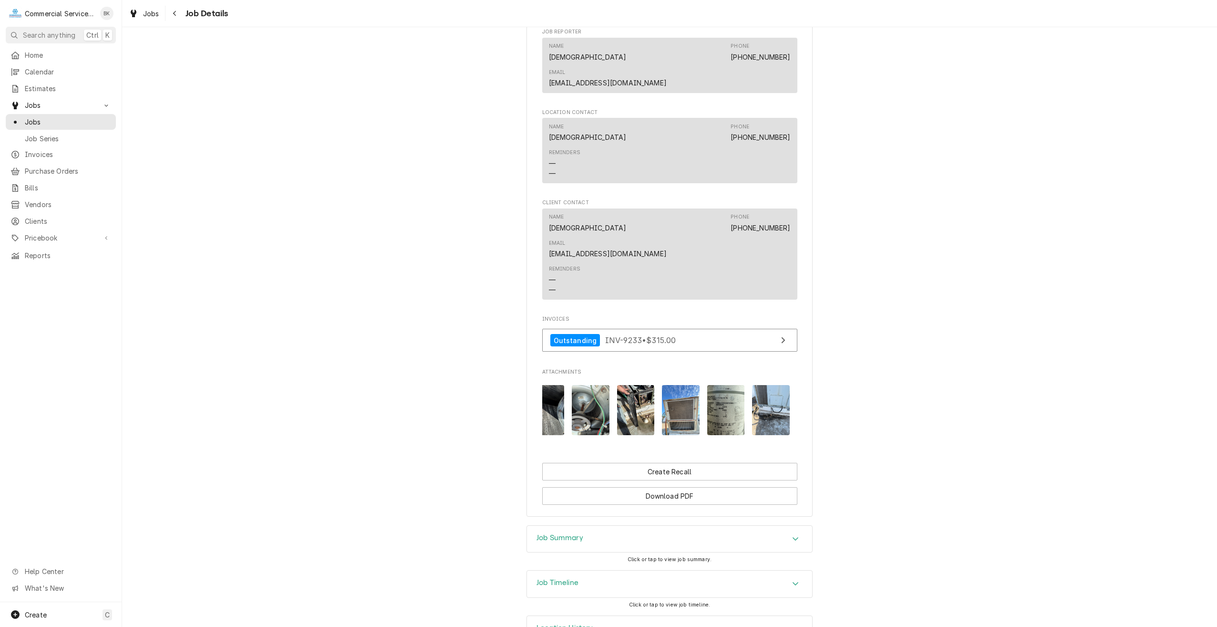
click at [603, 525] on div "Job Summary" at bounding box center [669, 538] width 285 height 27
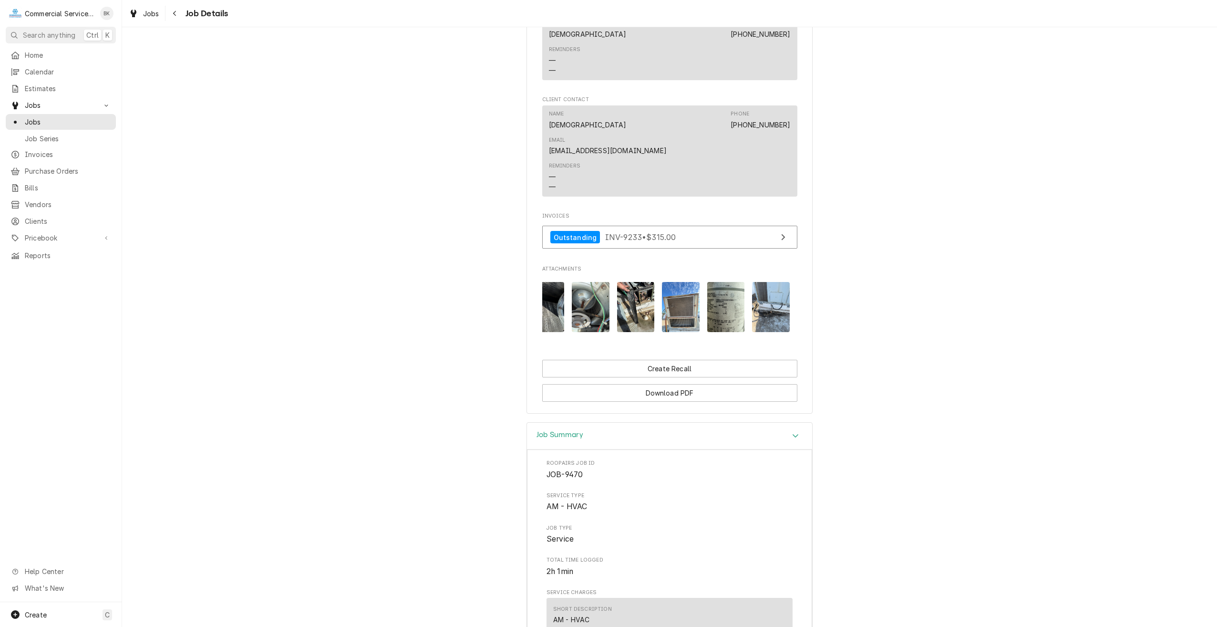
scroll to position [0, 15]
click at [715, 282] on img "Attachments" at bounding box center [727, 307] width 38 height 50
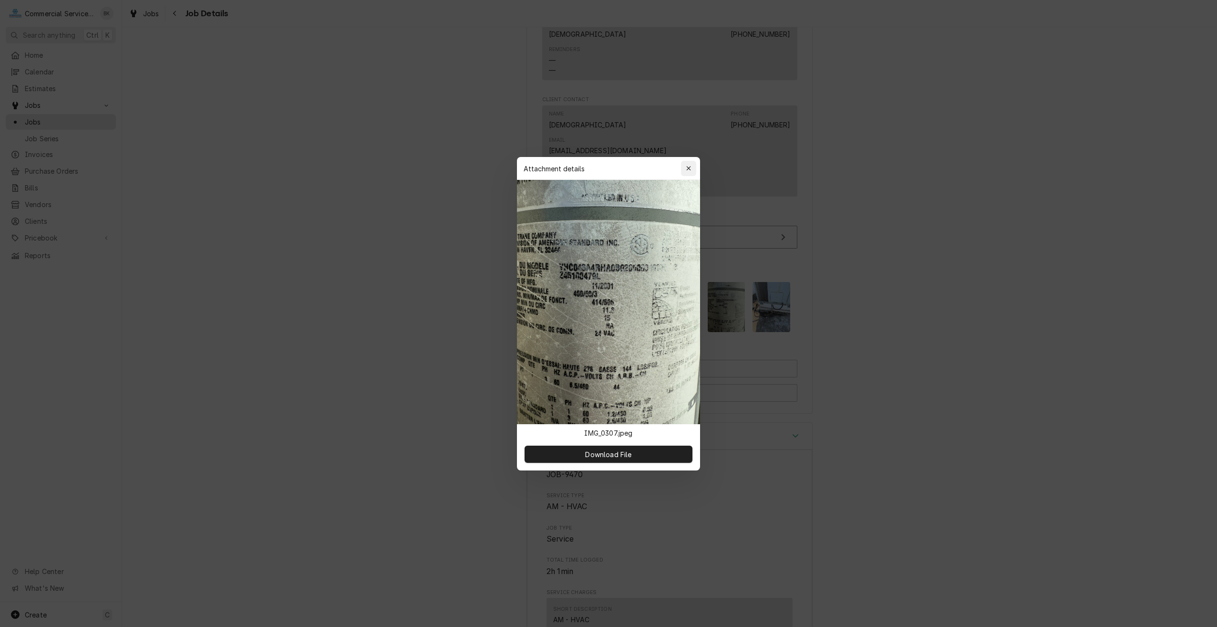
click at [692, 170] on button "button" at bounding box center [688, 168] width 15 height 15
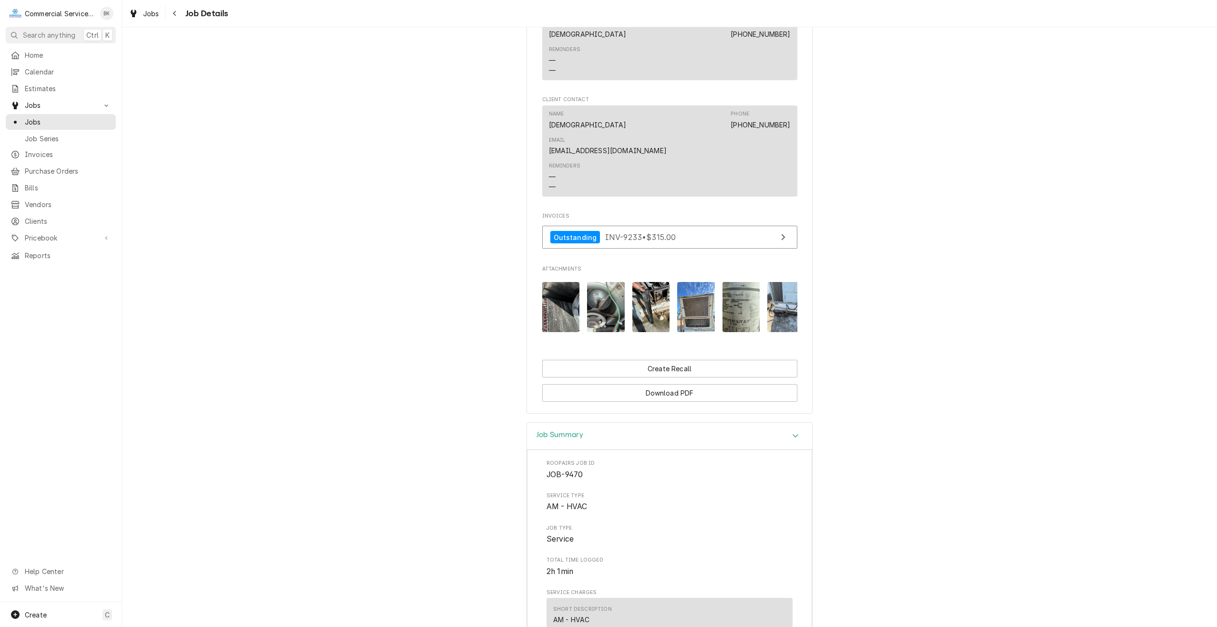
scroll to position [0, 15]
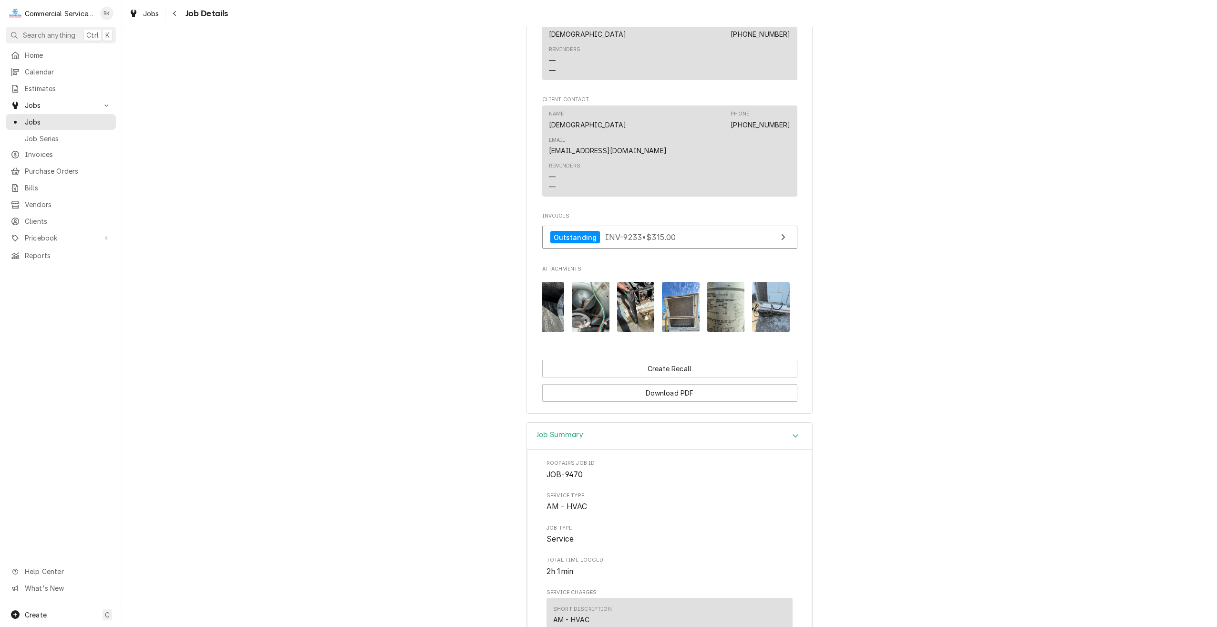
click at [675, 282] on img "Attachments" at bounding box center [681, 307] width 38 height 50
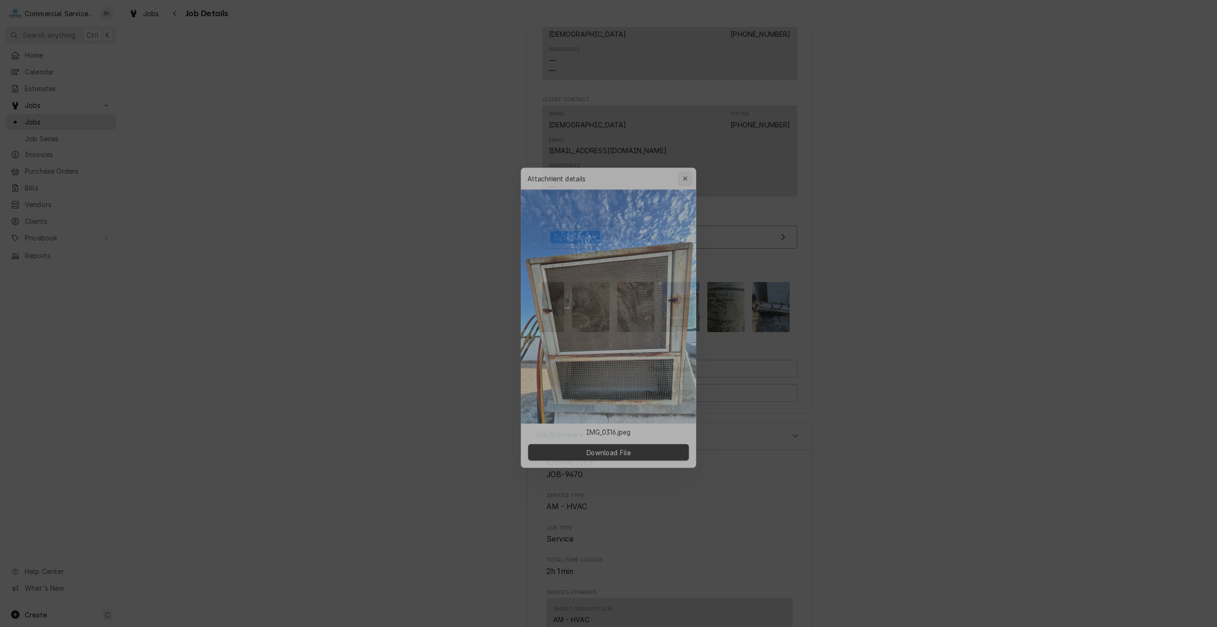
click at [689, 169] on icon "button" at bounding box center [688, 168] width 4 height 4
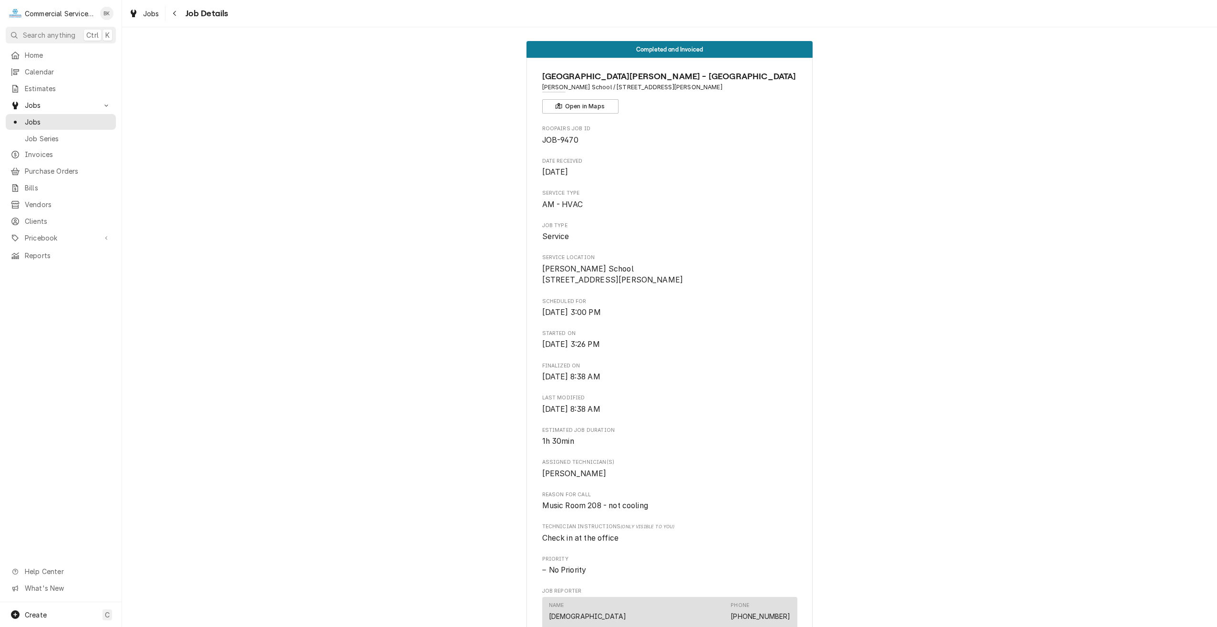
scroll to position [0, 0]
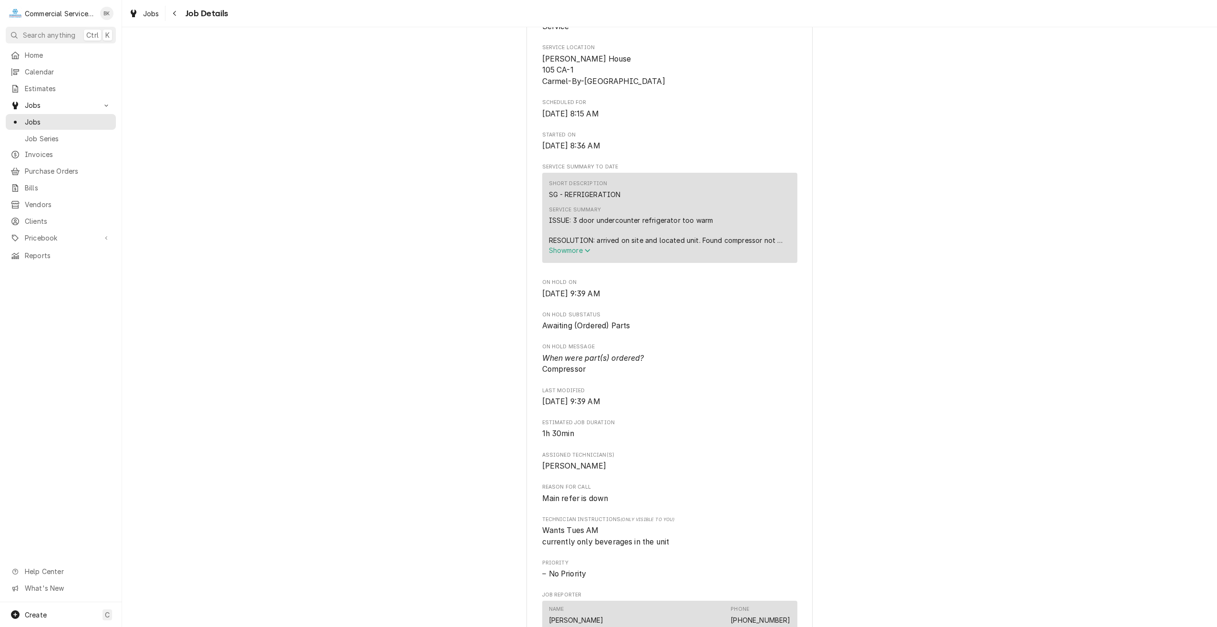
scroll to position [143, 0]
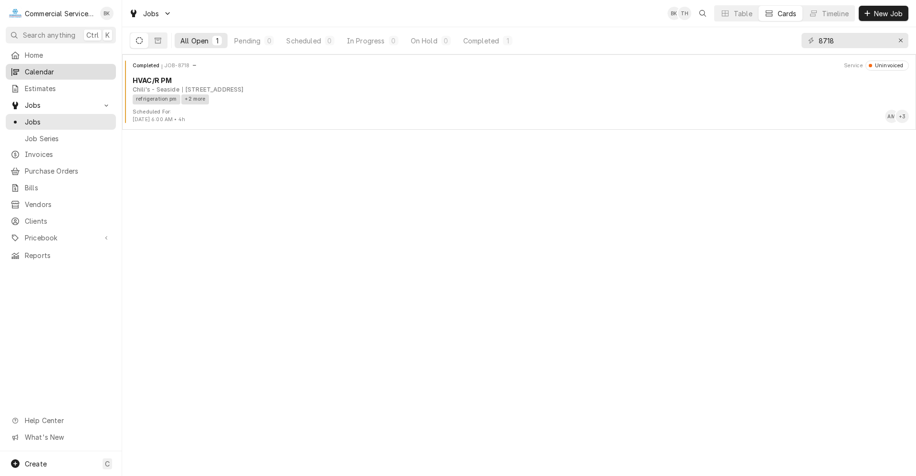
click at [41, 67] on span "Calendar" at bounding box center [68, 72] width 86 height 10
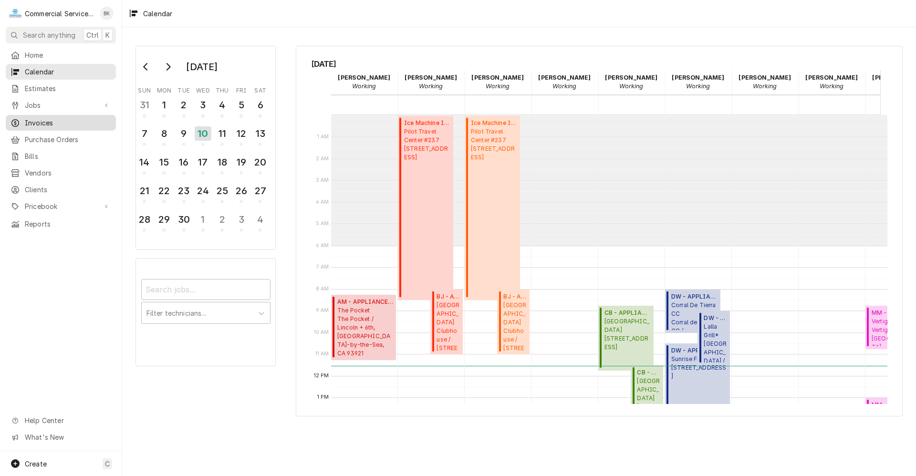
scroll to position [131, 0]
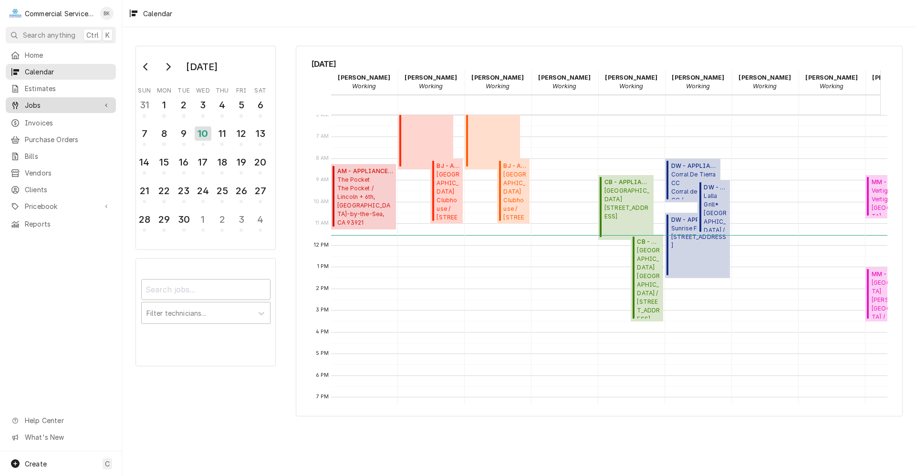
click at [40, 100] on span "Jobs" at bounding box center [61, 105] width 72 height 10
click at [41, 120] on span "Jobs" at bounding box center [68, 122] width 86 height 10
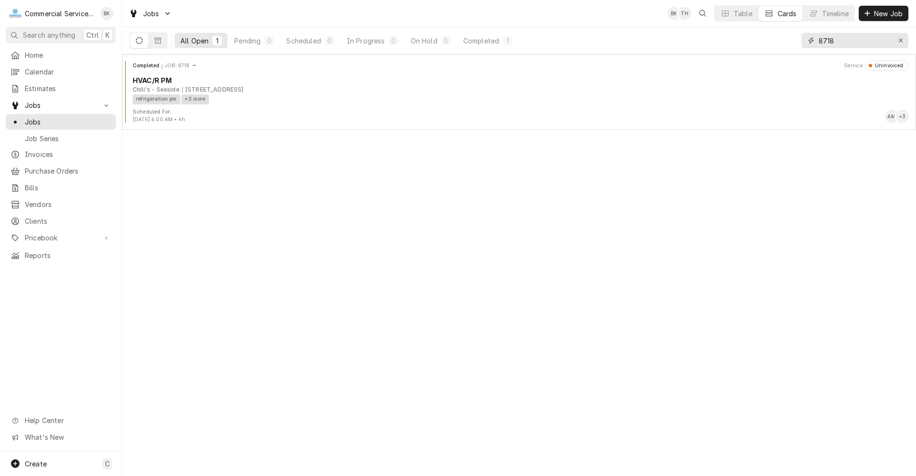
click at [861, 41] on input "8718" at bounding box center [854, 40] width 72 height 15
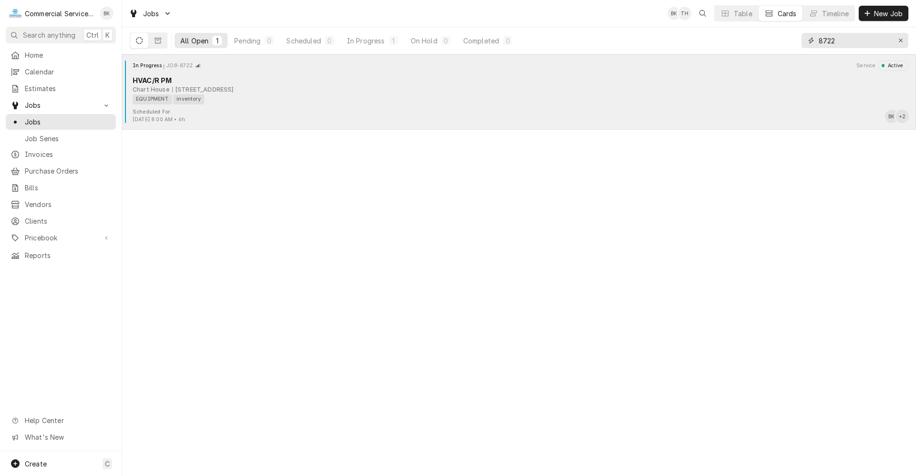
type input "8722"
click at [379, 107] on div "In Progress JOB-8722 Service Active HVAC/R PM Chart House [STREET_ADDRESS]" at bounding box center [519, 85] width 786 height 48
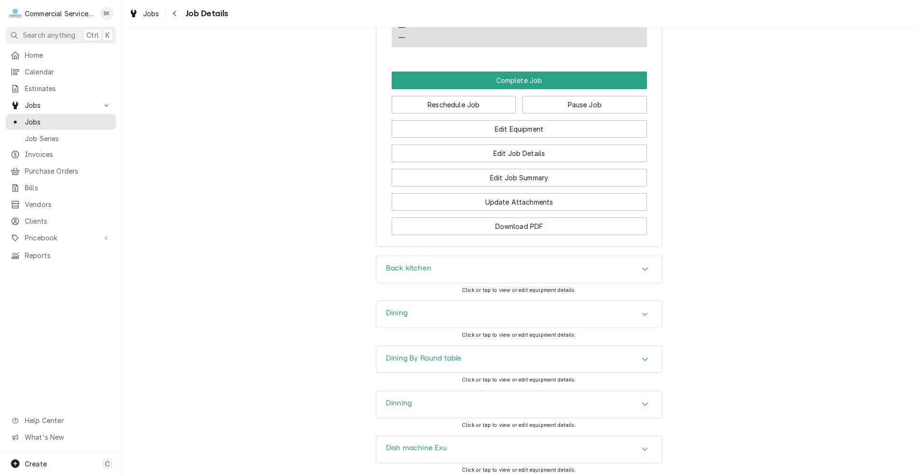
scroll to position [1001, 0]
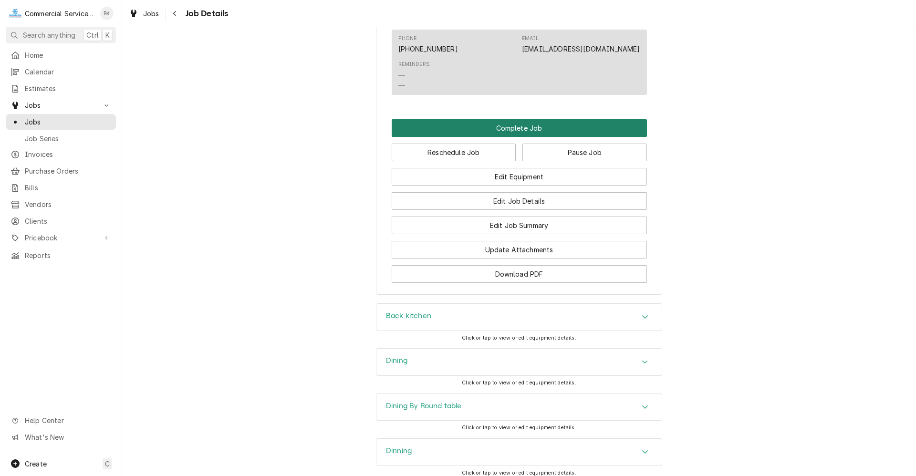
click at [495, 134] on button "Complete Job" at bounding box center [518, 128] width 255 height 18
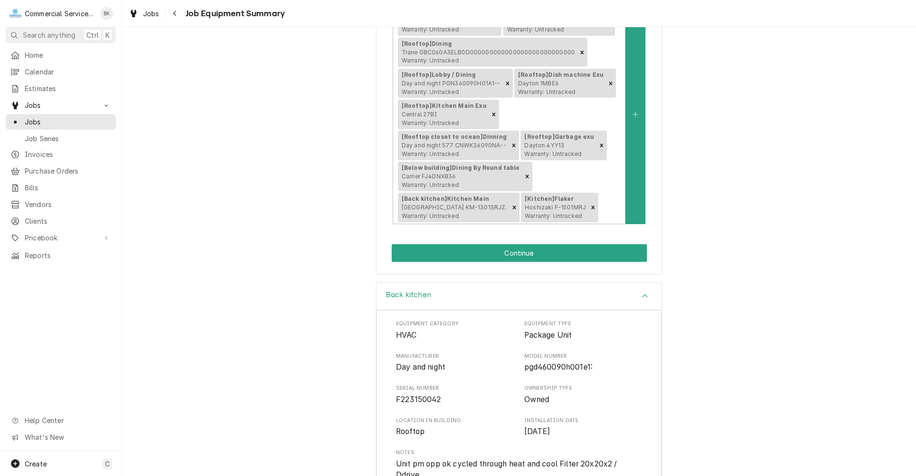
scroll to position [238, 0]
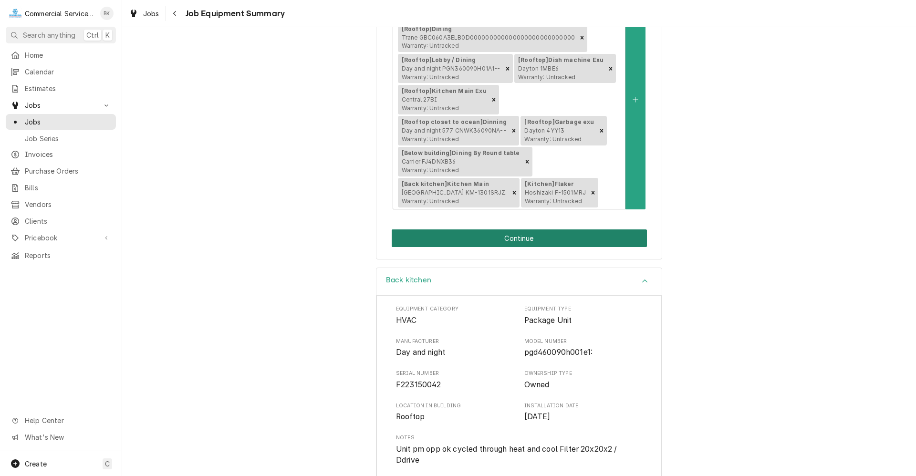
click at [515, 229] on button "Continue" at bounding box center [518, 238] width 255 height 18
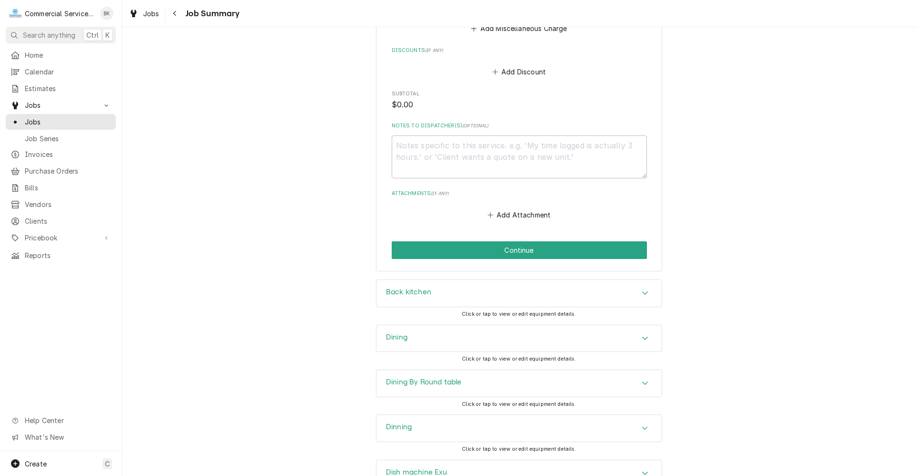
scroll to position [525, 0]
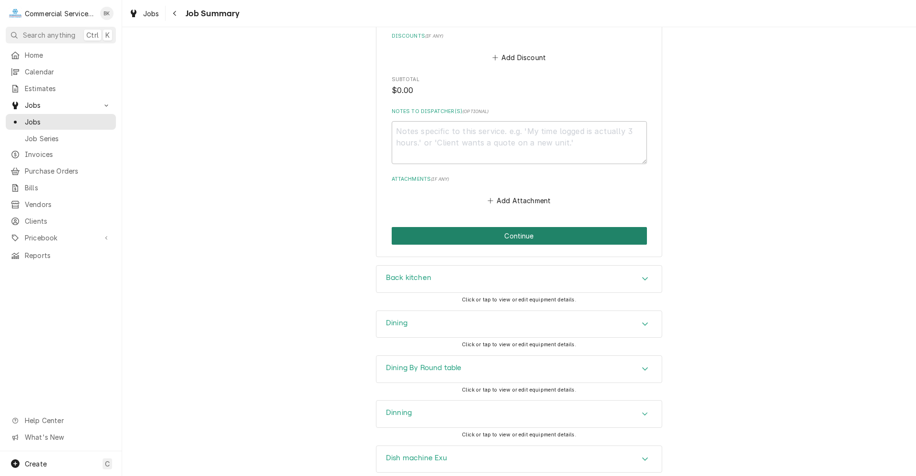
click at [511, 238] on button "Continue" at bounding box center [518, 236] width 255 height 18
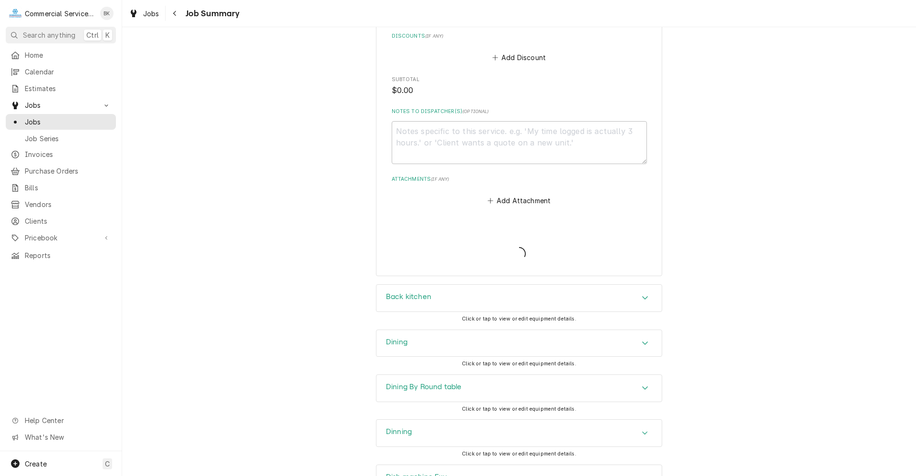
type textarea "x"
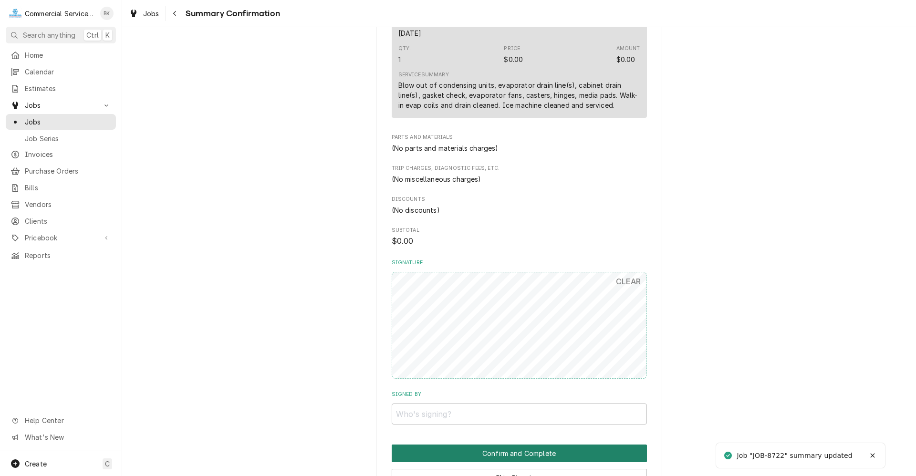
scroll to position [238, 0]
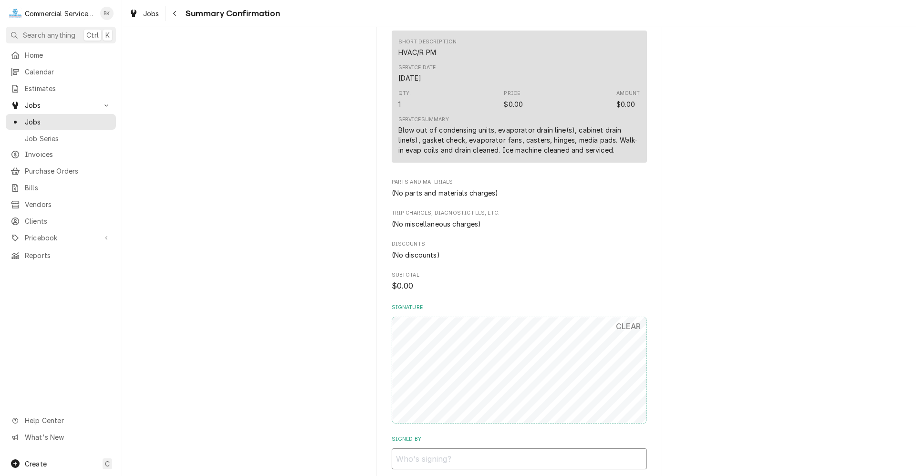
click at [494, 454] on input "Signed By" at bounding box center [518, 458] width 255 height 21
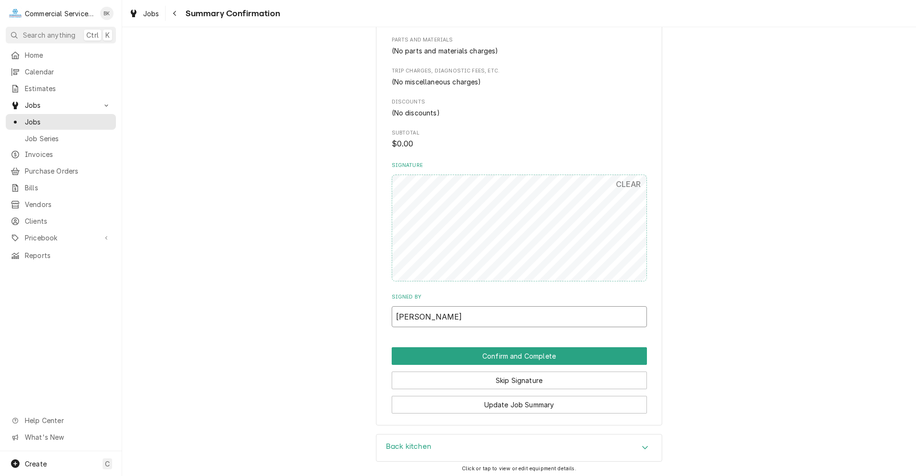
scroll to position [381, 0]
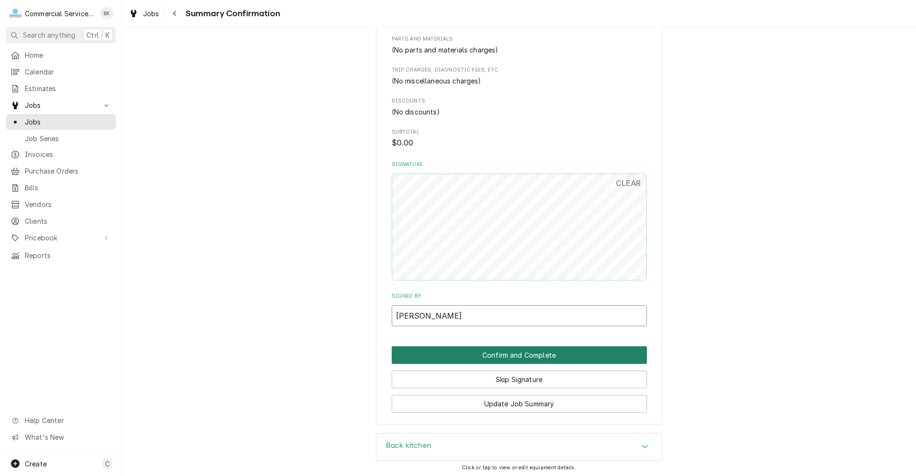
type input "[PERSON_NAME]"
click at [525, 351] on button "Confirm and Complete" at bounding box center [518, 355] width 255 height 18
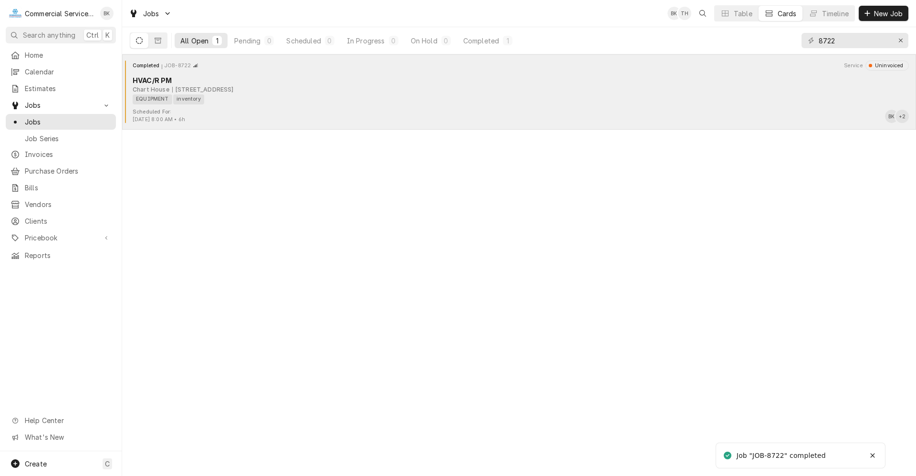
click at [280, 108] on div "Scheduled For: Jul 8th, 2025 - 8:00 AM • 6h BK + 2" at bounding box center [519, 115] width 786 height 15
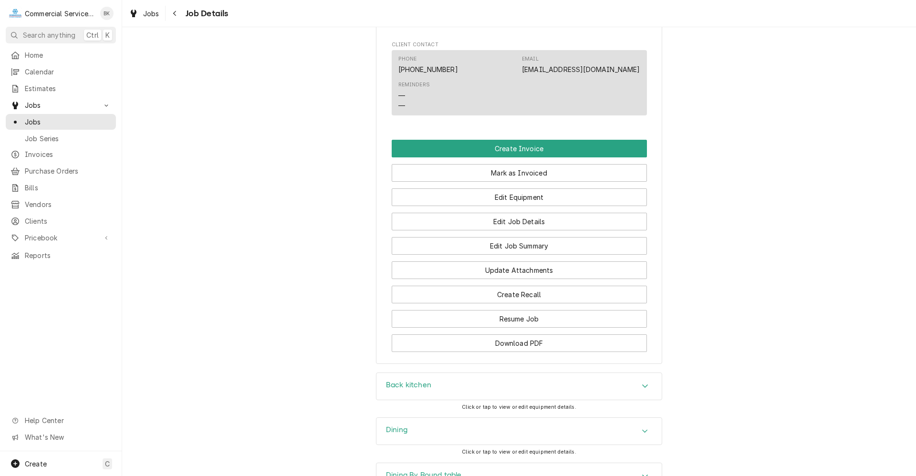
scroll to position [858, 0]
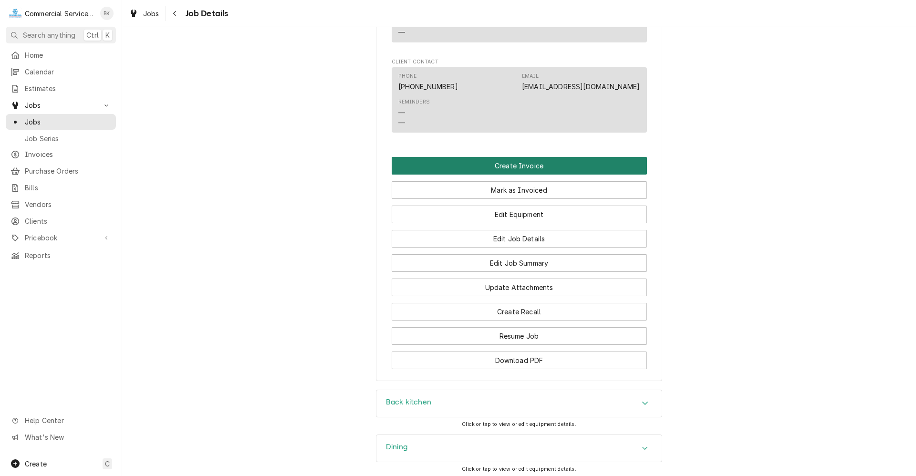
click at [514, 175] on button "Create Invoice" at bounding box center [518, 166] width 255 height 18
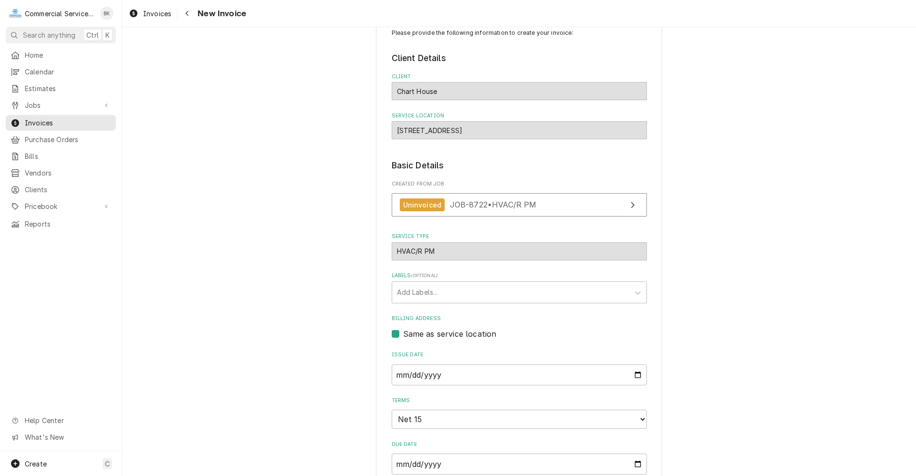
scroll to position [95, 0]
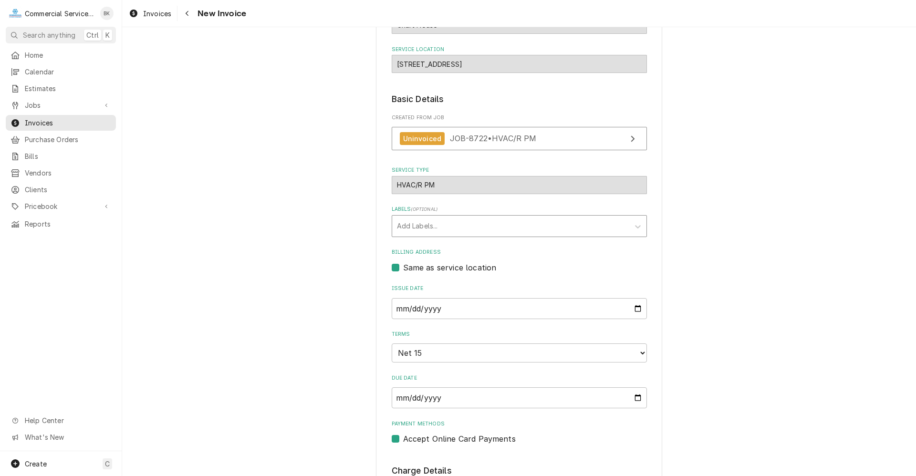
click at [459, 226] on div "Labels" at bounding box center [510, 225] width 227 height 17
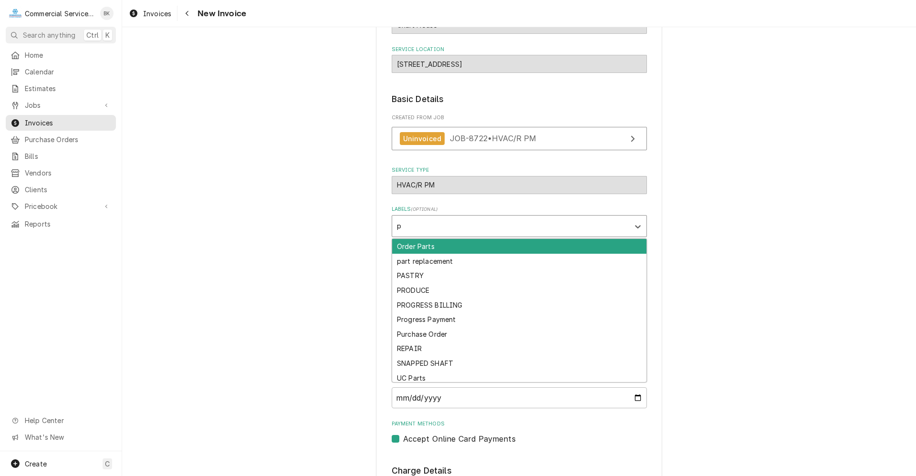
type input "pm"
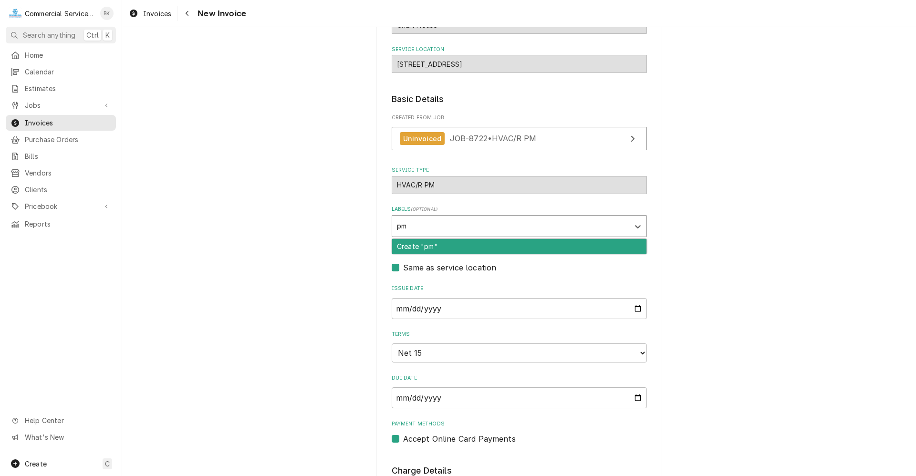
type textarea "x"
type input "no documentation"
type textarea "x"
type input "no photos"
type textarea "x"
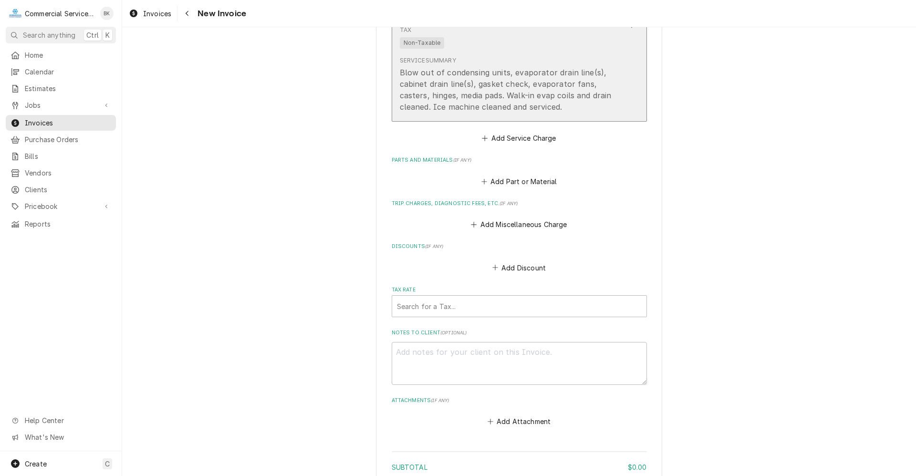
scroll to position [668, 0]
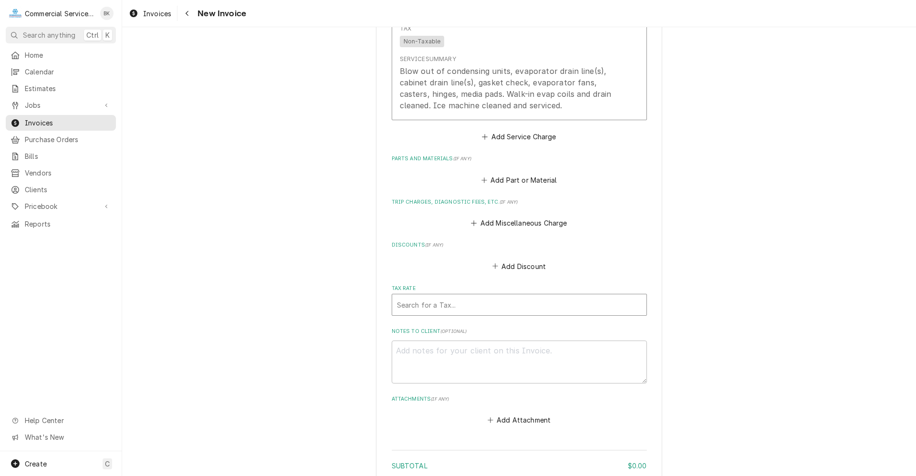
click at [432, 301] on div "Tax Rate" at bounding box center [519, 304] width 245 height 17
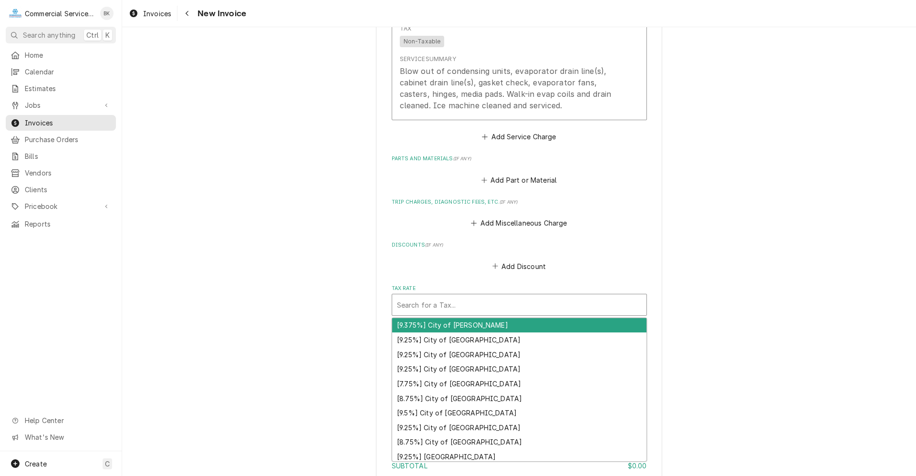
type textarea "x"
type input "m"
type textarea "x"
type input "mo"
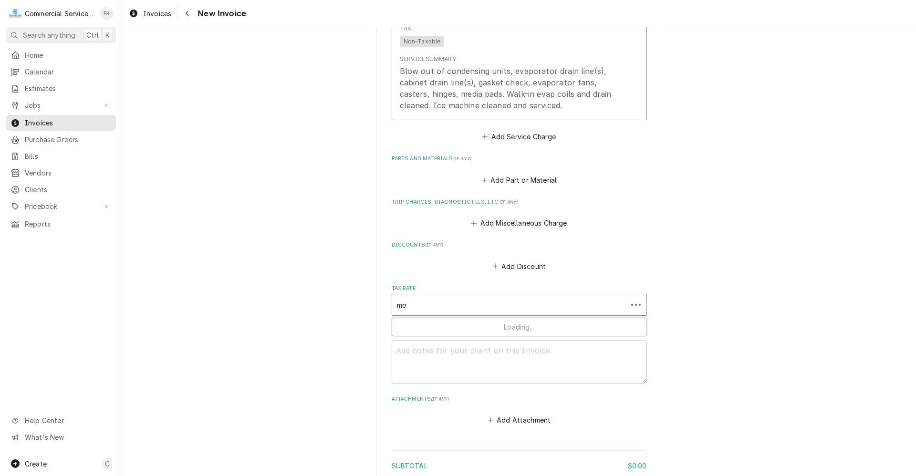
type textarea "x"
type input "mon"
type textarea "x"
type input "mont"
type textarea "x"
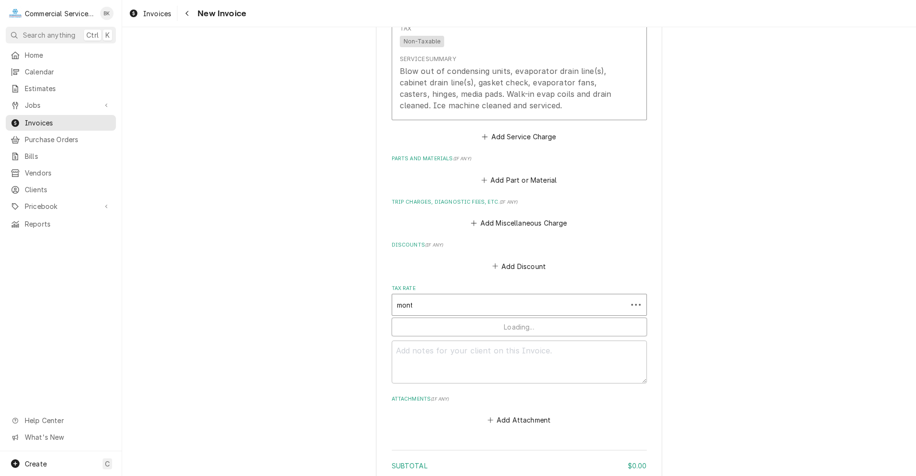
type input "monte"
type textarea "x"
type input "monter"
type textarea "x"
type input "montere"
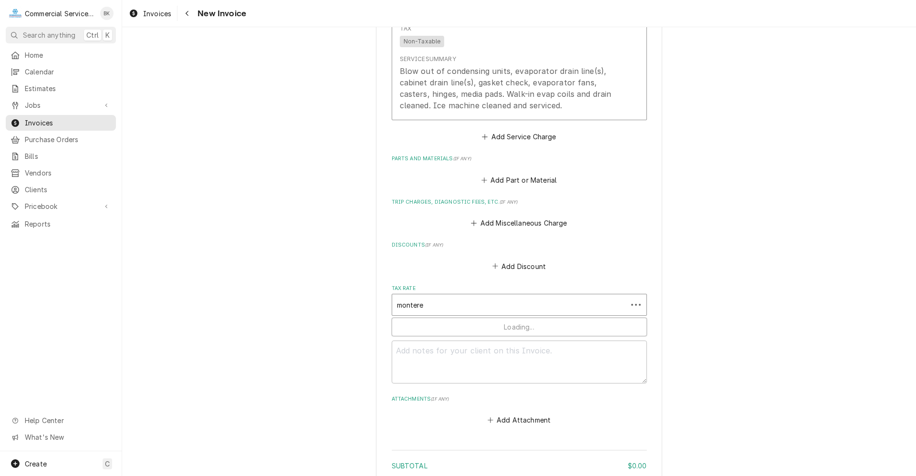
type textarea "x"
type input "monterey"
click at [497, 374] on textarea "Notes to Client ( optional )" at bounding box center [518, 378] width 255 height 43
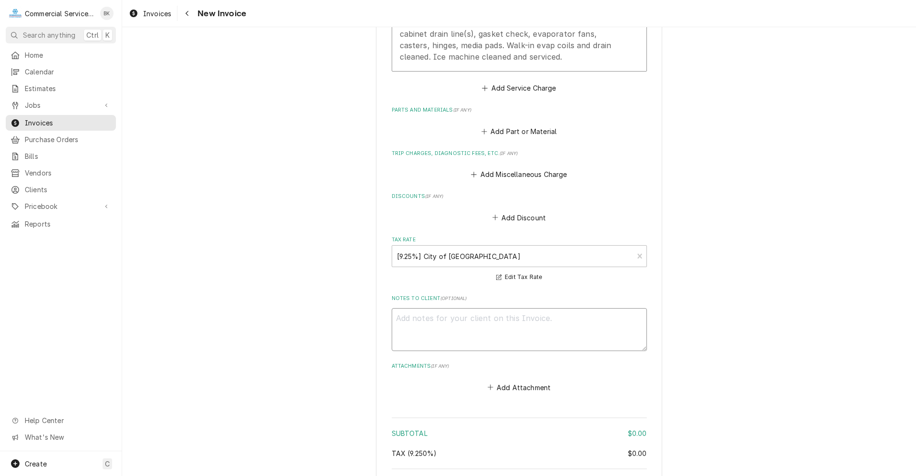
scroll to position [811, 0]
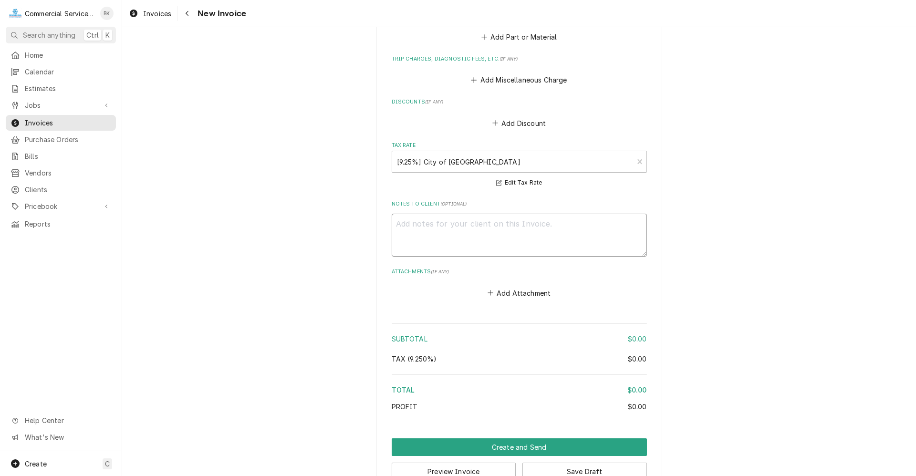
type textarea "x"
type textarea "n"
type textarea "x"
type textarea "no"
type textarea "x"
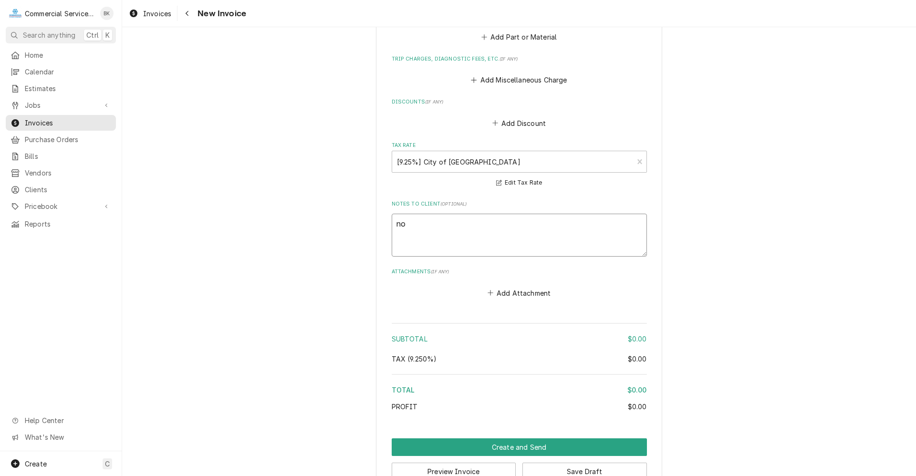
type textarea "no"
type textarea "x"
type textarea "no ch"
type textarea "x"
type textarea "no cha"
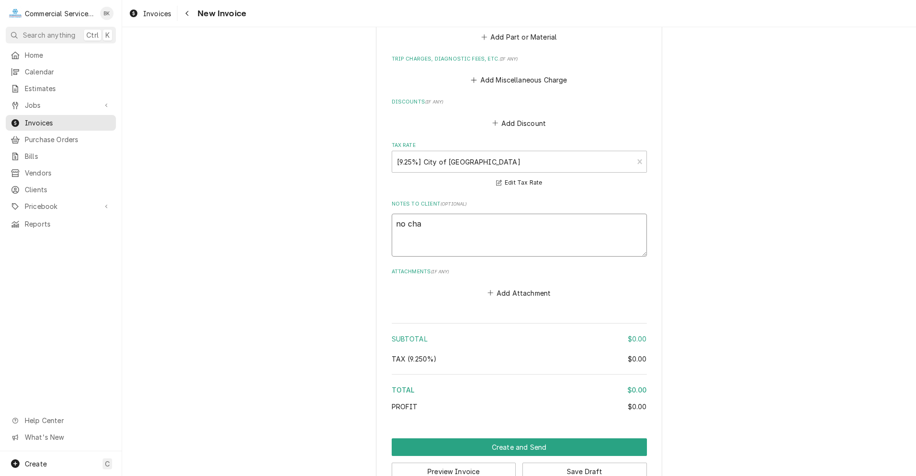
type textarea "x"
type textarea "no char"
type textarea "x"
type textarea "no charg"
type textarea "x"
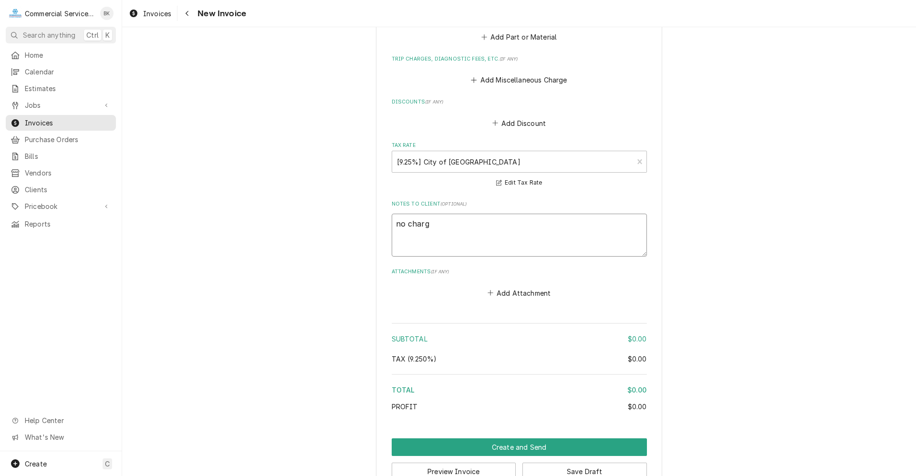
type textarea "no charge"
type textarea "x"
type textarea "no charge"
type textarea "x"
type textarea "no charge -"
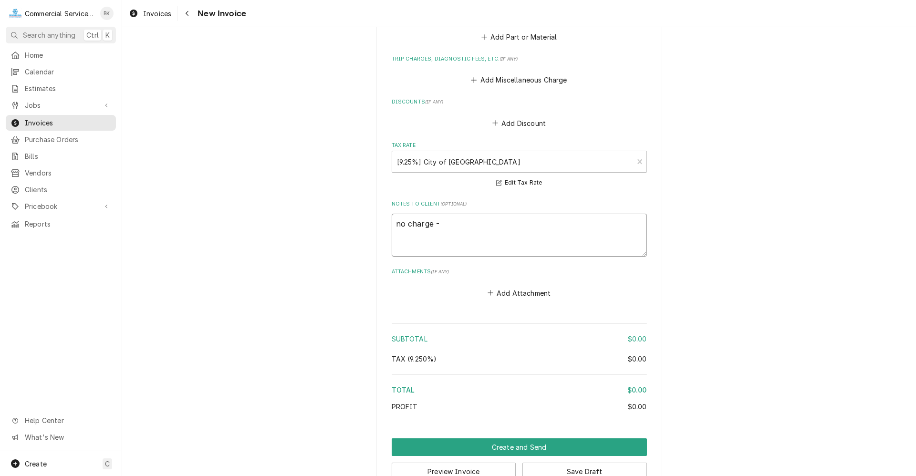
type textarea "x"
type textarea "no charge -"
type textarea "x"
type textarea "no charge - l"
type textarea "x"
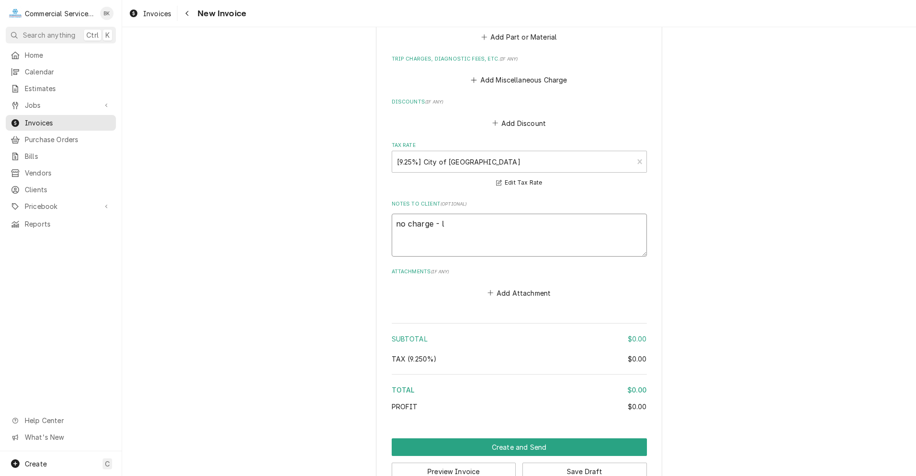
type textarea "no charge - la"
type textarea "x"
type textarea "no charge - lar"
type textarea "x"
type textarea "no charge - larg"
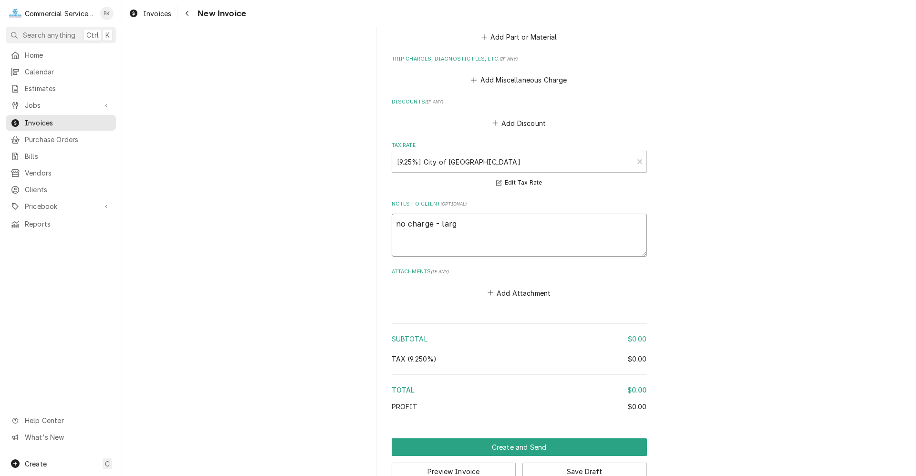
type textarea "x"
type textarea "no charge - large"
type textarea "x"
type textarea "no charge - larg"
type textarea "x"
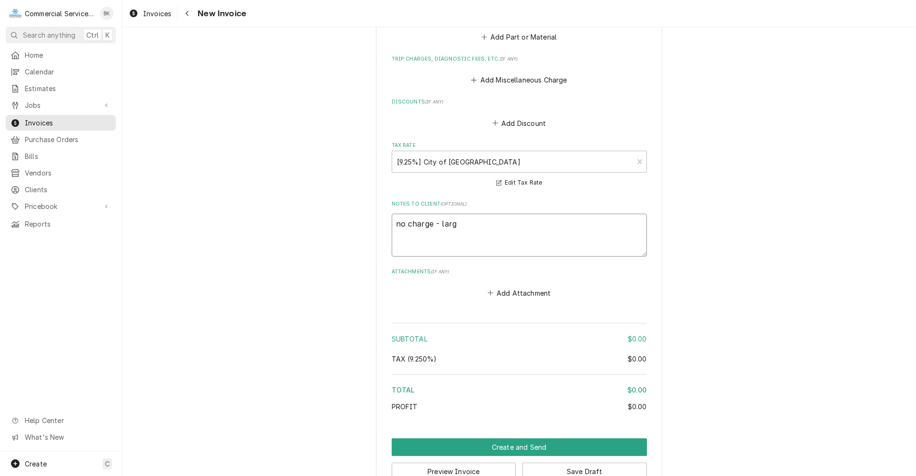
type textarea "no charge - lar"
type textarea "x"
type textarea "no charge - la"
type textarea "x"
type textarea "no charge - lac"
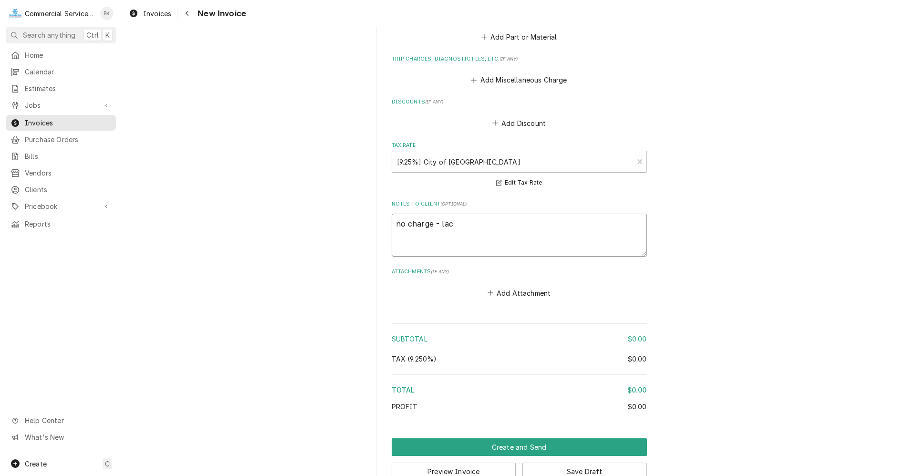
type textarea "x"
type textarea "no charge - lack"
type textarea "x"
type textarea "no charge - lack"
type textarea "x"
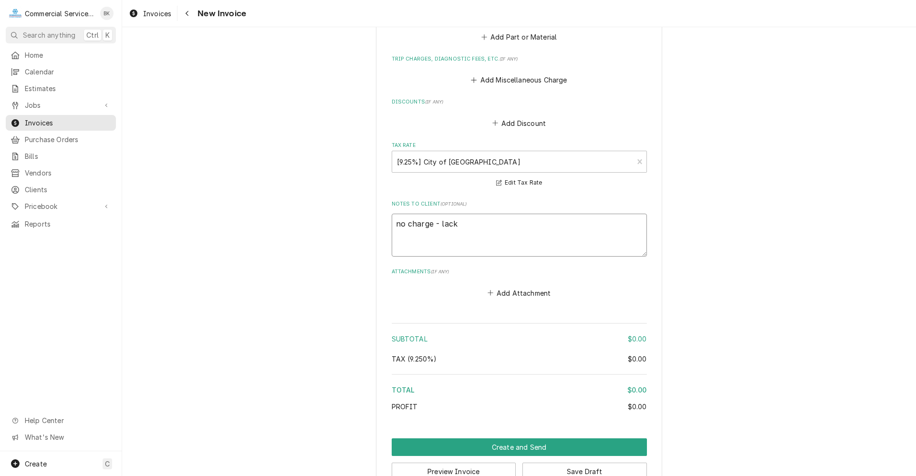
type textarea "no charge - lack o"
type textarea "x"
type textarea "no charge - lack o f"
type textarea "x"
type textarea "no charge - lack o"
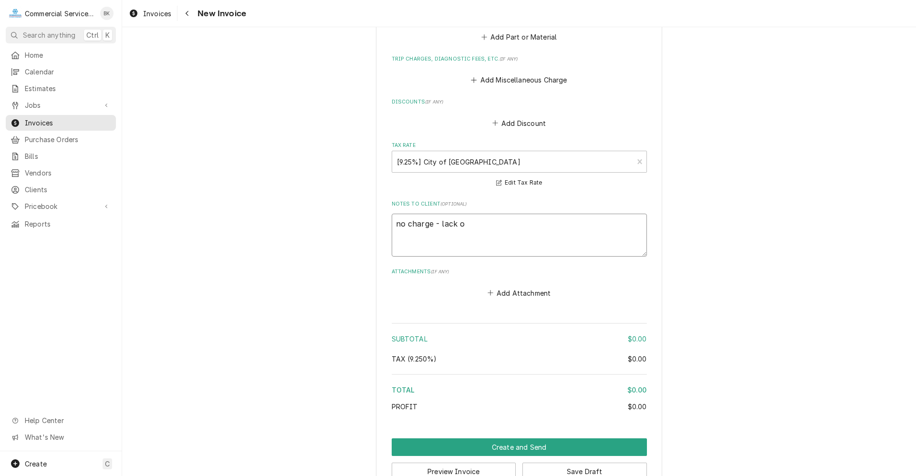
type textarea "x"
type textarea "no charge - lack o"
type textarea "x"
type textarea "no charge - lack of"
type textarea "x"
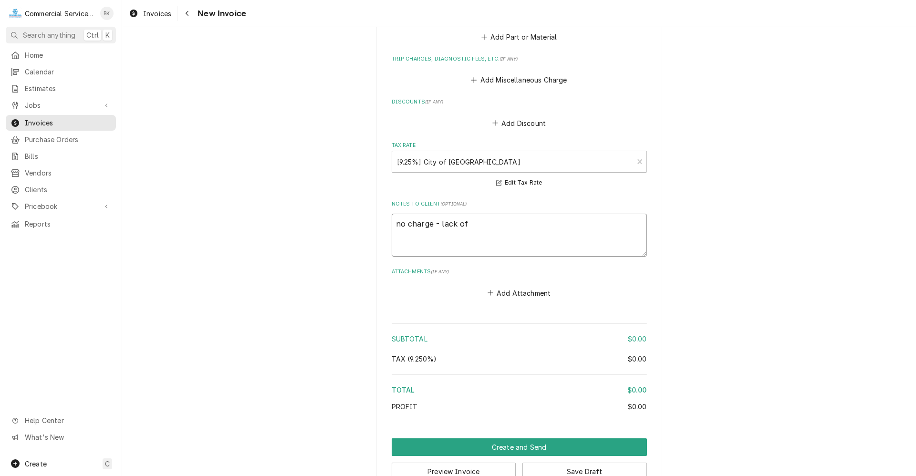
type textarea "no charge - lack of"
type textarea "x"
type textarea "no charge - lack of i"
type textarea "x"
type textarea "no charge - lack of in"
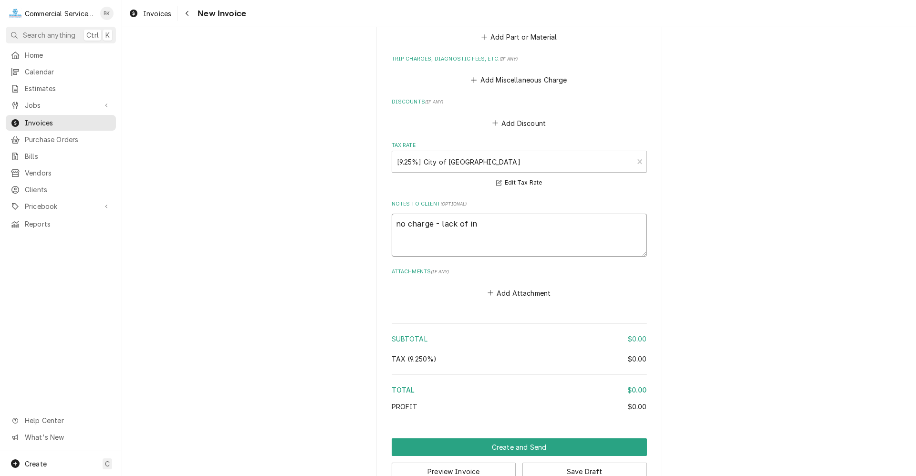
type textarea "x"
type textarea "no charge - lack of inf"
type textarea "x"
type textarea "no charge - lack of info"
type textarea "x"
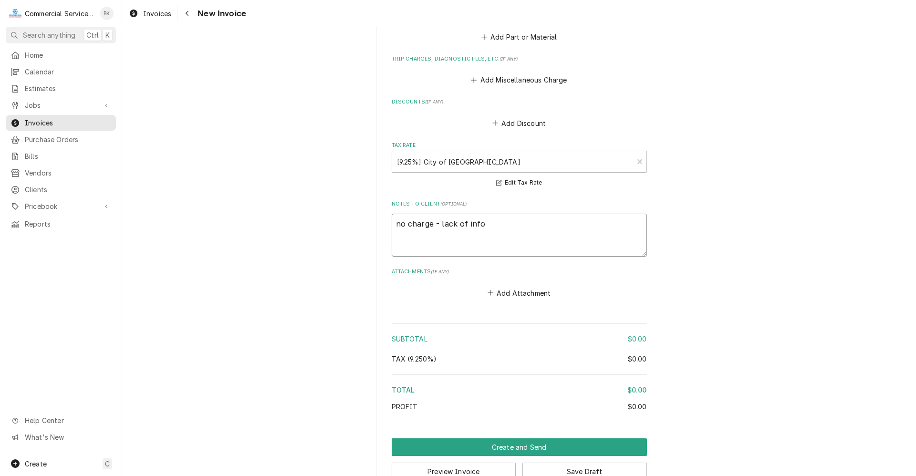
type textarea "no charge - lack of infor"
type textarea "x"
type textarea "no charge - lack of inform"
type textarea "x"
type textarea "no charge - lack of informa"
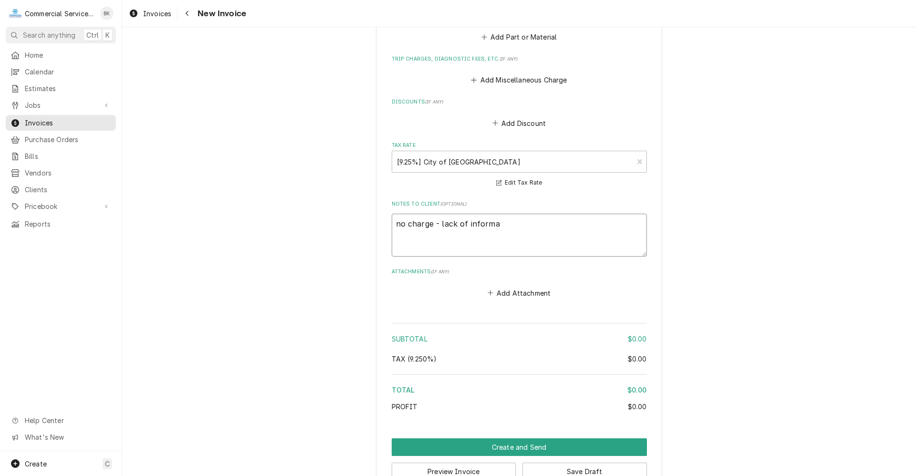
type textarea "x"
type textarea "no charge - lack of informati"
type textarea "x"
type textarea "no charge - lack of informatio"
type textarea "x"
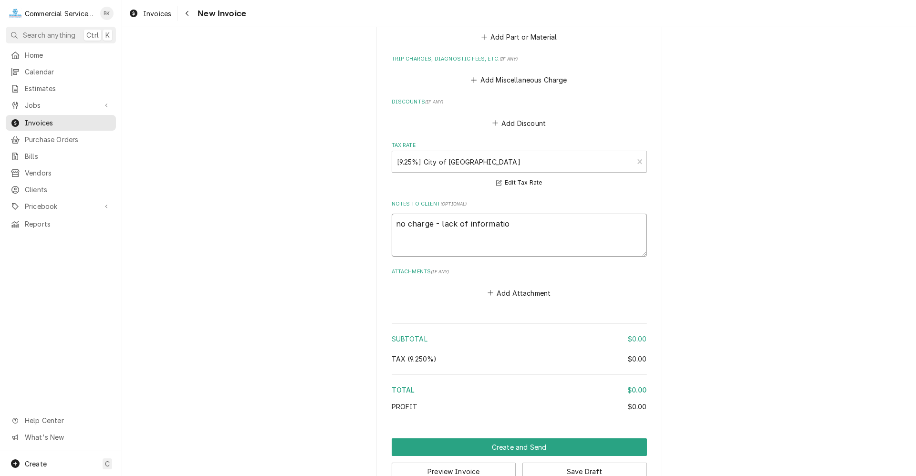
type textarea "no charge - lack of information"
type textarea "x"
type textarea "no charge - lack of information"
type textarea "x"
type textarea "no charge - lack of information f"
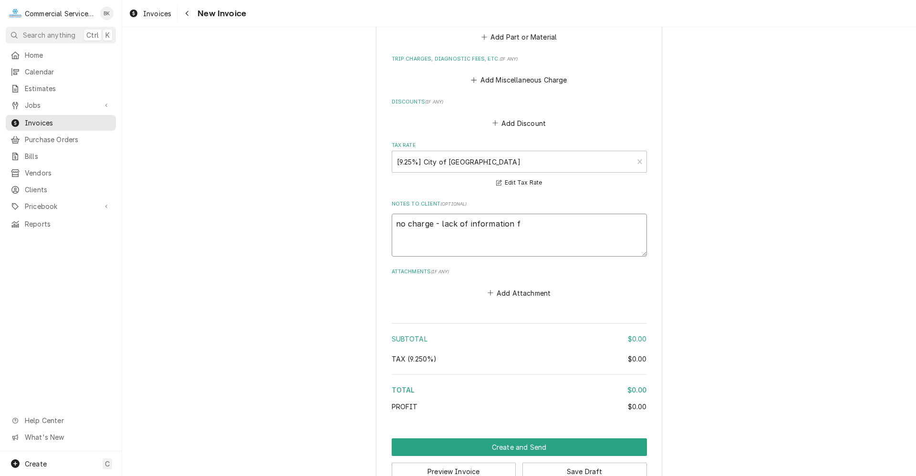
type textarea "x"
type textarea "no charge - lack of information fr"
type textarea "x"
type textarea "no charge - lack of information fro"
type textarea "x"
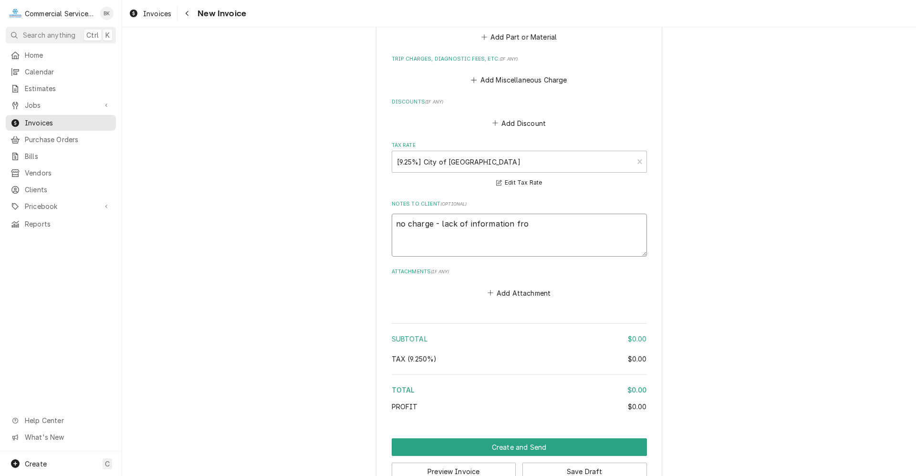
type textarea "no charge - lack of information from"
type textarea "x"
type textarea "no charge - lack of information from"
type textarea "x"
type textarea "no charge - lack of information from f"
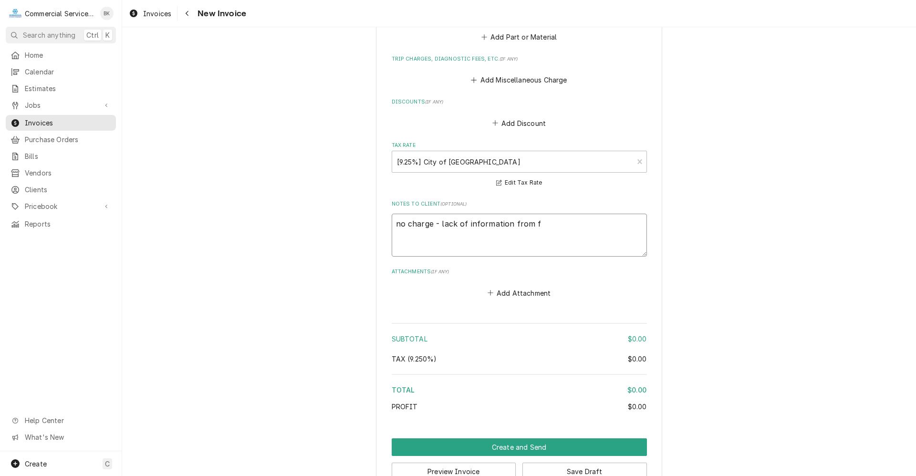
type textarea "x"
type textarea "no charge - lack of information from fi"
type textarea "x"
type textarea "no charge - lack of information from fie"
type textarea "x"
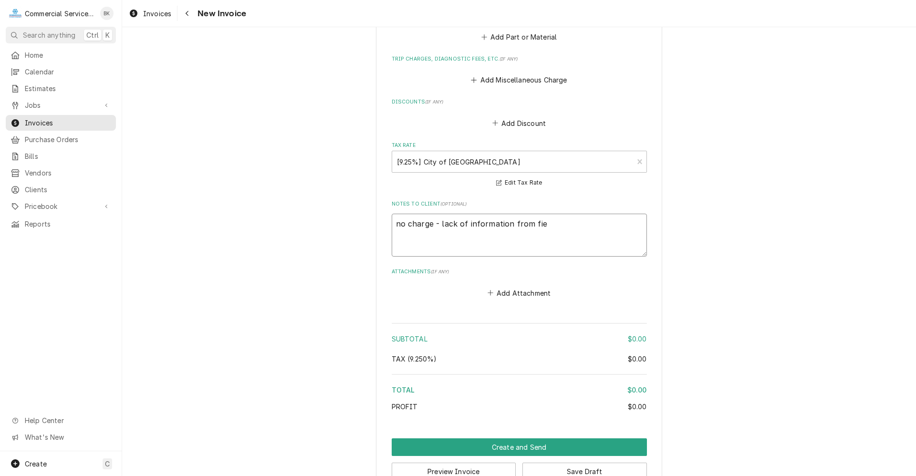
type textarea "no charge - lack of information from fiel"
type textarea "x"
type textarea "no charge - lack of information from field"
type textarea "x"
type textarea "no charge - lack of information from field."
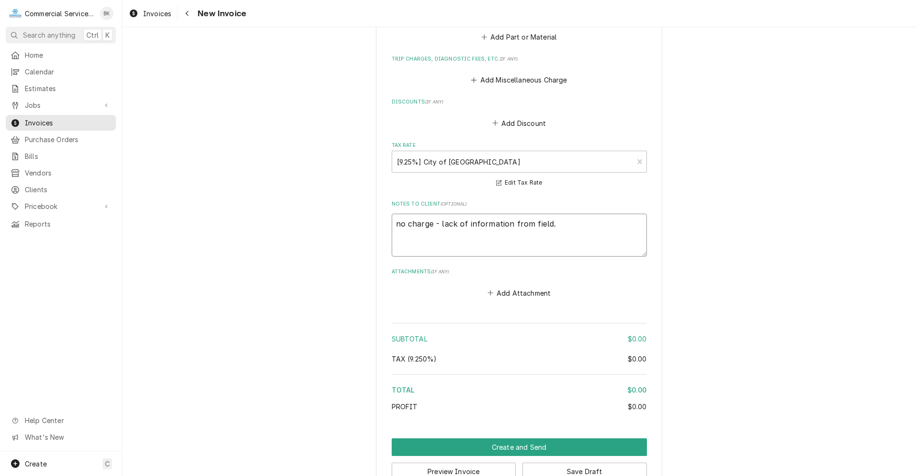
type textarea "x"
type textarea "no charge - lack of information from field."
click at [575, 442] on button "Create and Send" at bounding box center [518, 447] width 255 height 18
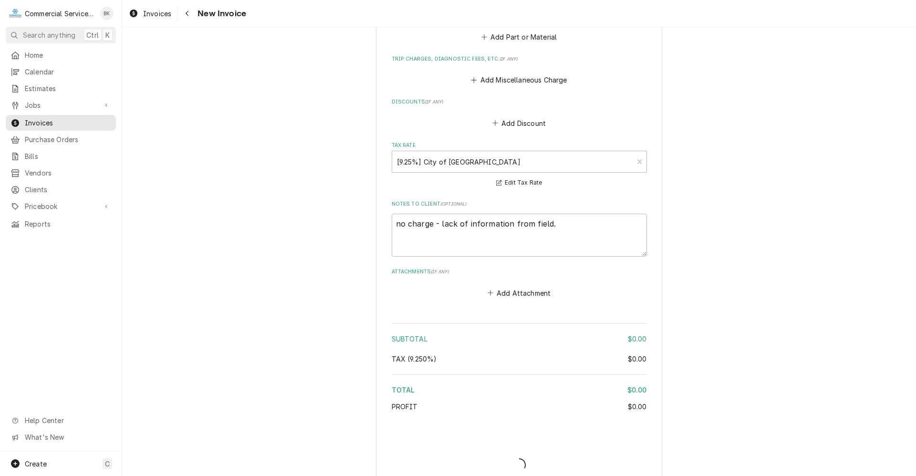
type textarea "x"
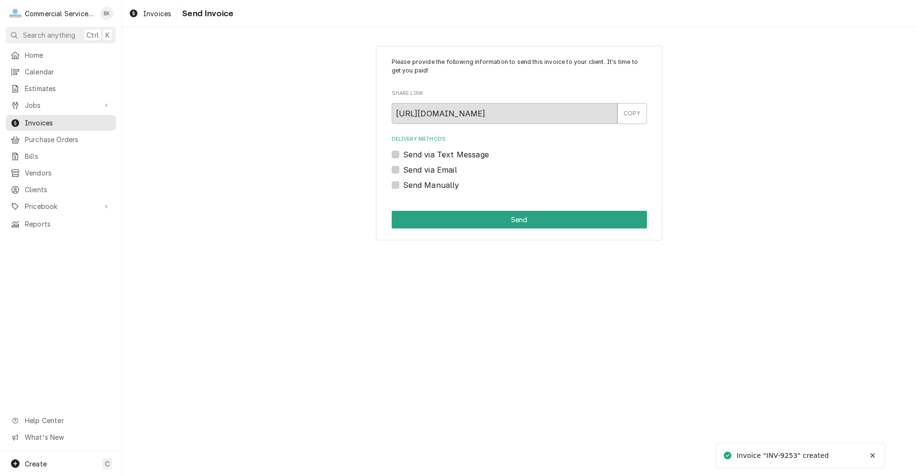
click at [451, 171] on label "Send via Email" at bounding box center [430, 169] width 54 height 11
click at [451, 171] on input "Send via Email" at bounding box center [530, 174] width 255 height 21
checkbox input "true"
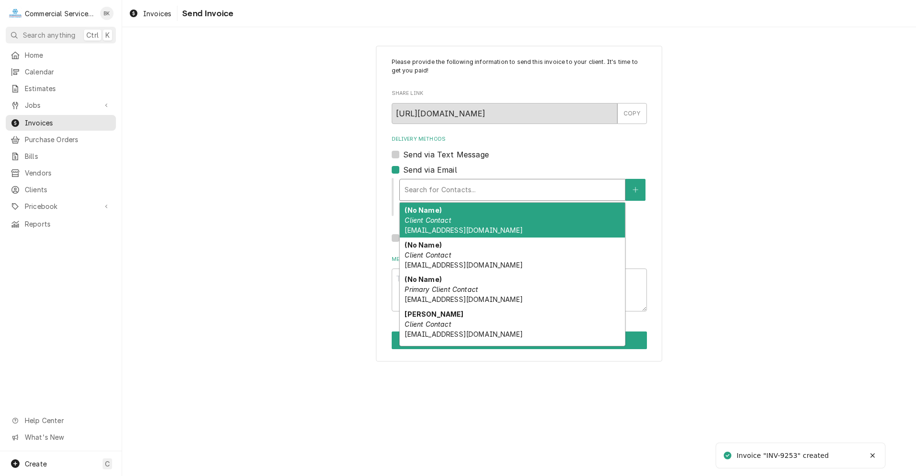
click at [452, 187] on div "Delivery Methods" at bounding box center [512, 189] width 216 height 17
type textarea "x"
type input "m"
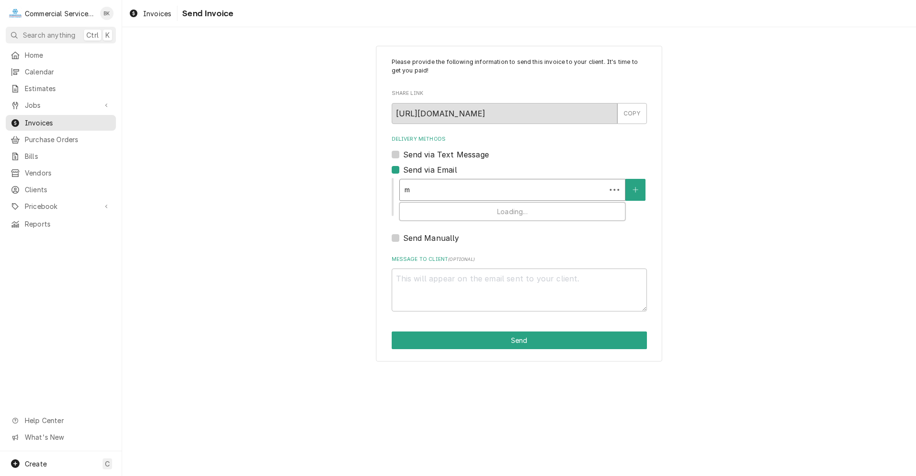
type textarea "x"
type input "my"
type textarea "x"
type input "m"
type textarea "x"
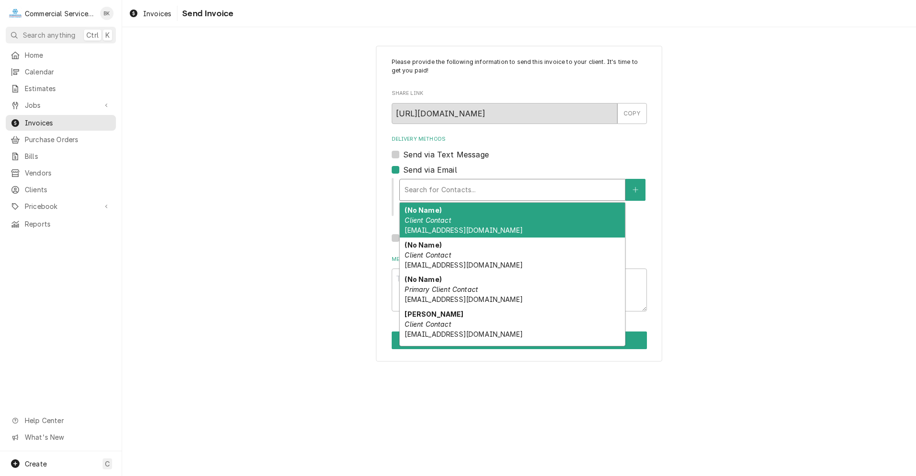
type textarea "x"
type input "c"
type textarea "x"
type input "ch"
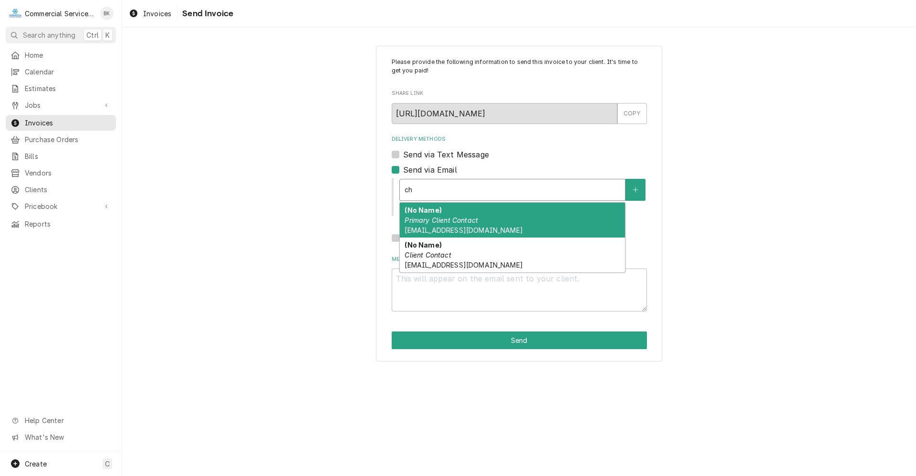
type textarea "x"
type input "chm"
type textarea "x"
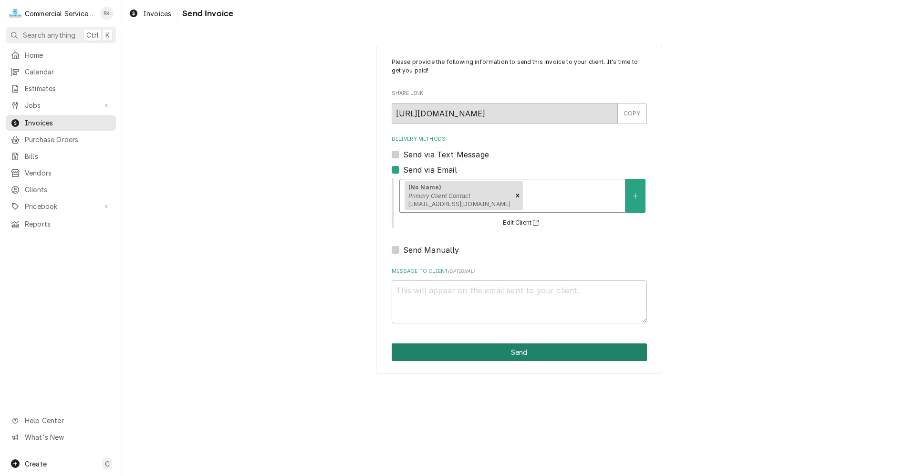
click at [527, 353] on button "Send" at bounding box center [518, 352] width 255 height 18
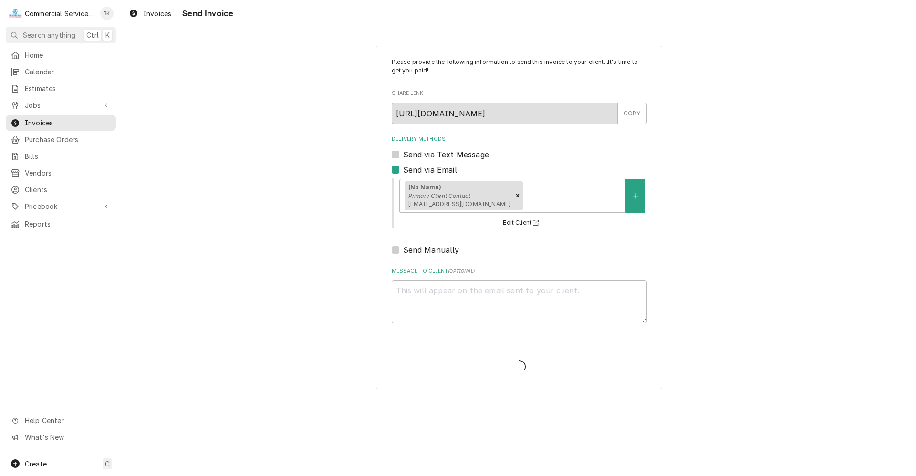
type textarea "x"
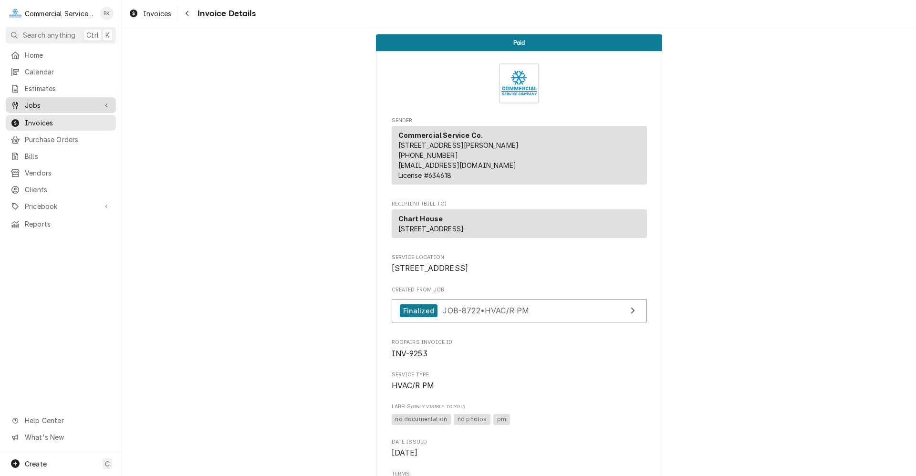
click at [42, 101] on span "Jobs" at bounding box center [61, 105] width 72 height 10
click at [53, 121] on span "Jobs" at bounding box center [68, 122] width 86 height 10
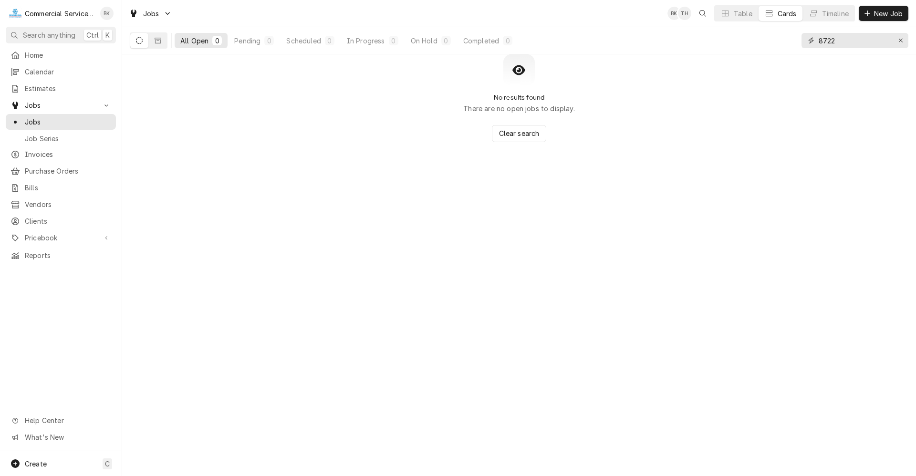
click at [849, 42] on input "8722" at bounding box center [854, 40] width 72 height 15
click at [848, 43] on input "8722" at bounding box center [854, 40] width 72 height 15
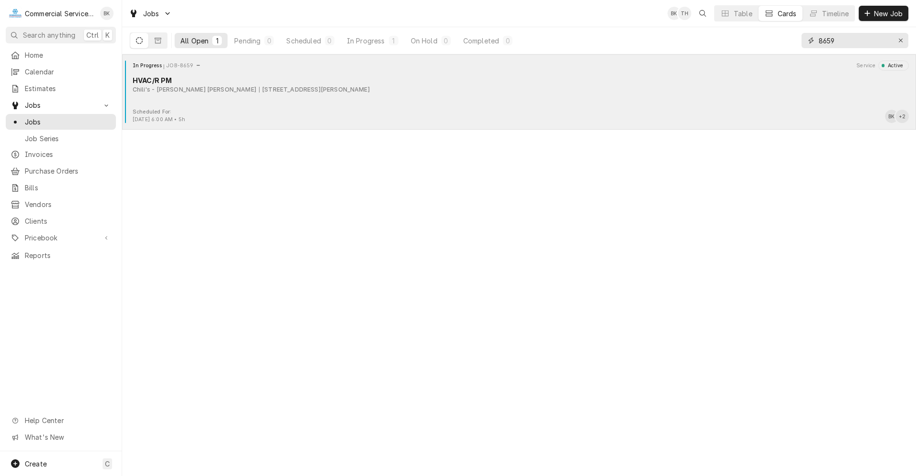
type input "8659"
click at [323, 101] on div "In Progress JOB-8659 Service Active HVAC/R PM Chili's - Morgan Hill 1039 Cochra…" at bounding box center [519, 85] width 786 height 48
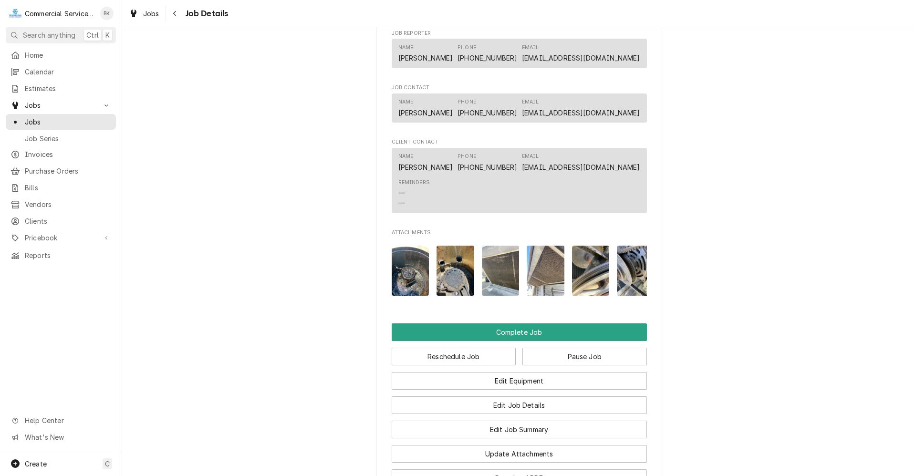
scroll to position [0, 105]
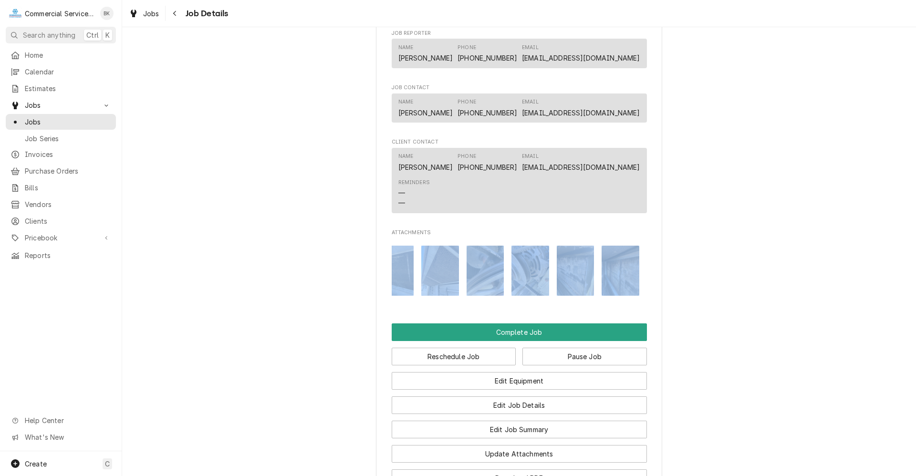
drag, startPoint x: 437, startPoint y: 314, endPoint x: 606, endPoint y: 329, distance: 168.9
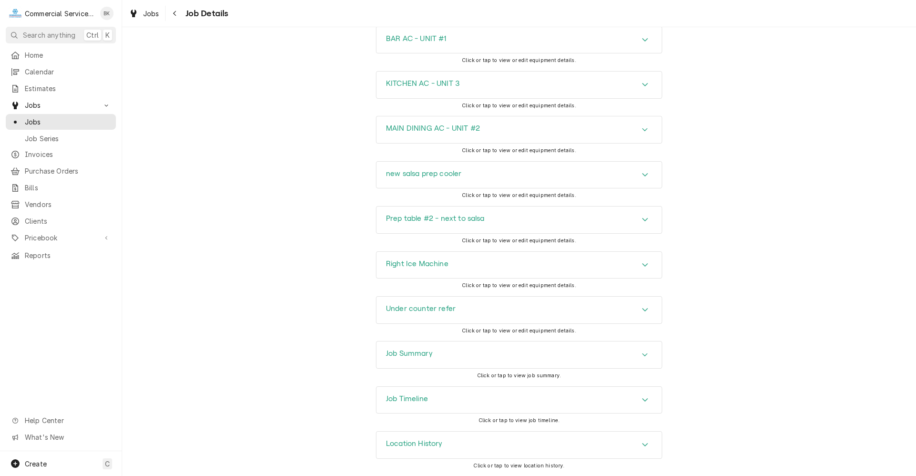
scroll to position [1072, 0]
click at [454, 351] on div "Job Summary" at bounding box center [518, 354] width 285 height 27
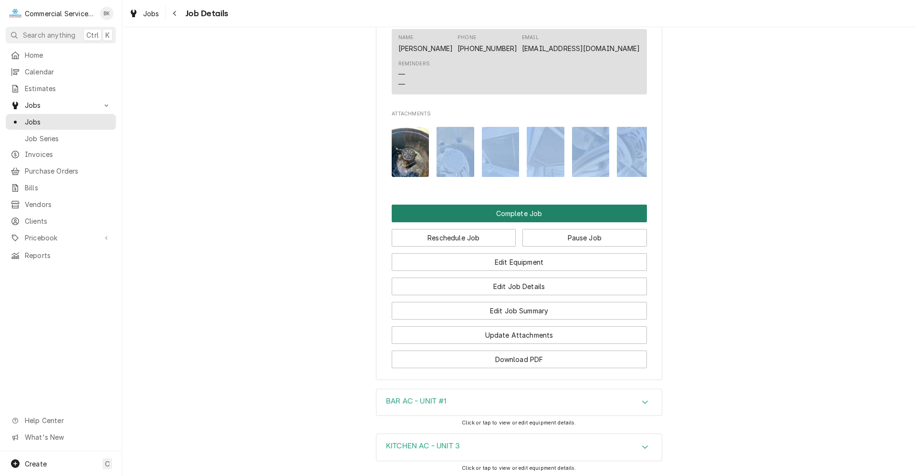
scroll to position [718, 0]
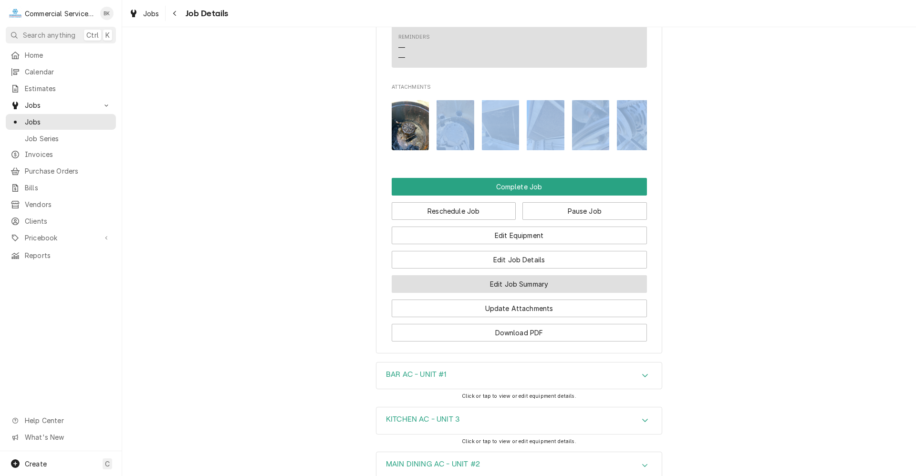
click at [507, 293] on button "Edit Job Summary" at bounding box center [518, 284] width 255 height 18
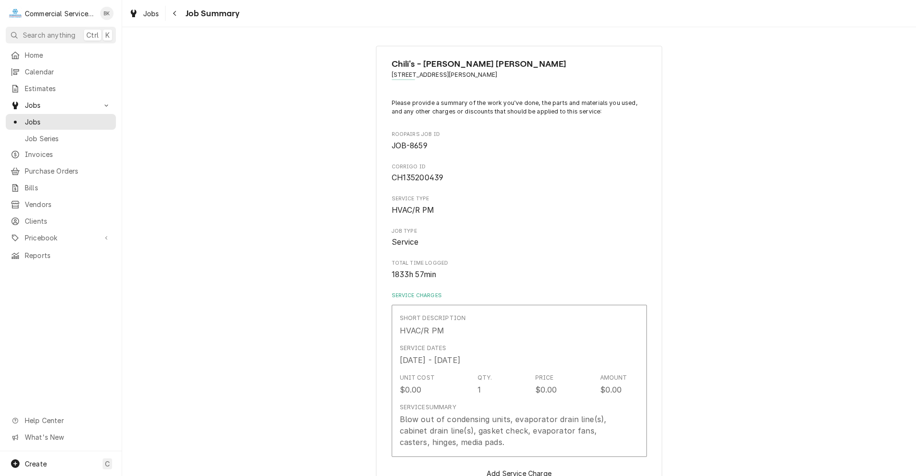
type textarea "x"
